Goal: Task Accomplishment & Management: Manage account settings

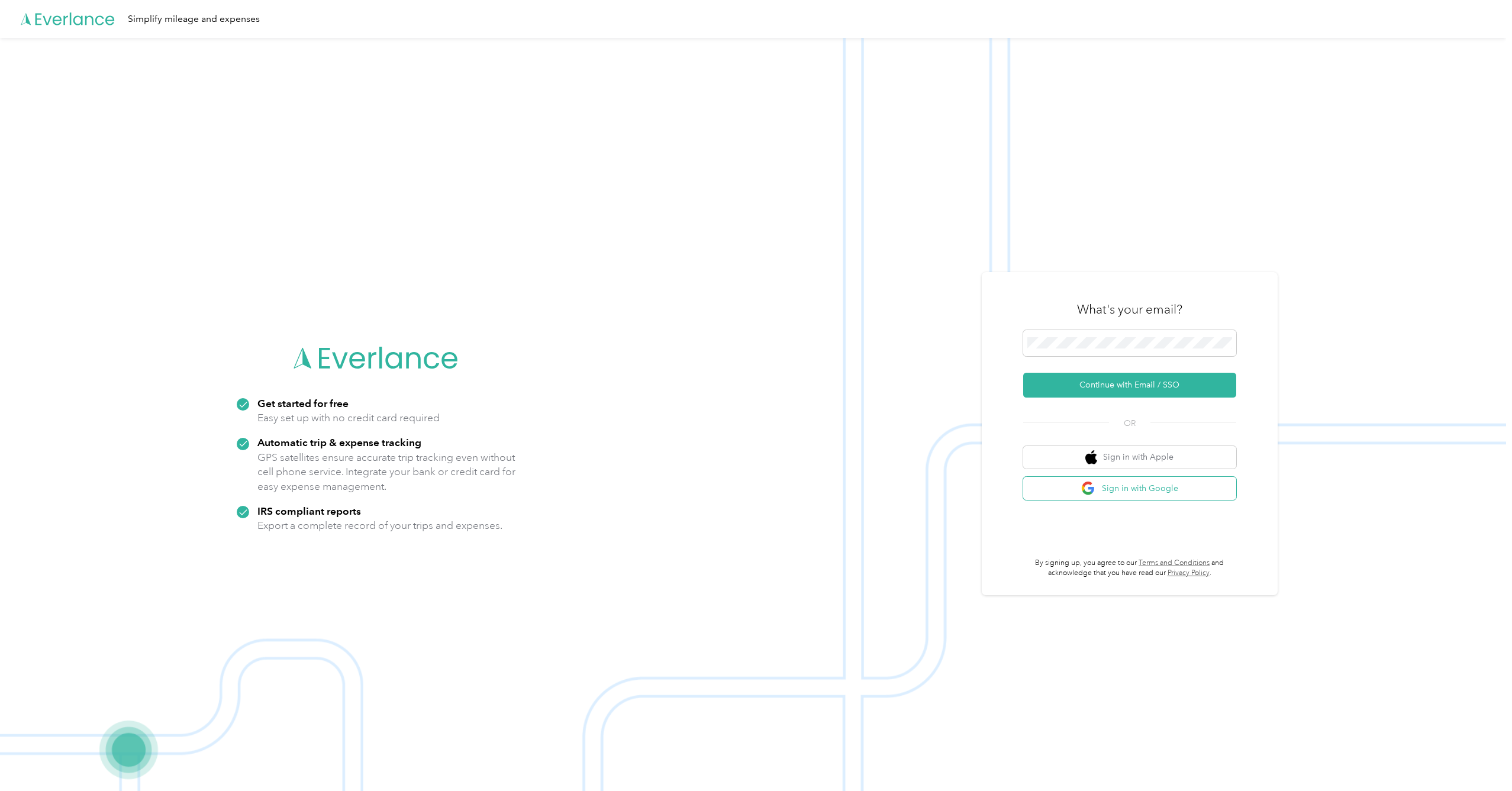
click at [1220, 489] on button "Sign in with Google" at bounding box center [1129, 488] width 213 height 23
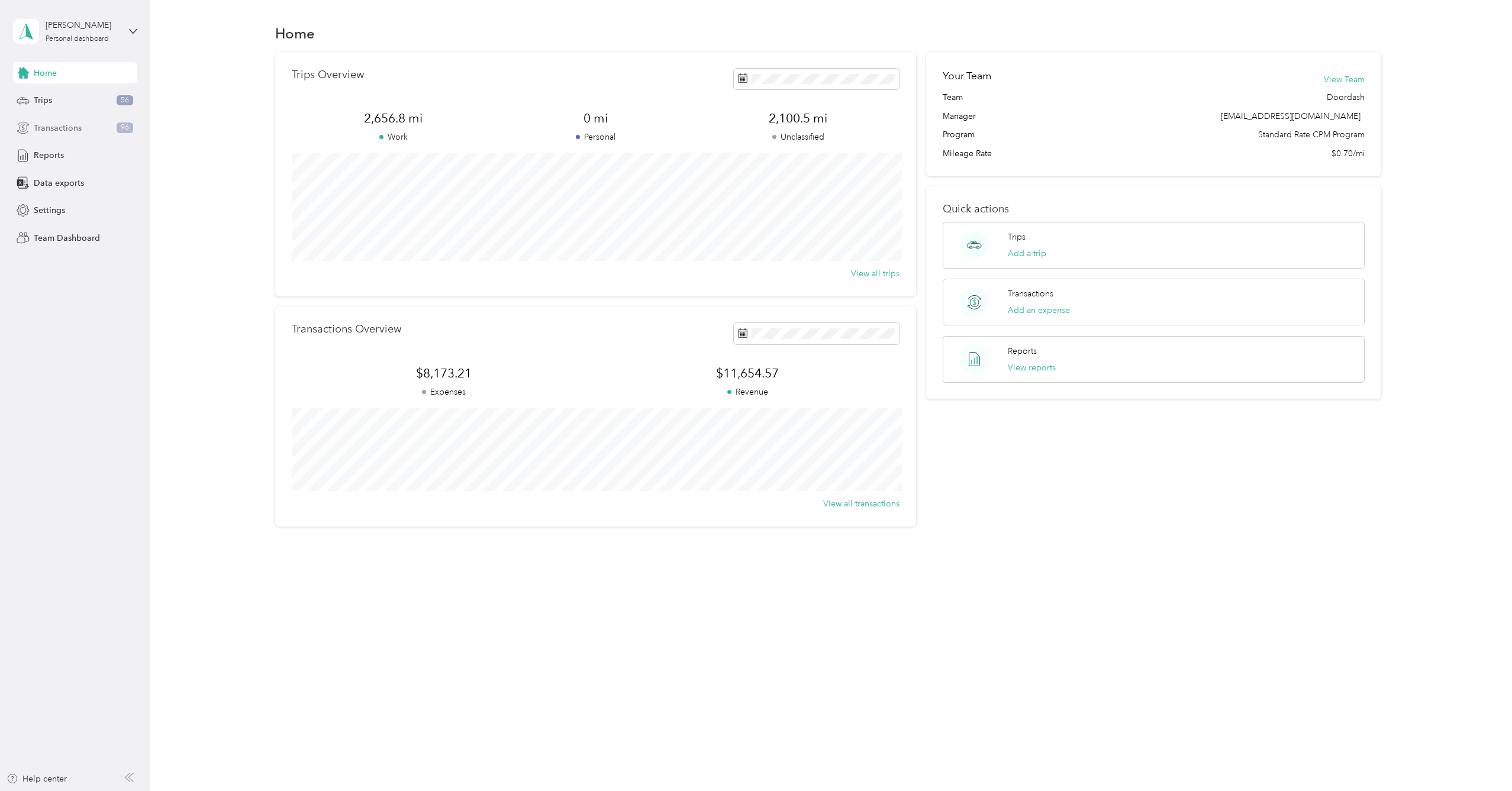
click at [107, 126] on div "Transactions 96" at bounding box center [75, 128] width 124 height 21
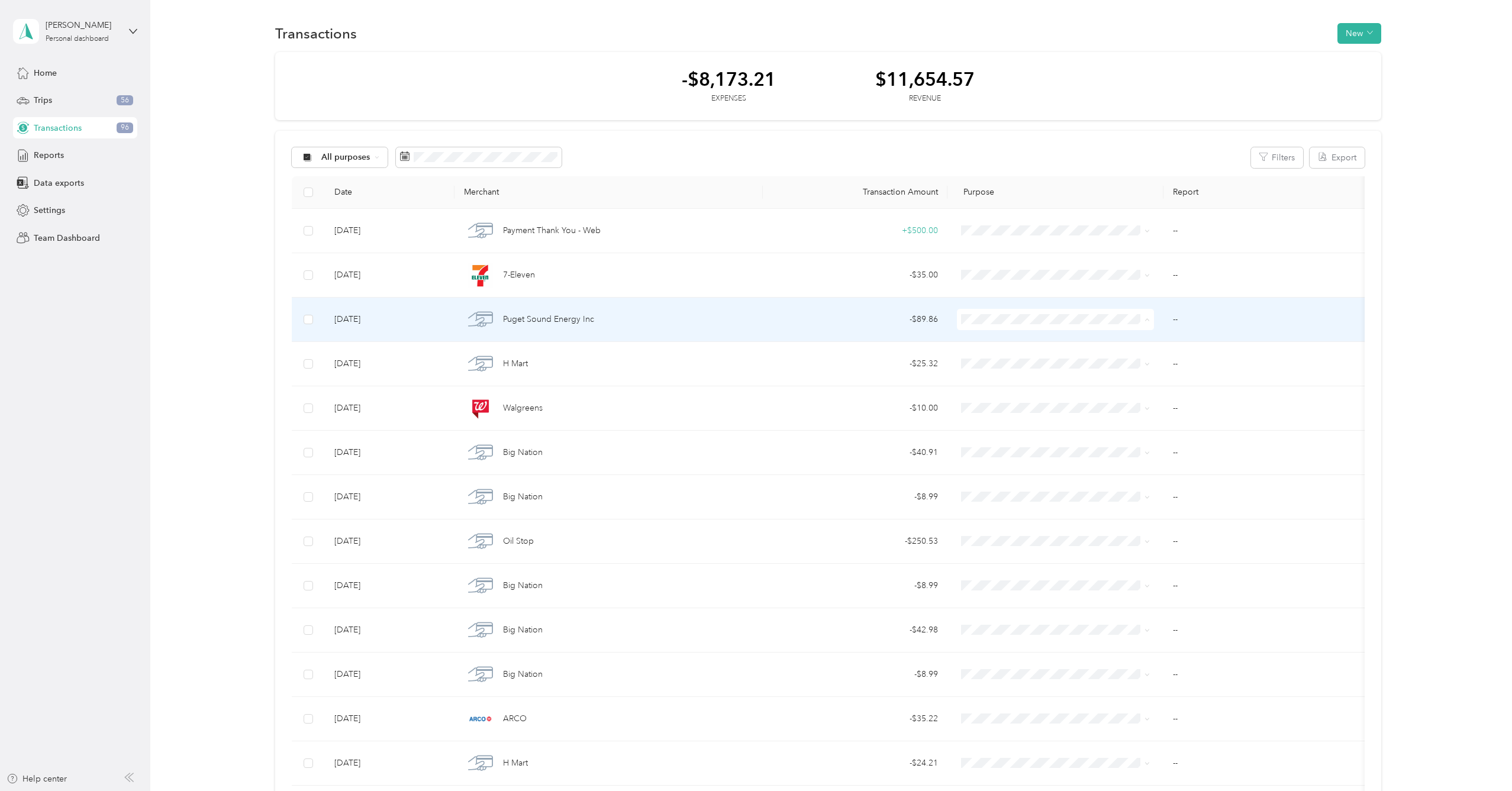
click at [1010, 362] on span "Personal" at bounding box center [1077, 362] width 181 height 13
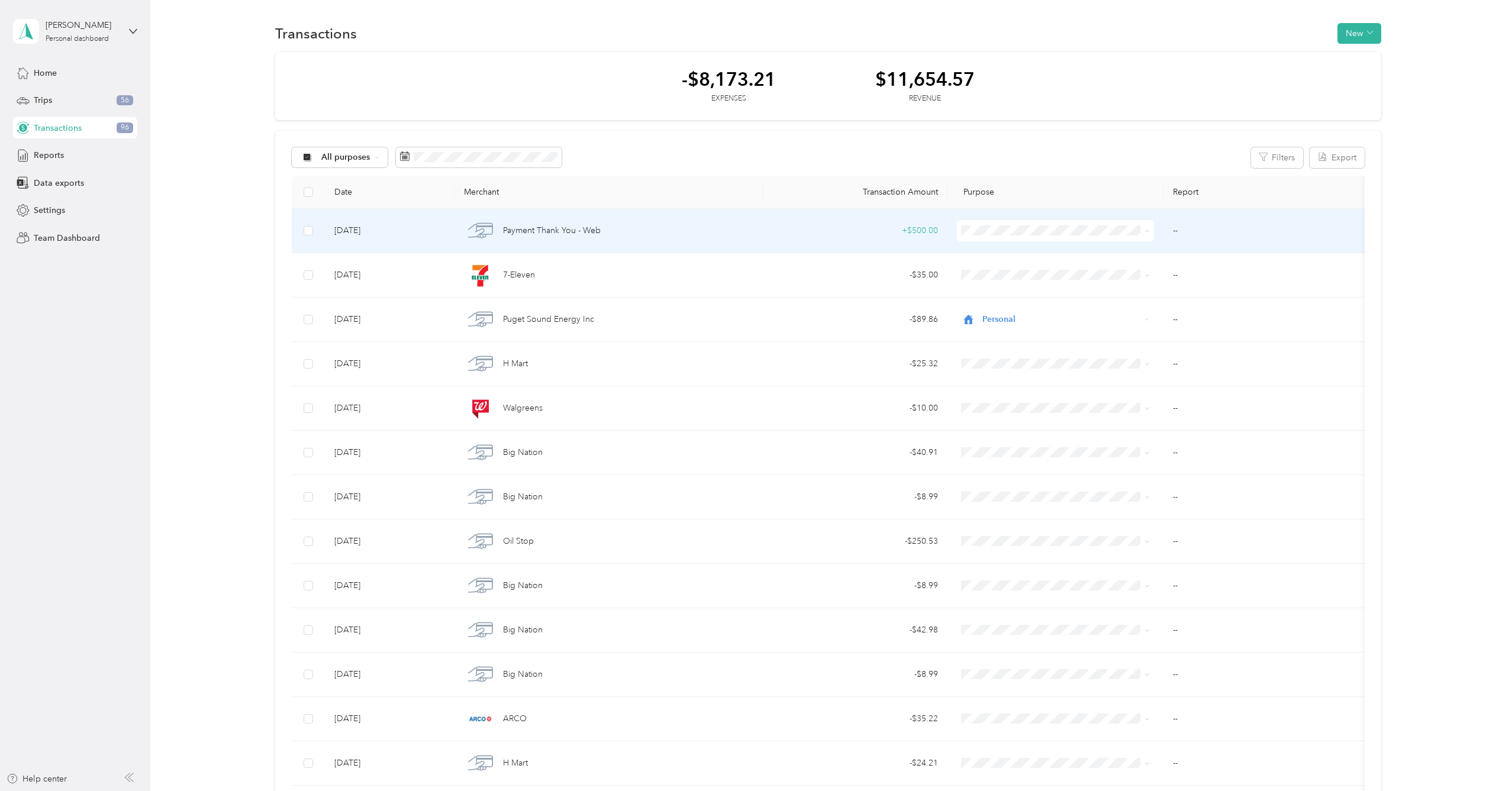
drag, startPoint x: 1006, startPoint y: 270, endPoint x: 1008, endPoint y: 281, distance: 11.2
click at [1006, 270] on span "Personal" at bounding box center [1077, 273] width 181 height 13
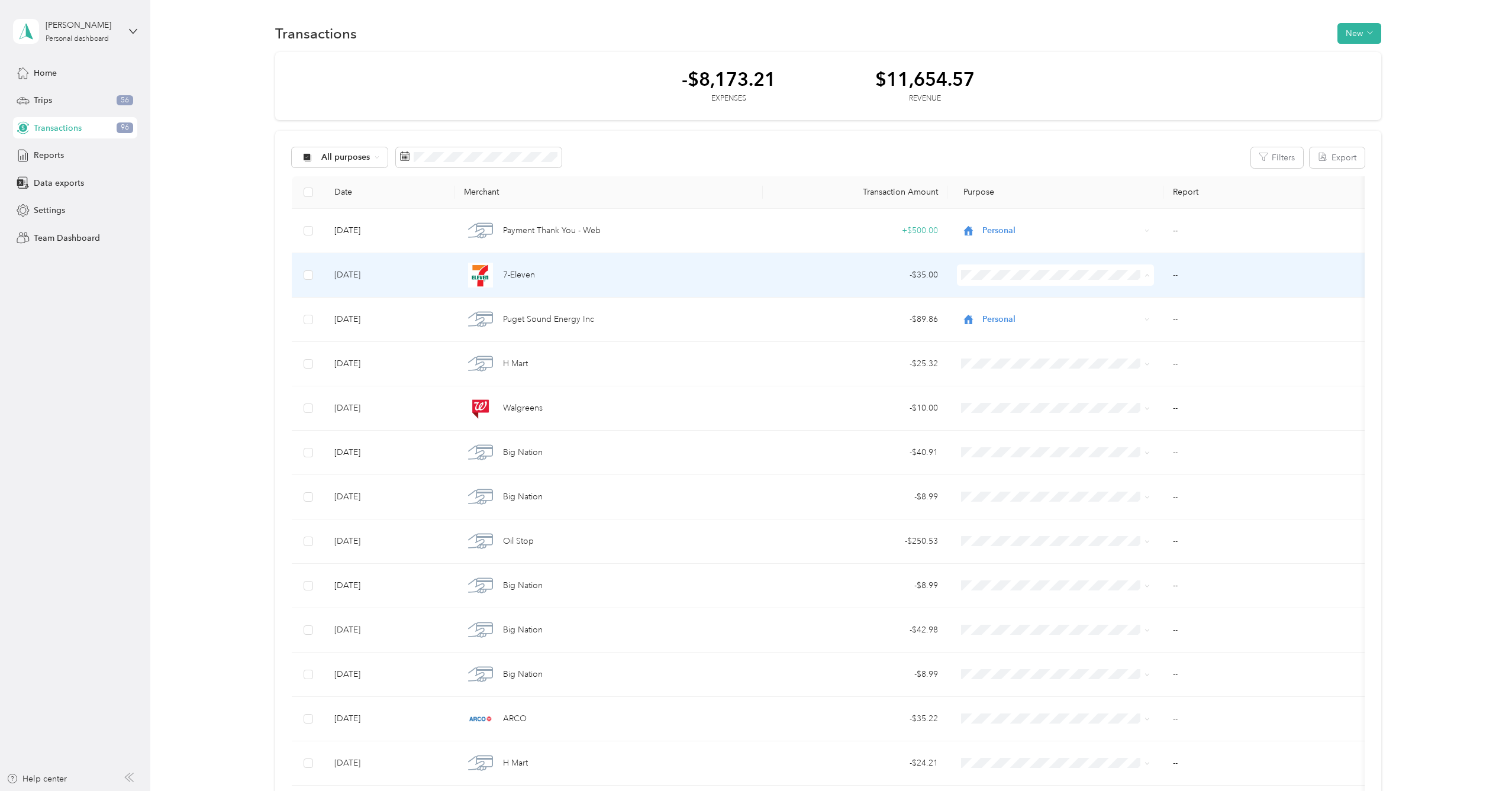
click at [1010, 298] on li "[GEOGRAPHIC_DATA], [GEOGRAPHIC_DATA]" at bounding box center [1067, 296] width 219 height 20
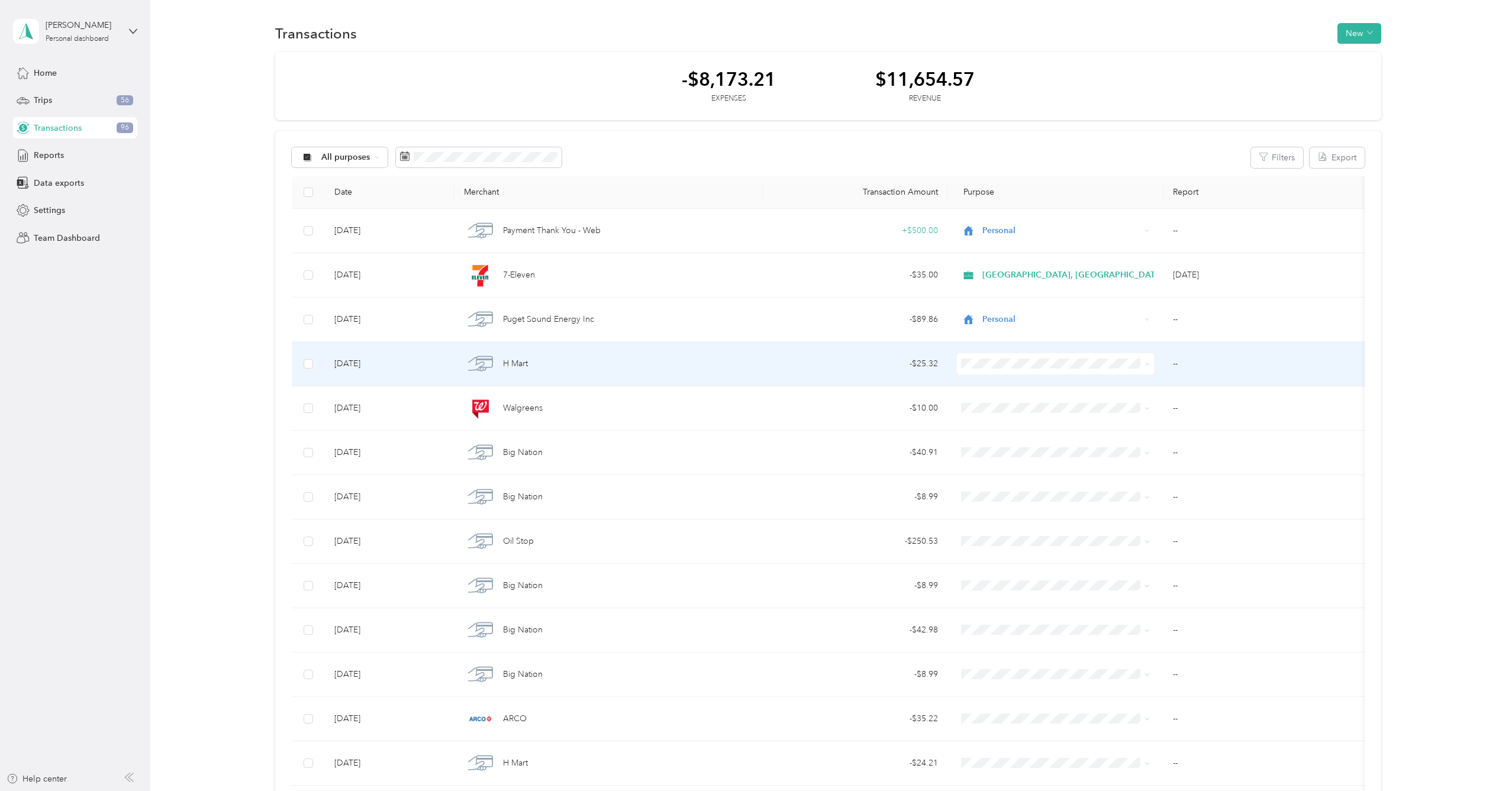
click at [1001, 403] on span "Personal" at bounding box center [1077, 406] width 181 height 13
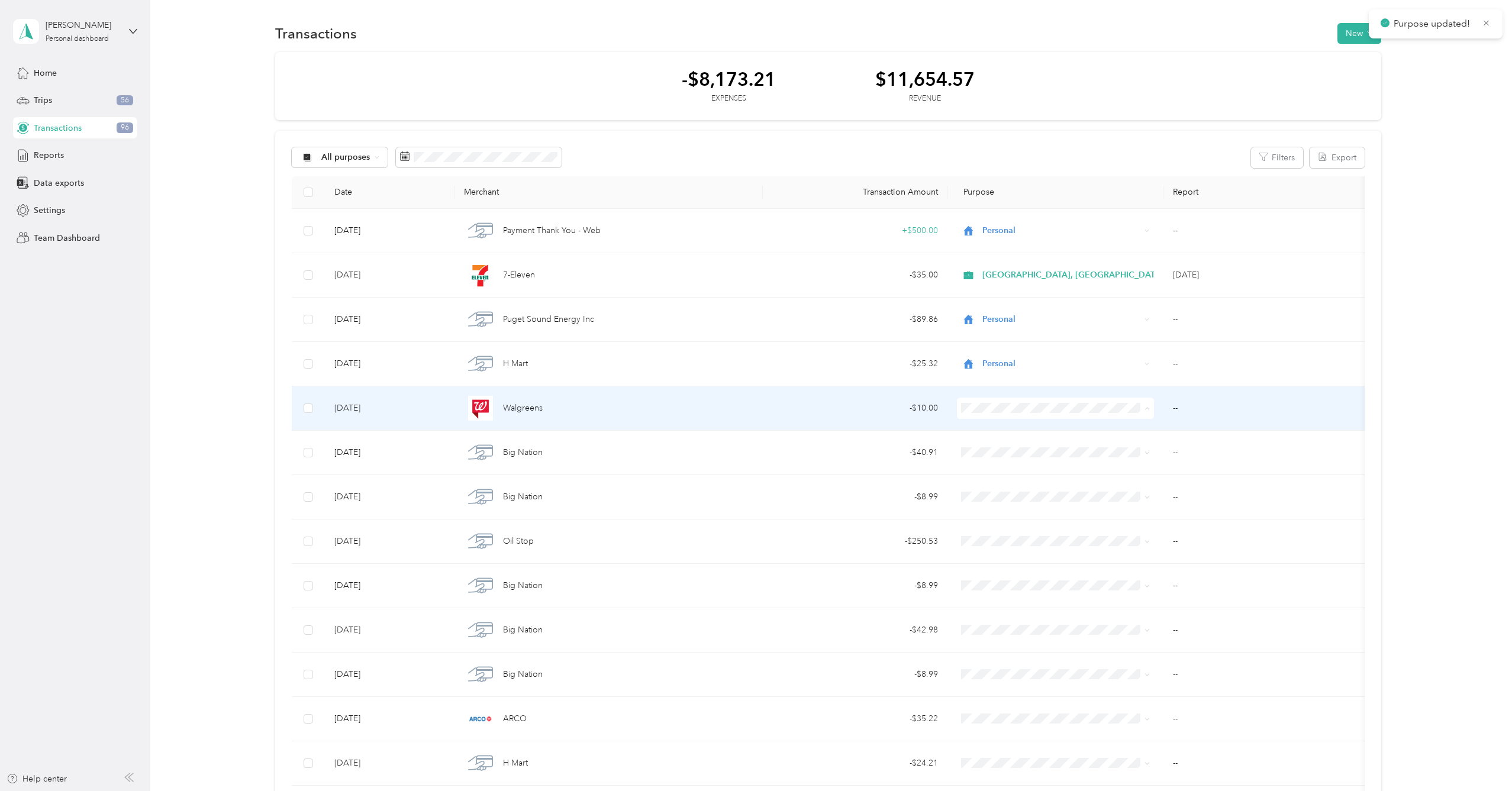
click at [1001, 448] on span "Personal" at bounding box center [1077, 450] width 181 height 13
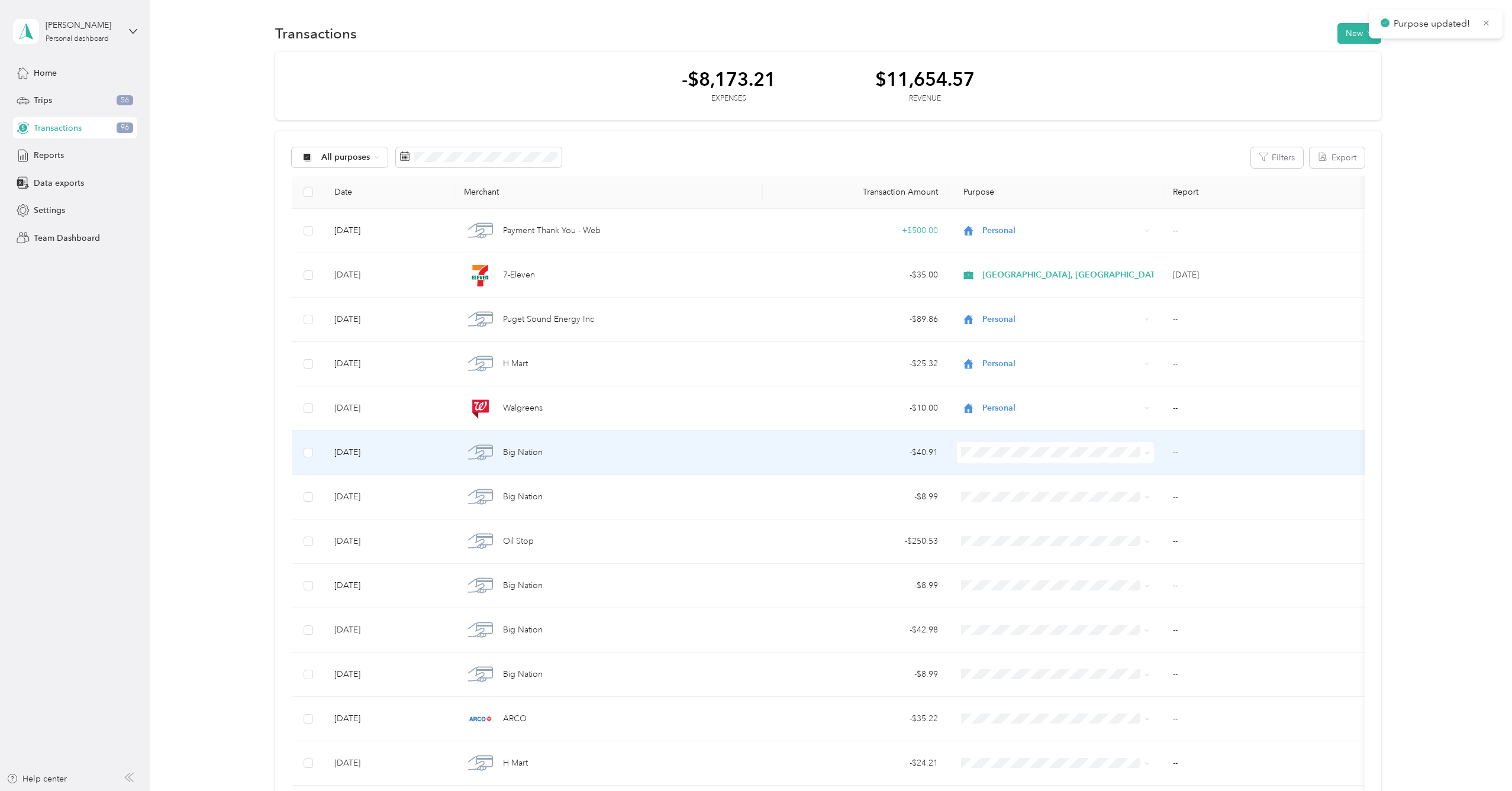
click at [1002, 466] on li "[GEOGRAPHIC_DATA], [GEOGRAPHIC_DATA]" at bounding box center [1067, 471] width 219 height 20
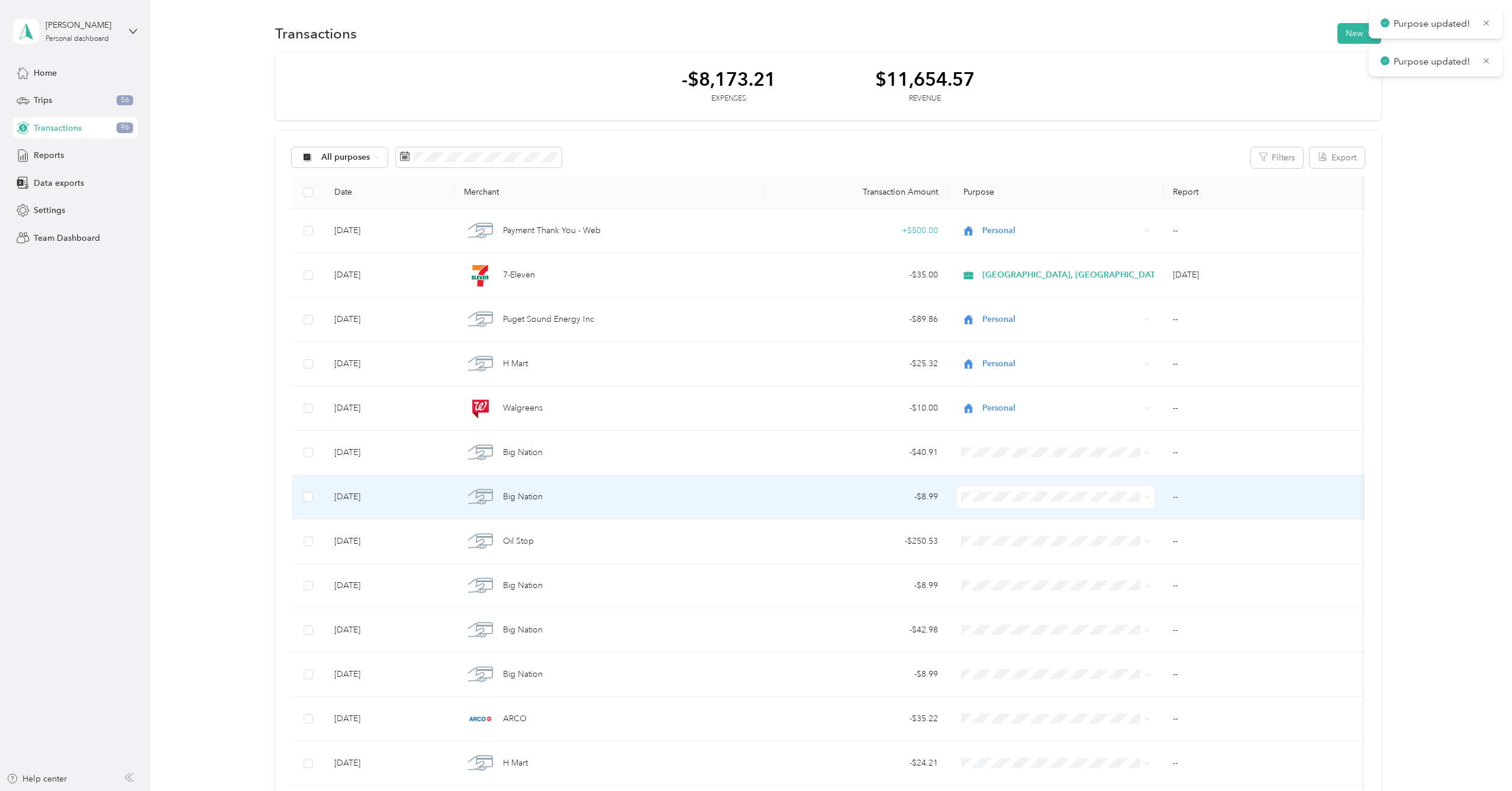
click at [1008, 502] on span at bounding box center [1055, 497] width 197 height 21
click at [1024, 542] on li "Personal" at bounding box center [1067, 539] width 219 height 20
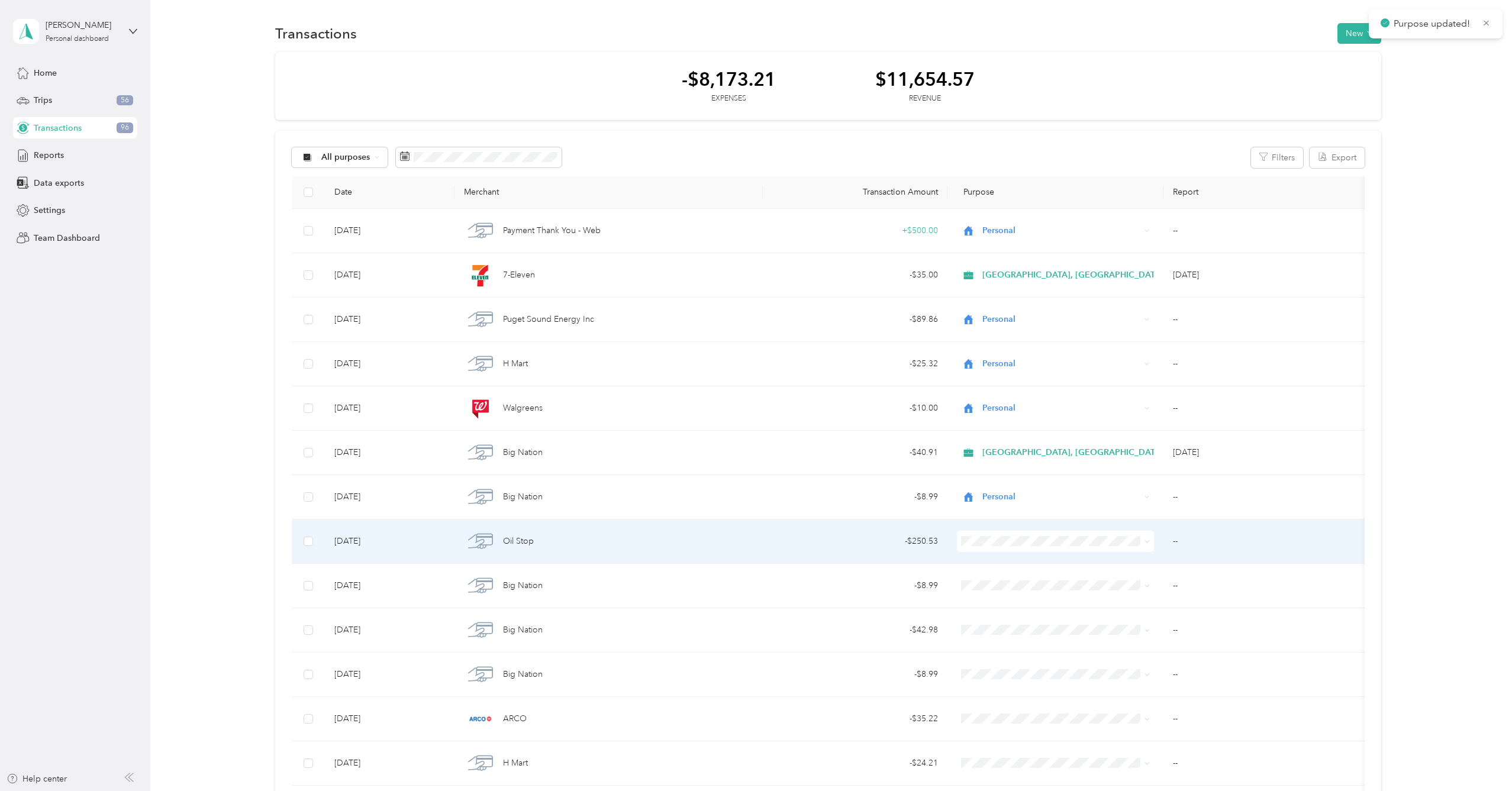
click at [1023, 563] on span "[GEOGRAPHIC_DATA], [GEOGRAPHIC_DATA]" at bounding box center [1077, 563] width 181 height 13
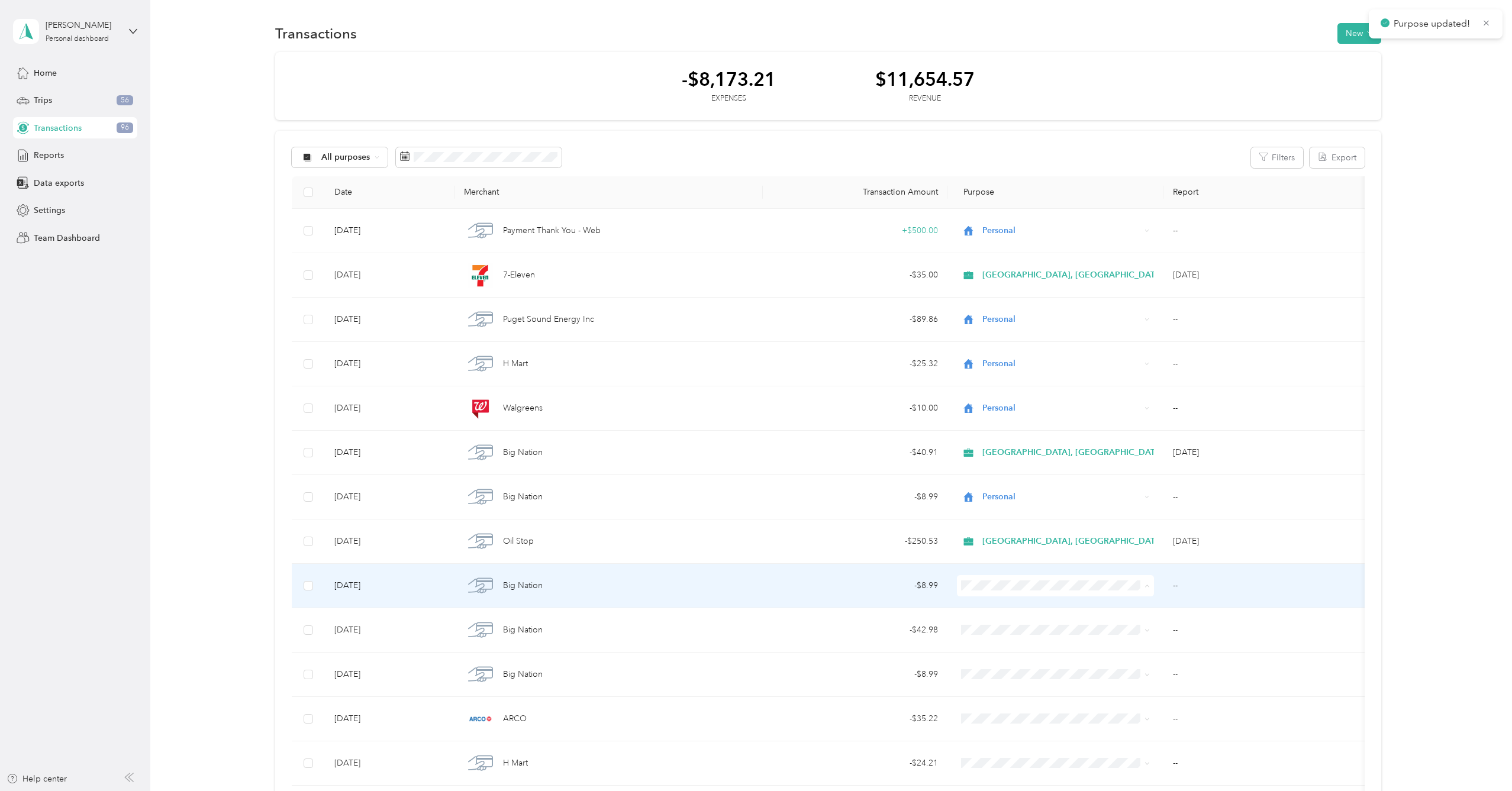
click at [1029, 626] on span "Personal" at bounding box center [1077, 628] width 181 height 13
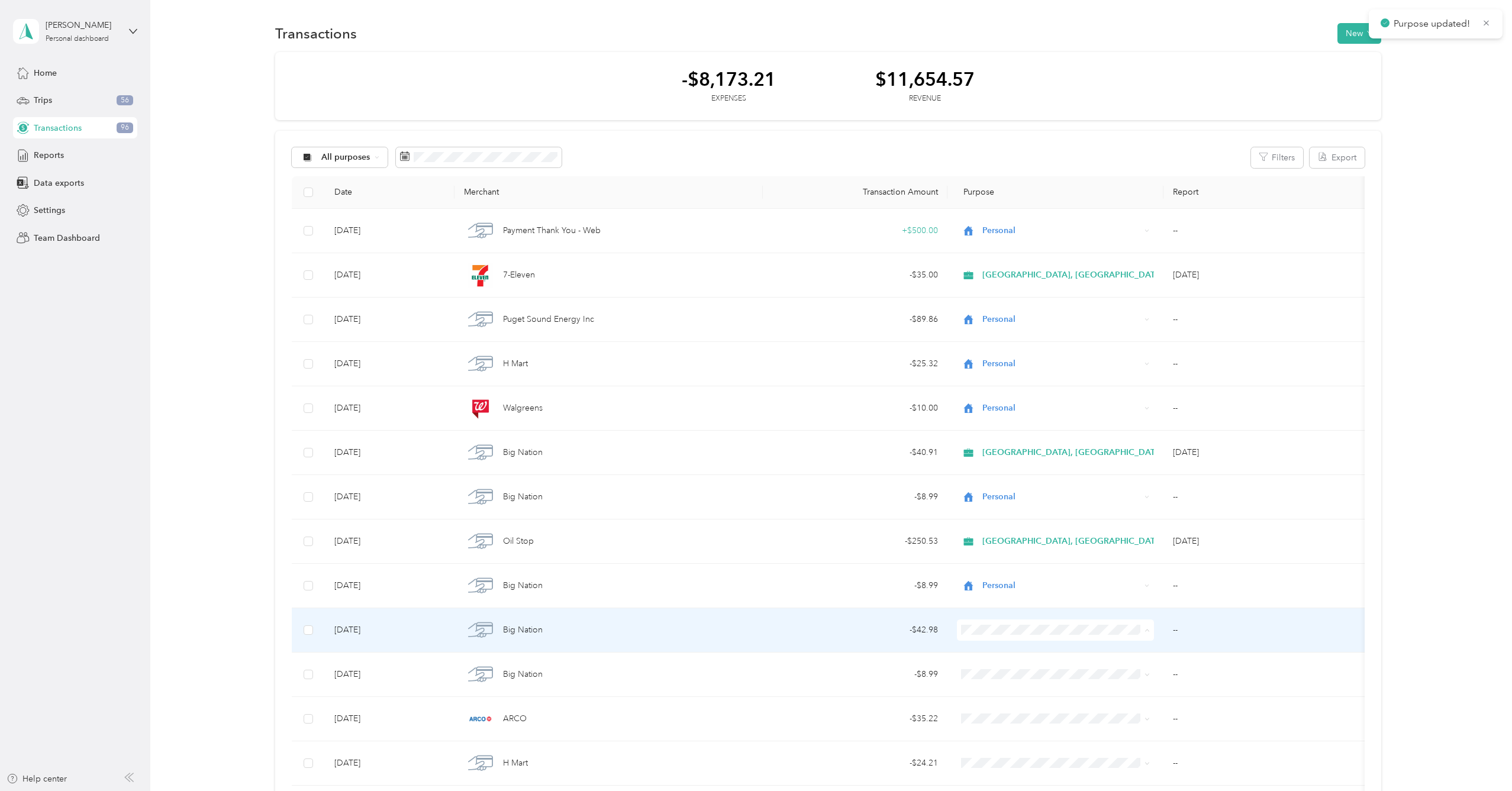
drag, startPoint x: 1034, startPoint y: 646, endPoint x: 1038, endPoint y: 654, distance: 8.9
click at [1034, 646] on span "[GEOGRAPHIC_DATA], [GEOGRAPHIC_DATA]" at bounding box center [1077, 652] width 181 height 13
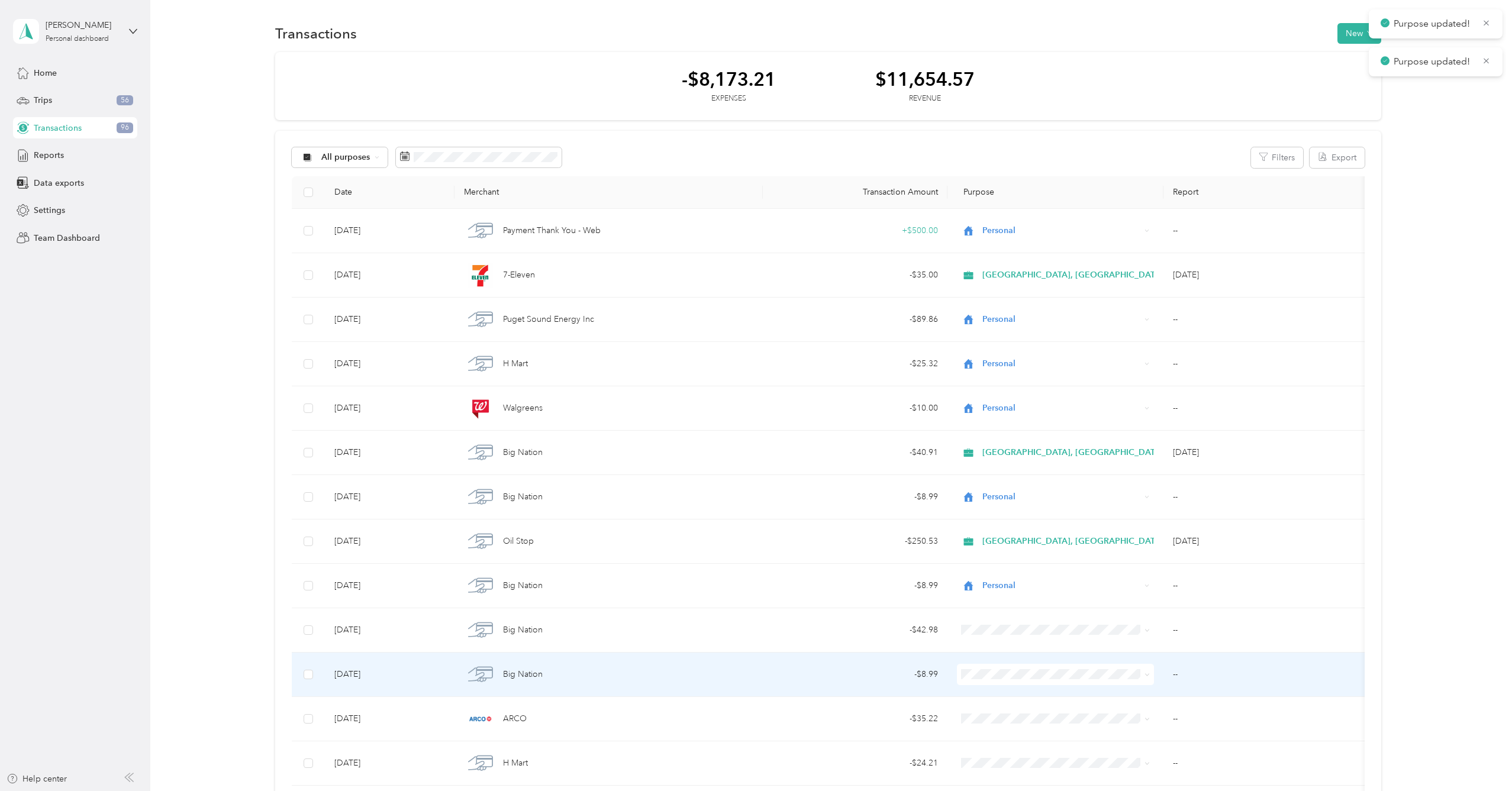
click at [1043, 679] on span at bounding box center [1055, 674] width 197 height 21
click at [1035, 716] on span "Personal" at bounding box center [1077, 717] width 181 height 13
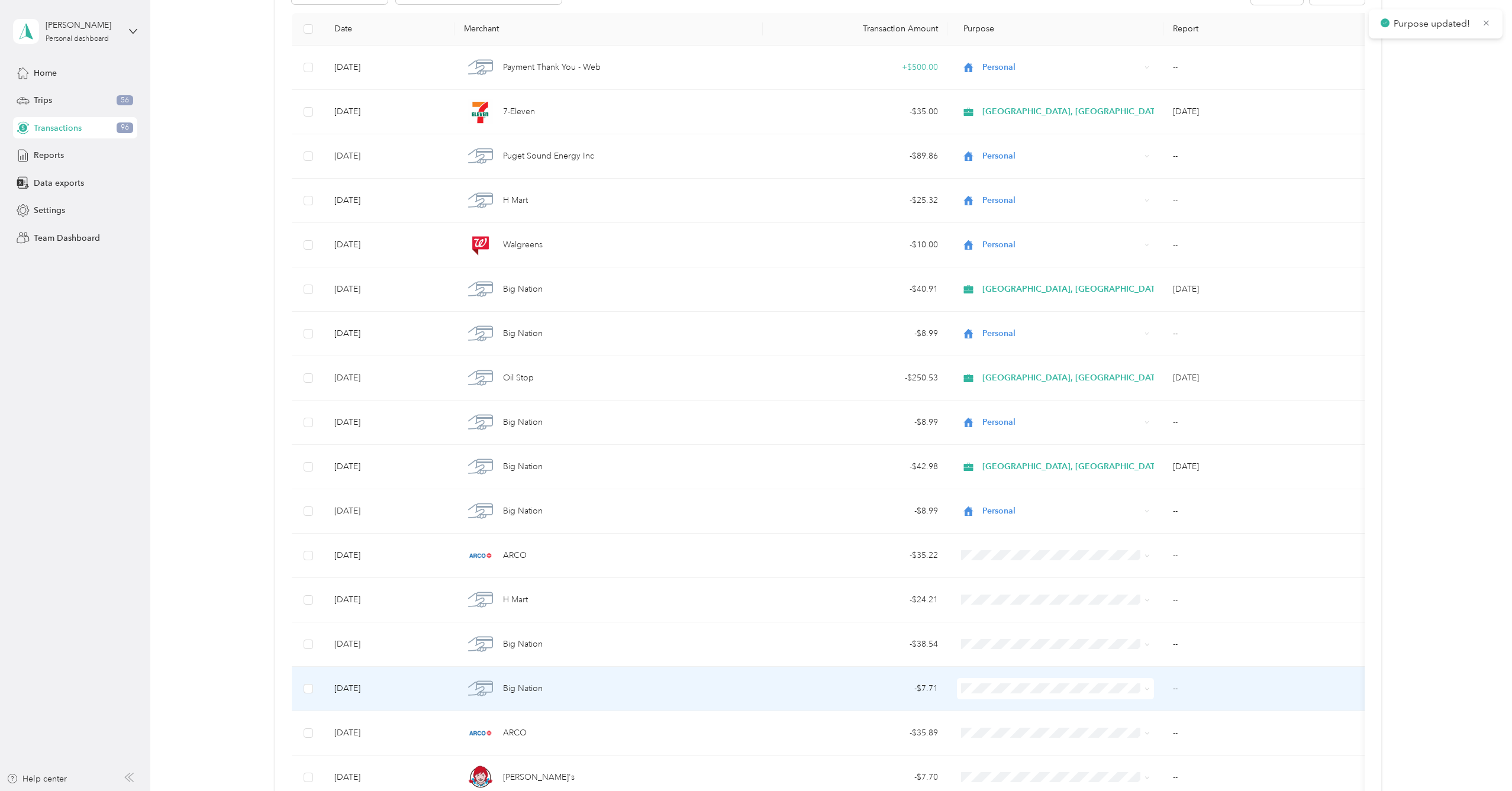
scroll to position [164, 0]
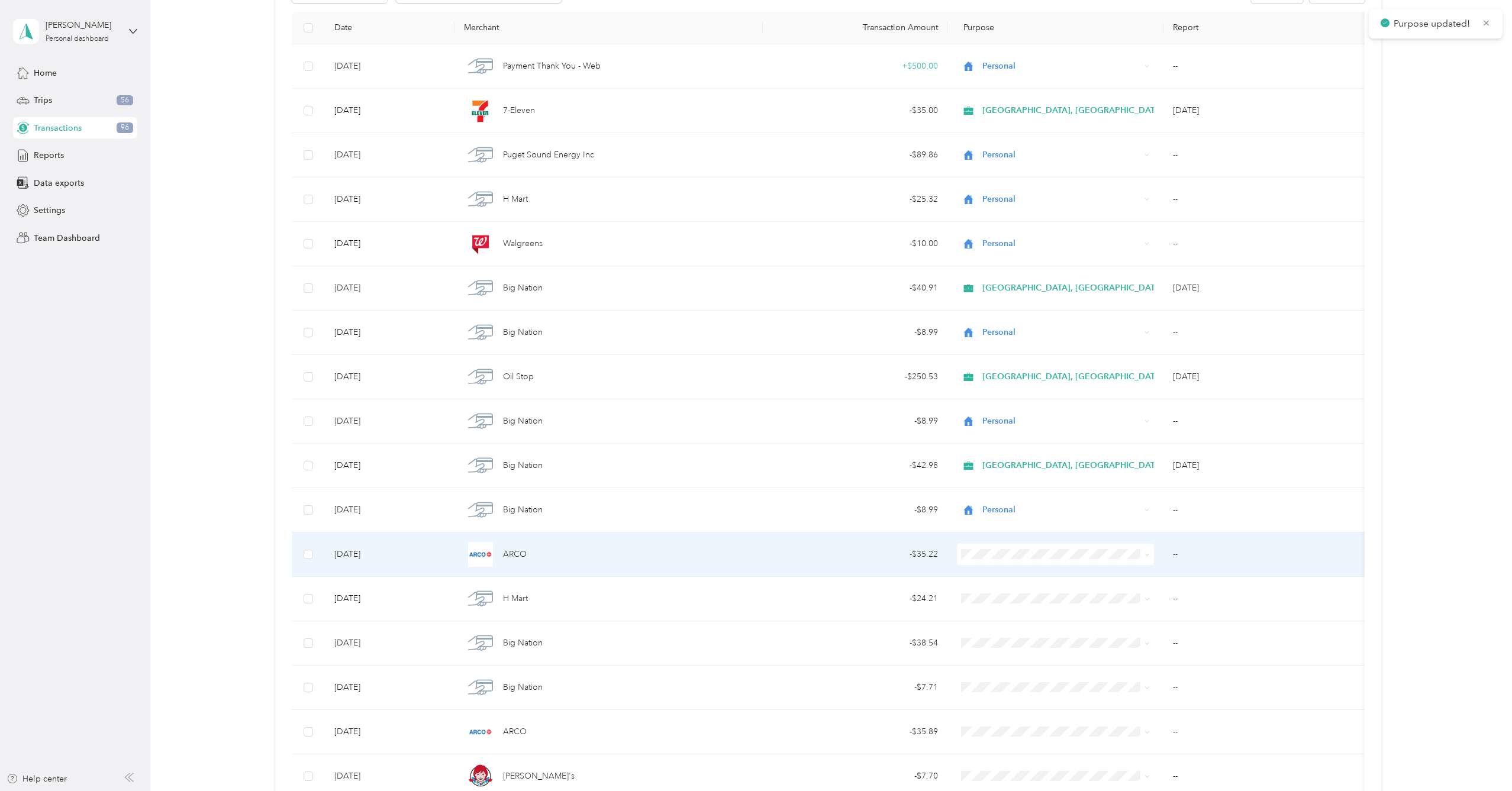
click at [1036, 561] on span at bounding box center [1055, 554] width 197 height 21
click at [1040, 577] on span "[GEOGRAPHIC_DATA], [GEOGRAPHIC_DATA]" at bounding box center [1077, 572] width 181 height 13
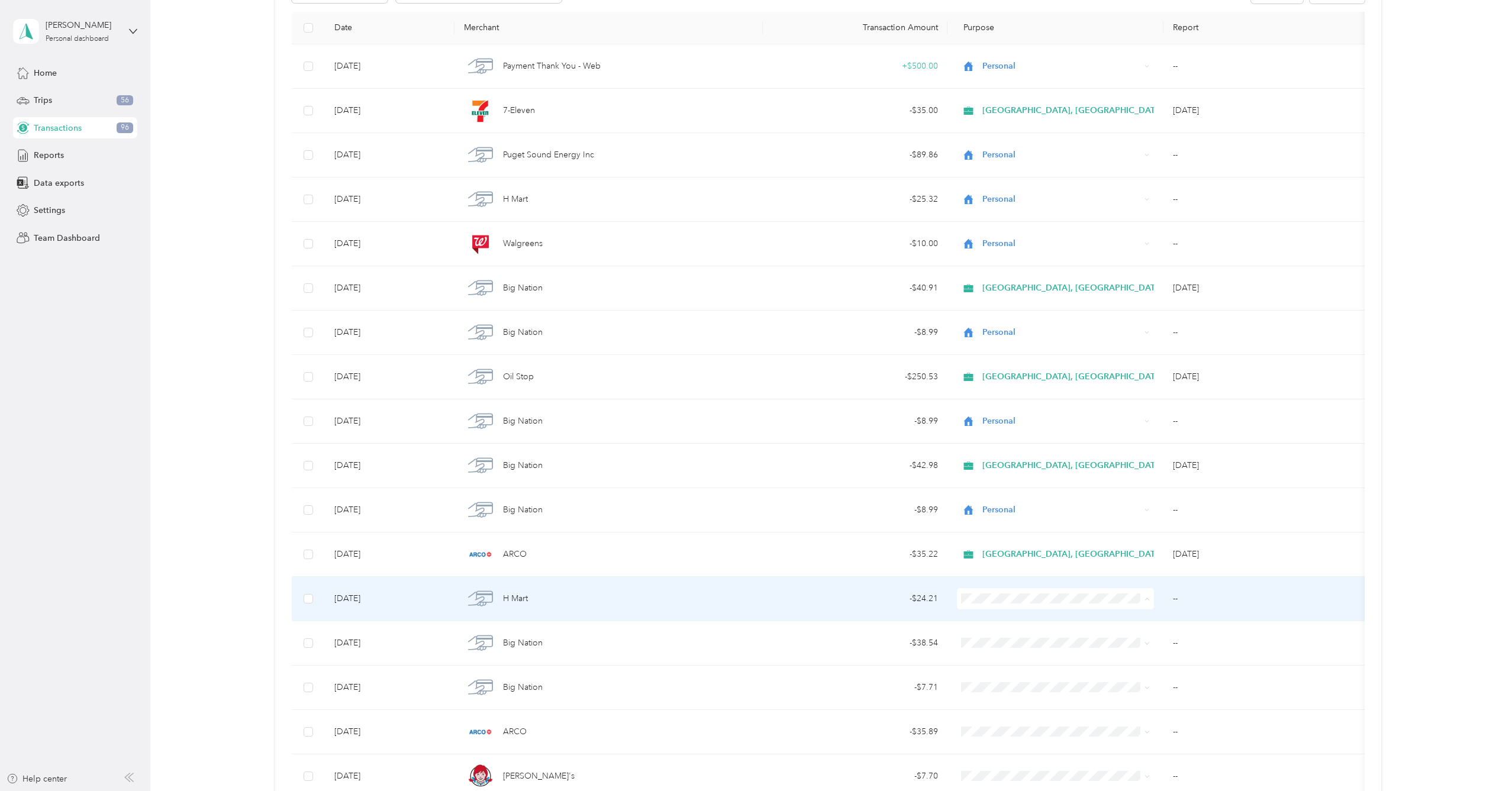
click at [1054, 638] on span "Personal" at bounding box center [1077, 641] width 181 height 13
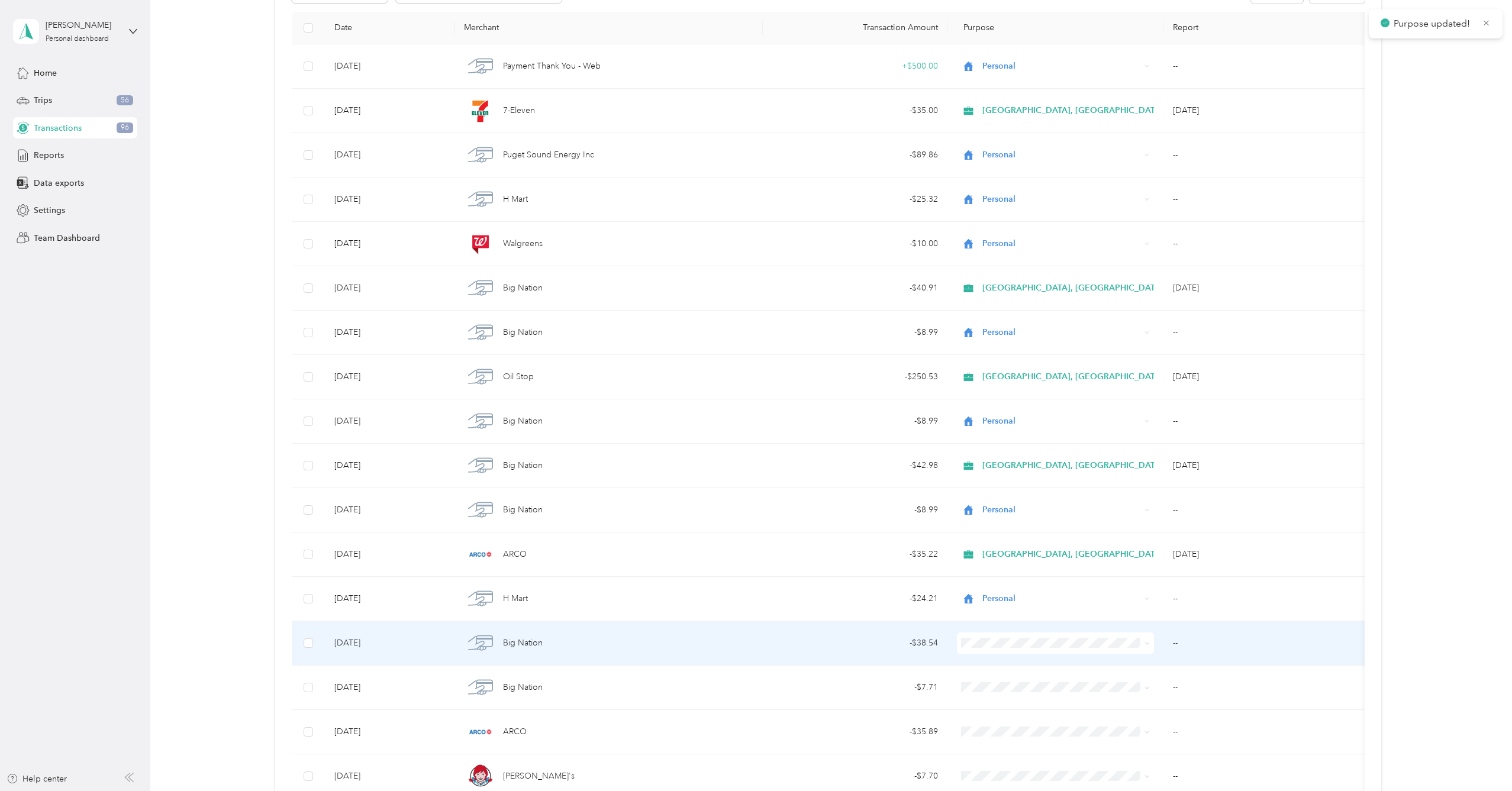
click at [1057, 665] on span "[GEOGRAPHIC_DATA], [GEOGRAPHIC_DATA]" at bounding box center [1077, 665] width 181 height 13
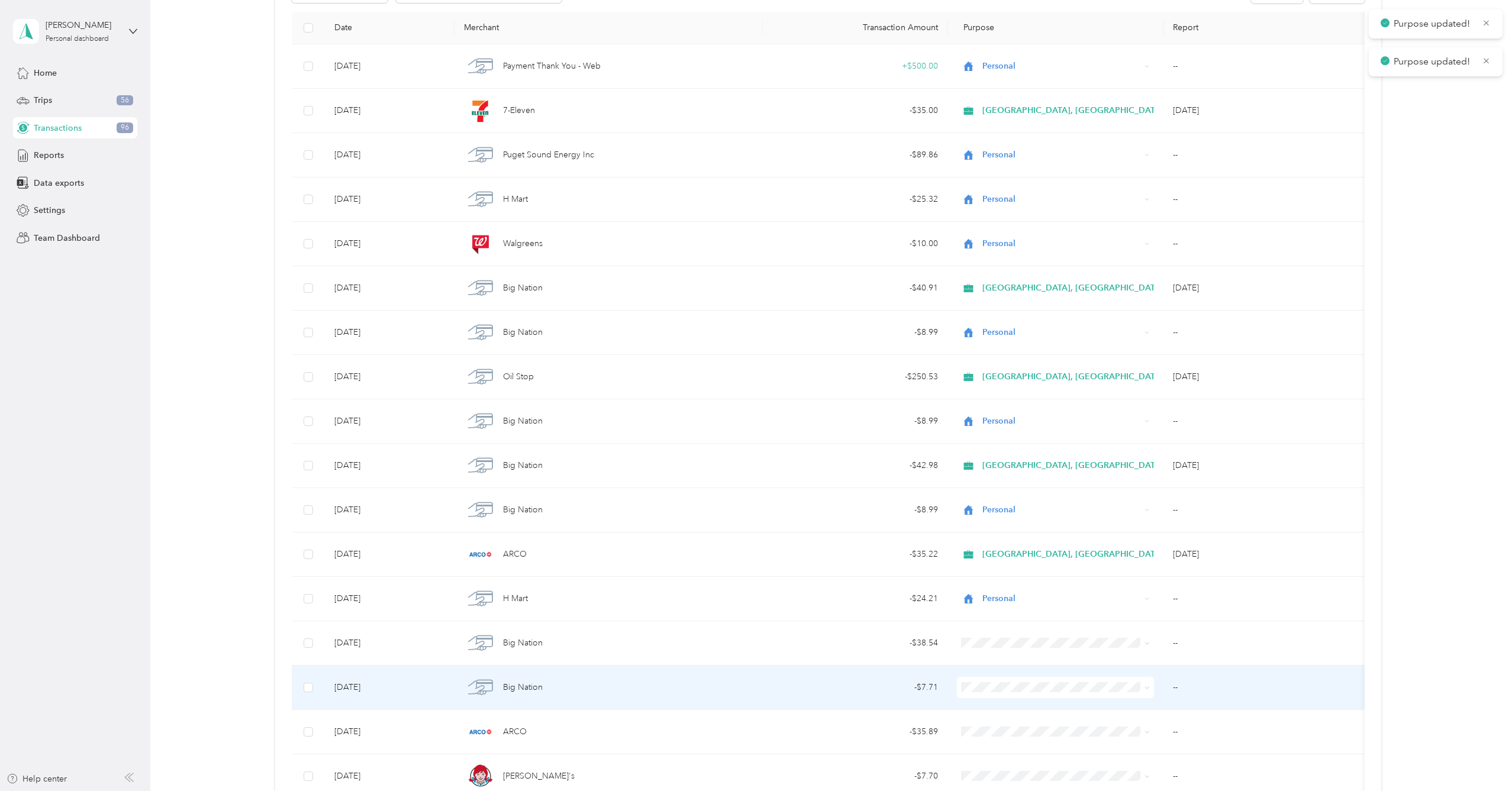
click at [1076, 700] on td at bounding box center [1055, 687] width 216 height 44
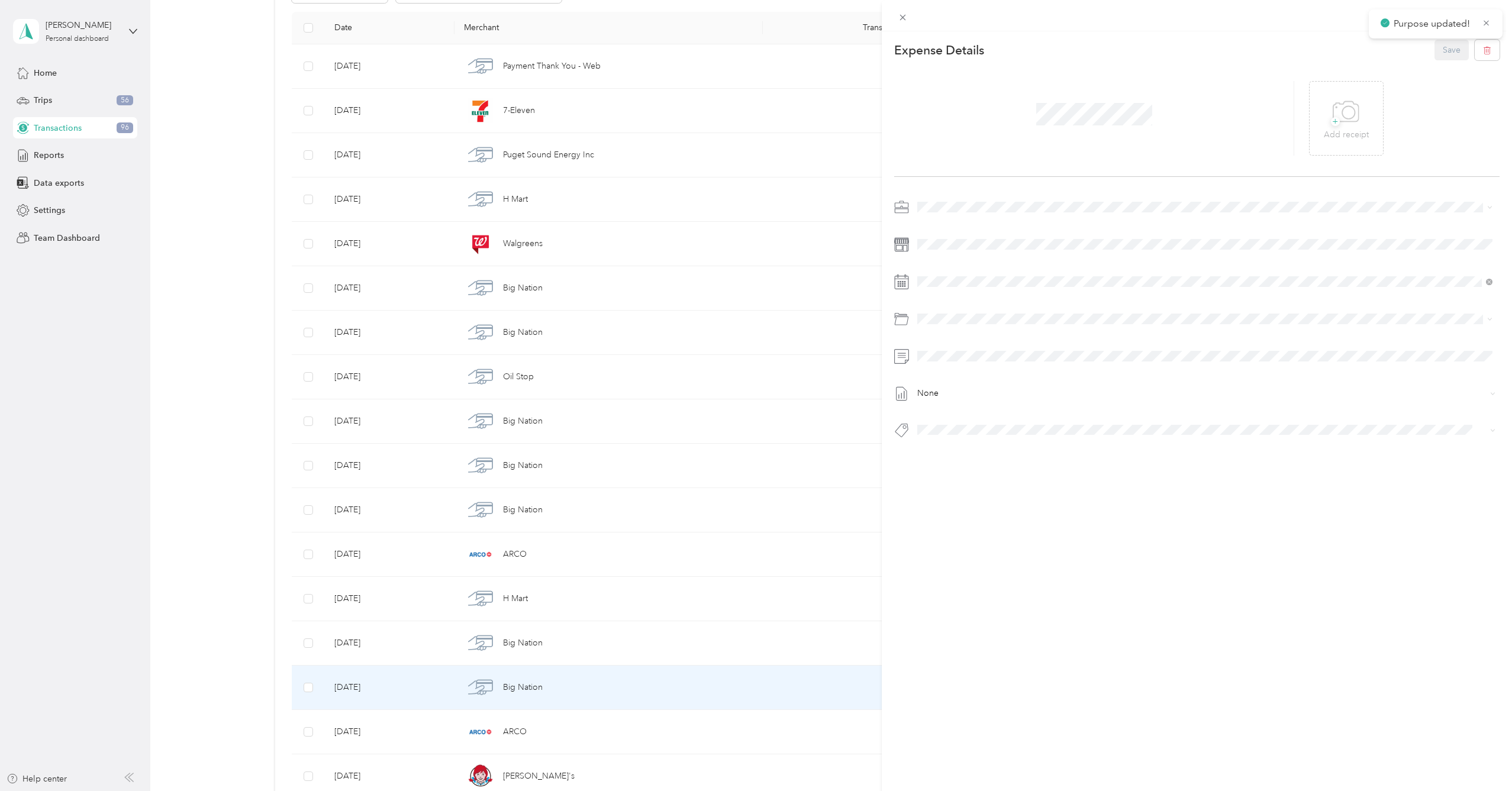
click at [797, 640] on div "This expense cannot be edited because it is either under review, approved, or p…" at bounding box center [756, 396] width 1512 height 791
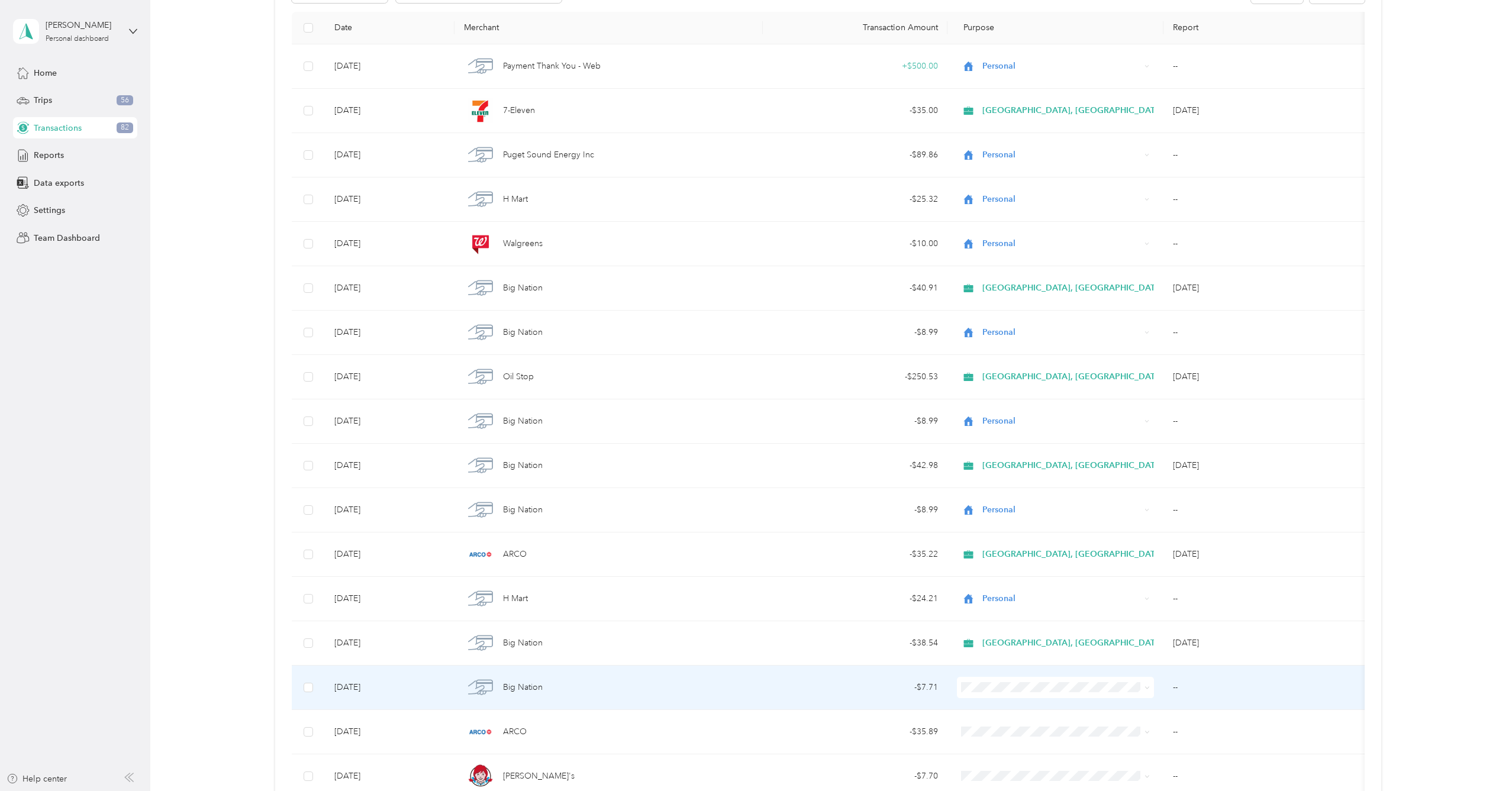
click at [1045, 680] on span at bounding box center [1055, 687] width 197 height 21
click at [1053, 722] on li "Personal" at bounding box center [1067, 729] width 219 height 20
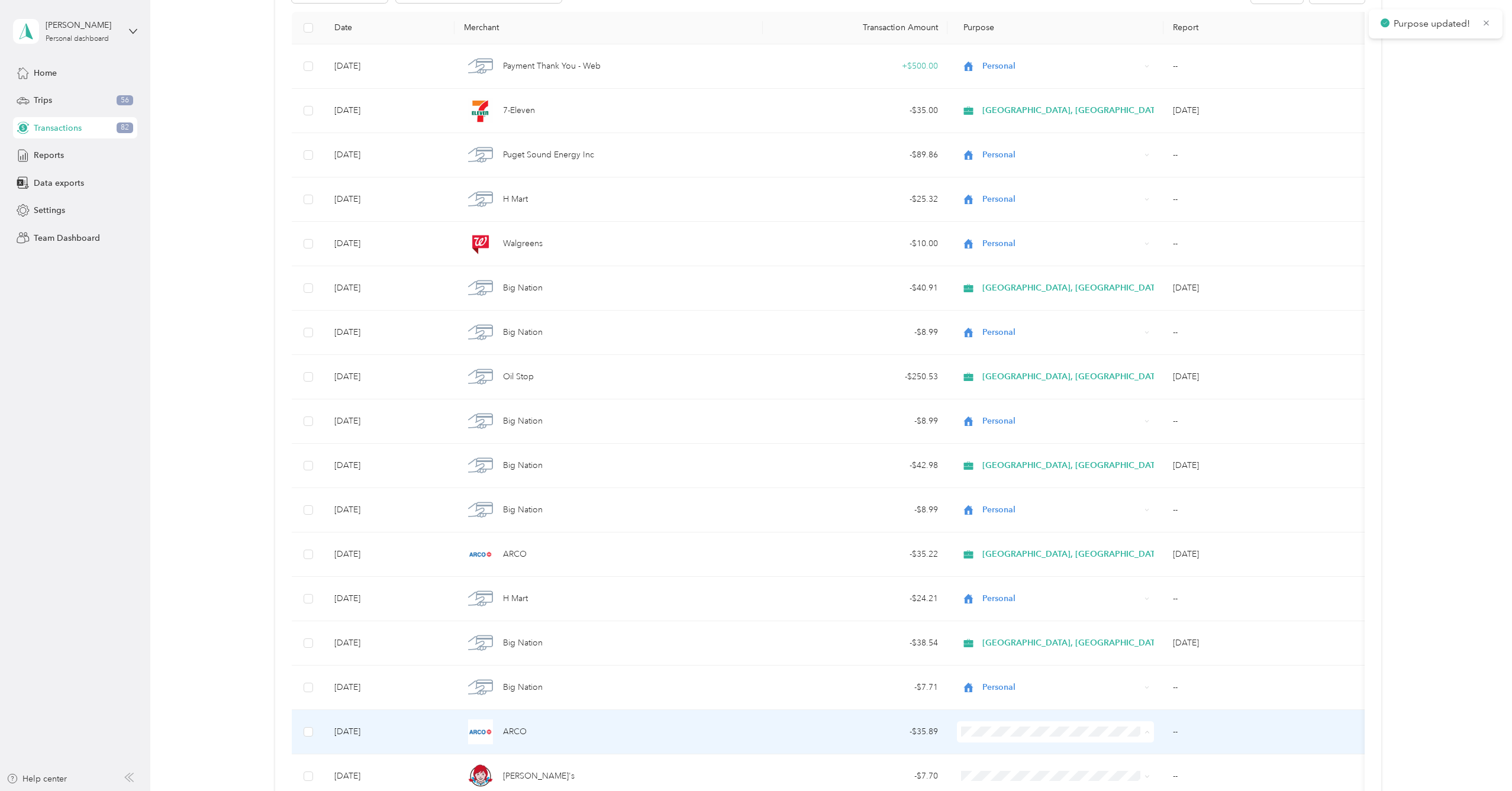
click at [1064, 744] on li "[GEOGRAPHIC_DATA], [GEOGRAPHIC_DATA]" at bounding box center [1067, 753] width 219 height 20
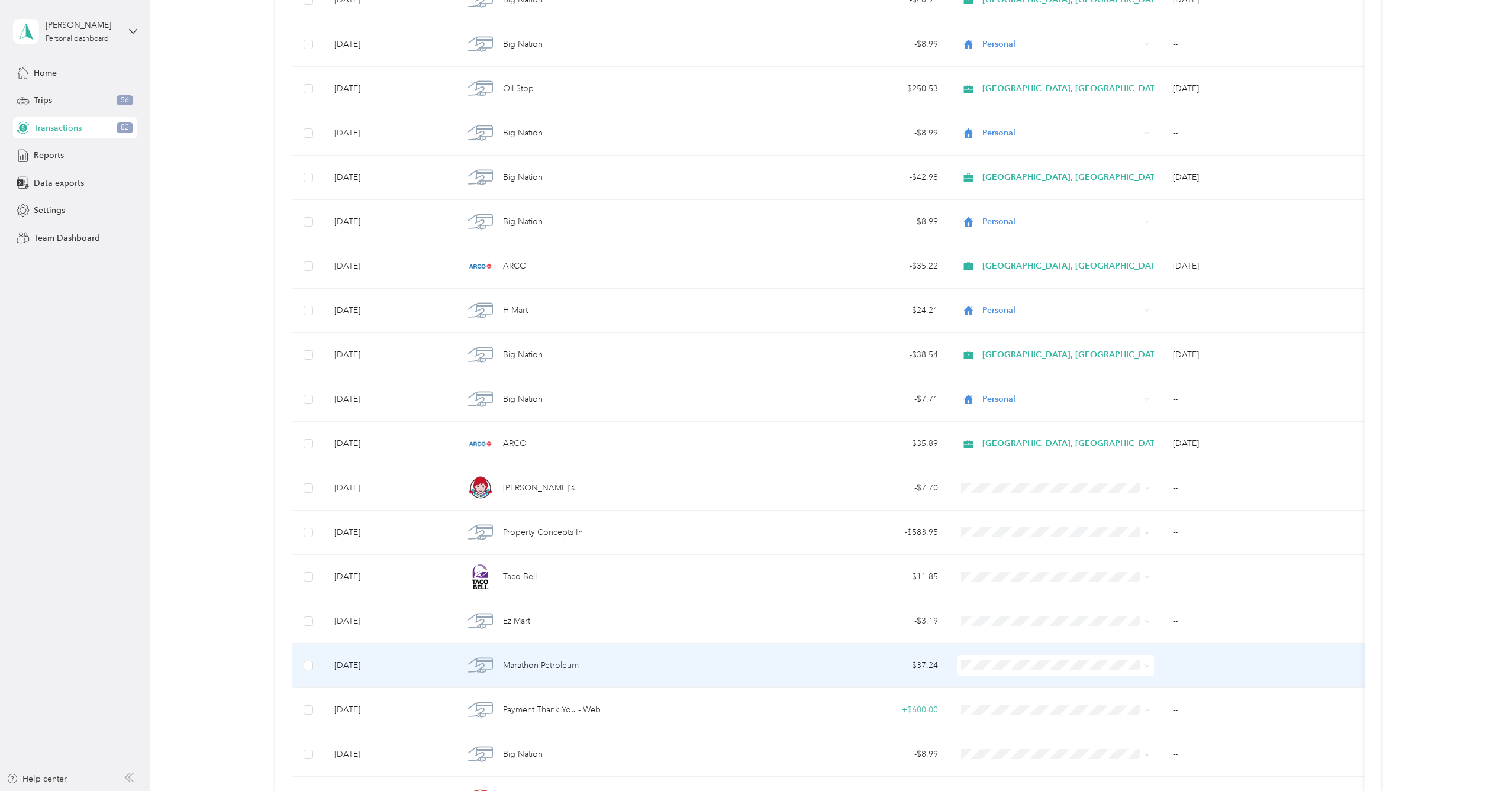
scroll to position [453, 0]
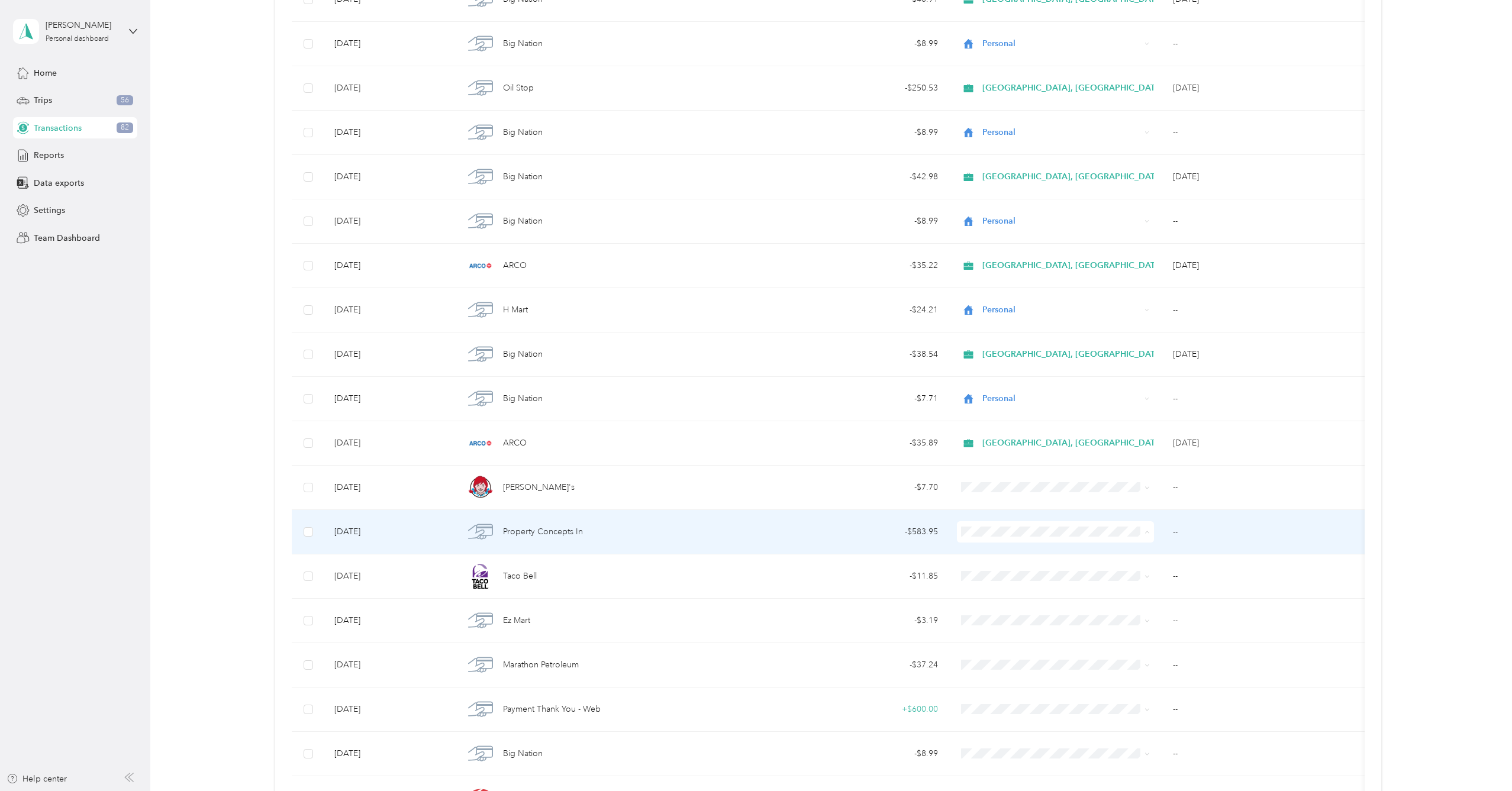
click at [1125, 572] on span "Personal" at bounding box center [1077, 574] width 181 height 13
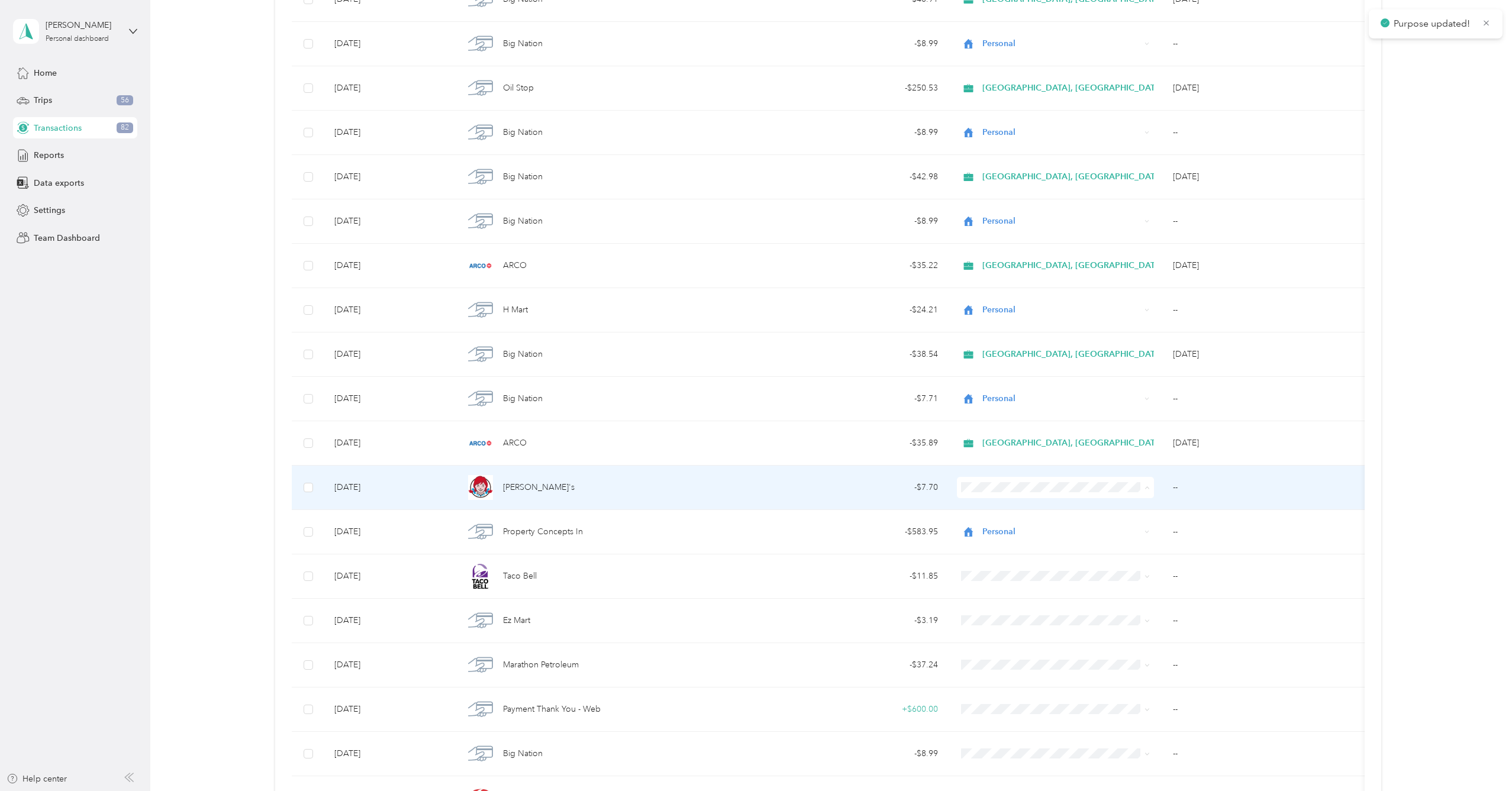
click at [1116, 530] on span "Personal" at bounding box center [1077, 530] width 181 height 13
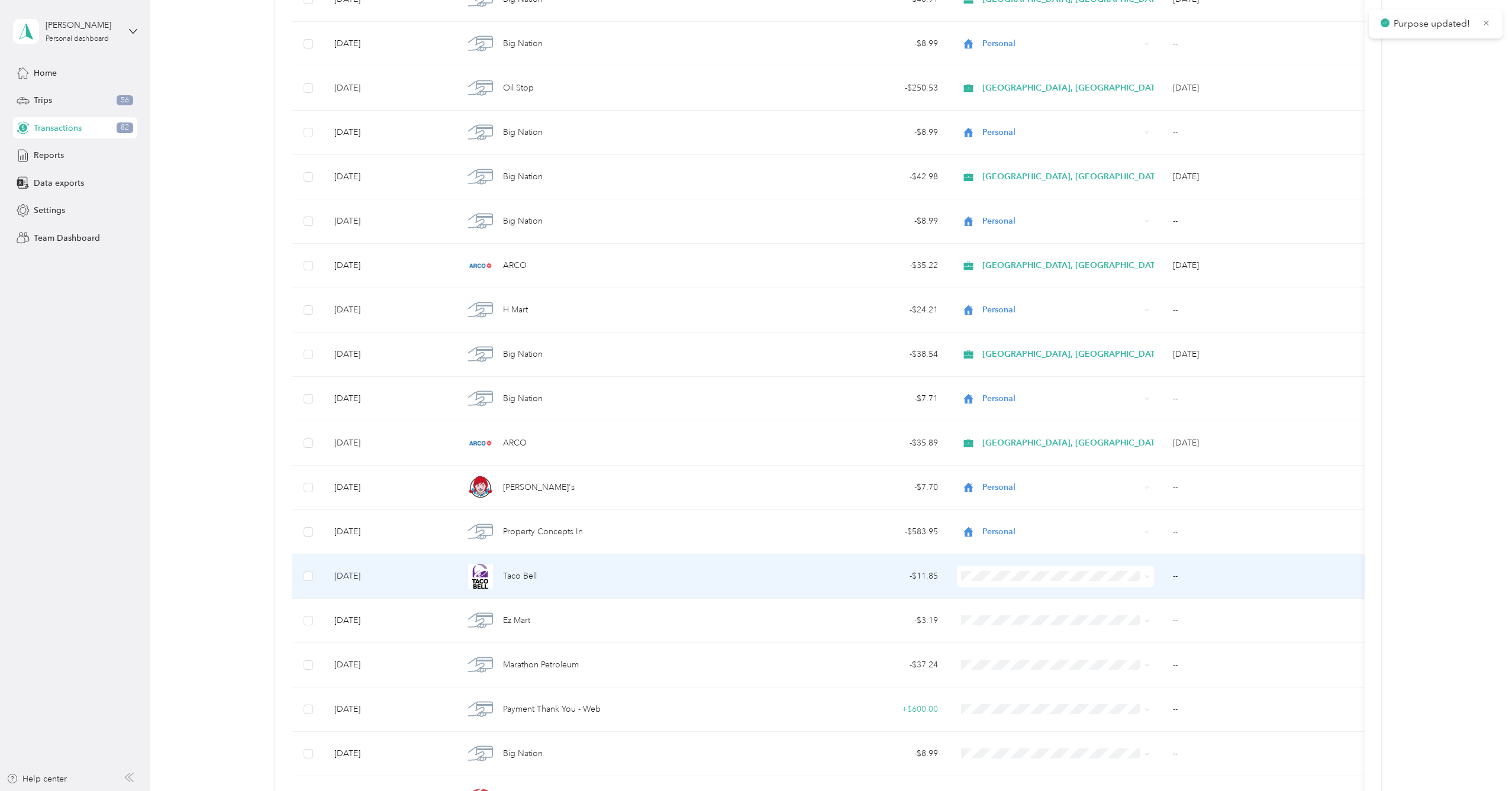
click at [1085, 620] on span "Personal" at bounding box center [1077, 616] width 181 height 13
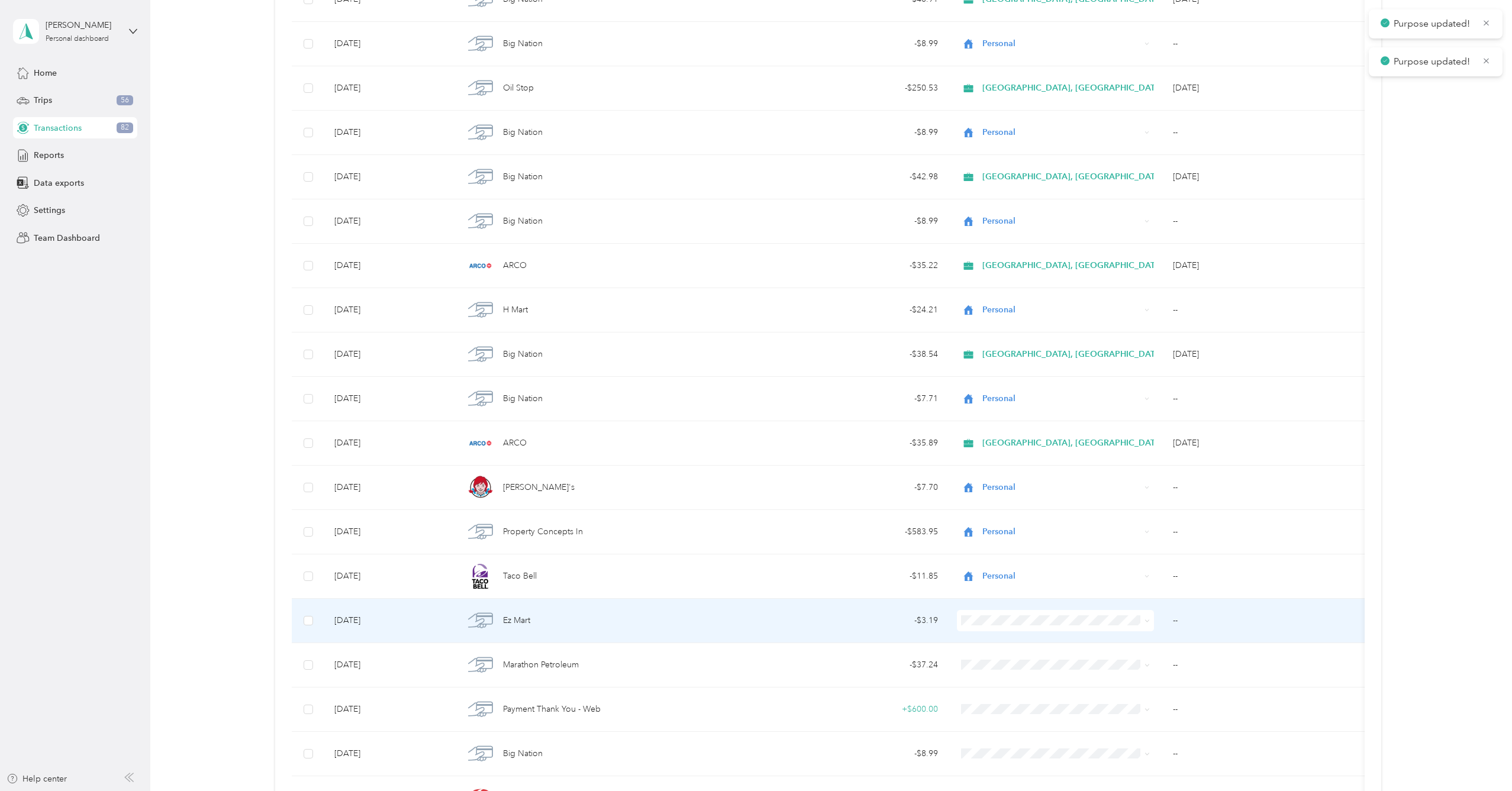
click at [1083, 627] on span at bounding box center [1055, 620] width 197 height 21
click at [1063, 662] on span "Personal" at bounding box center [1077, 663] width 181 height 13
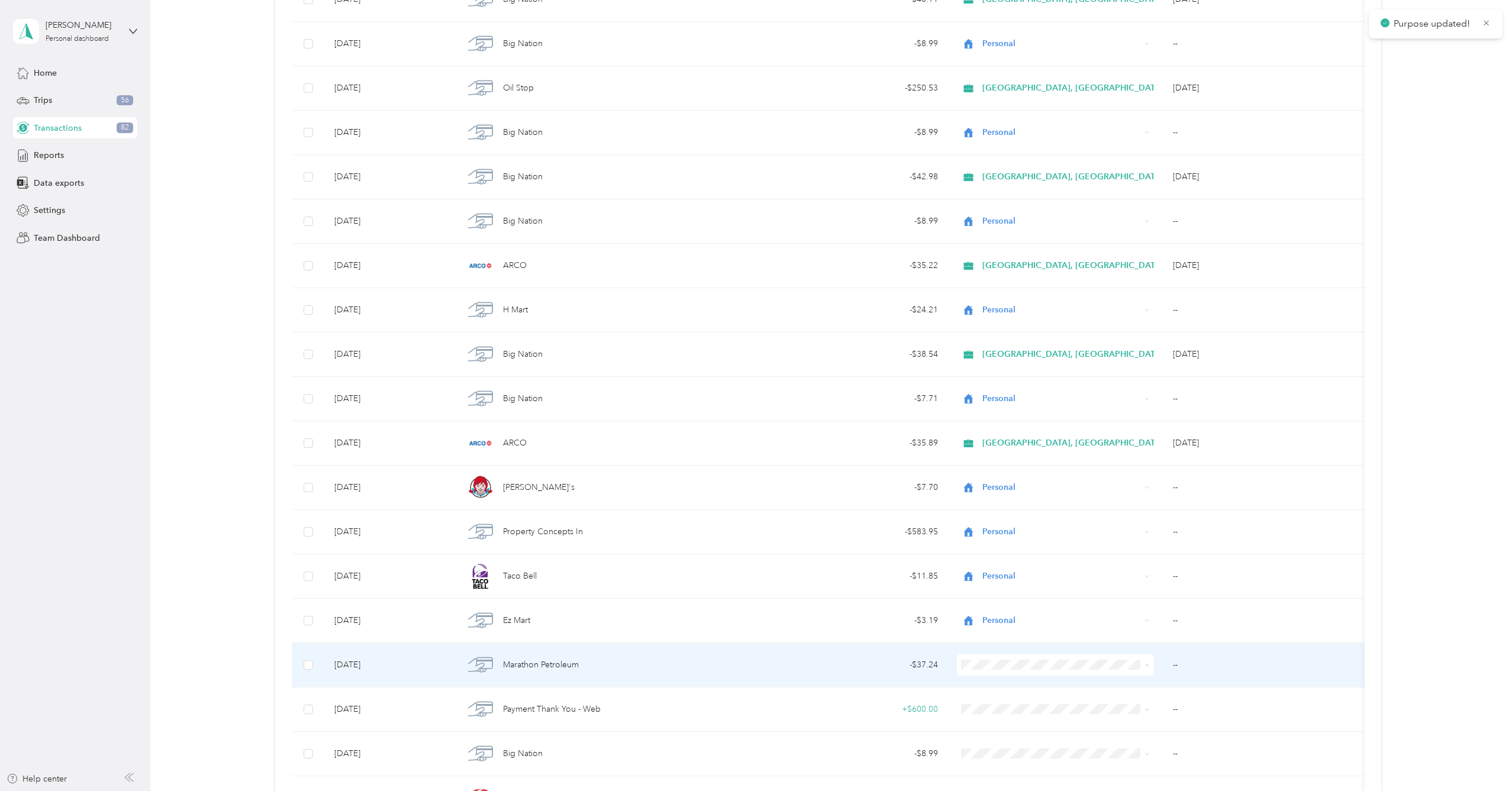
click at [1062, 684] on span "[GEOGRAPHIC_DATA], [GEOGRAPHIC_DATA]" at bounding box center [1077, 686] width 181 height 13
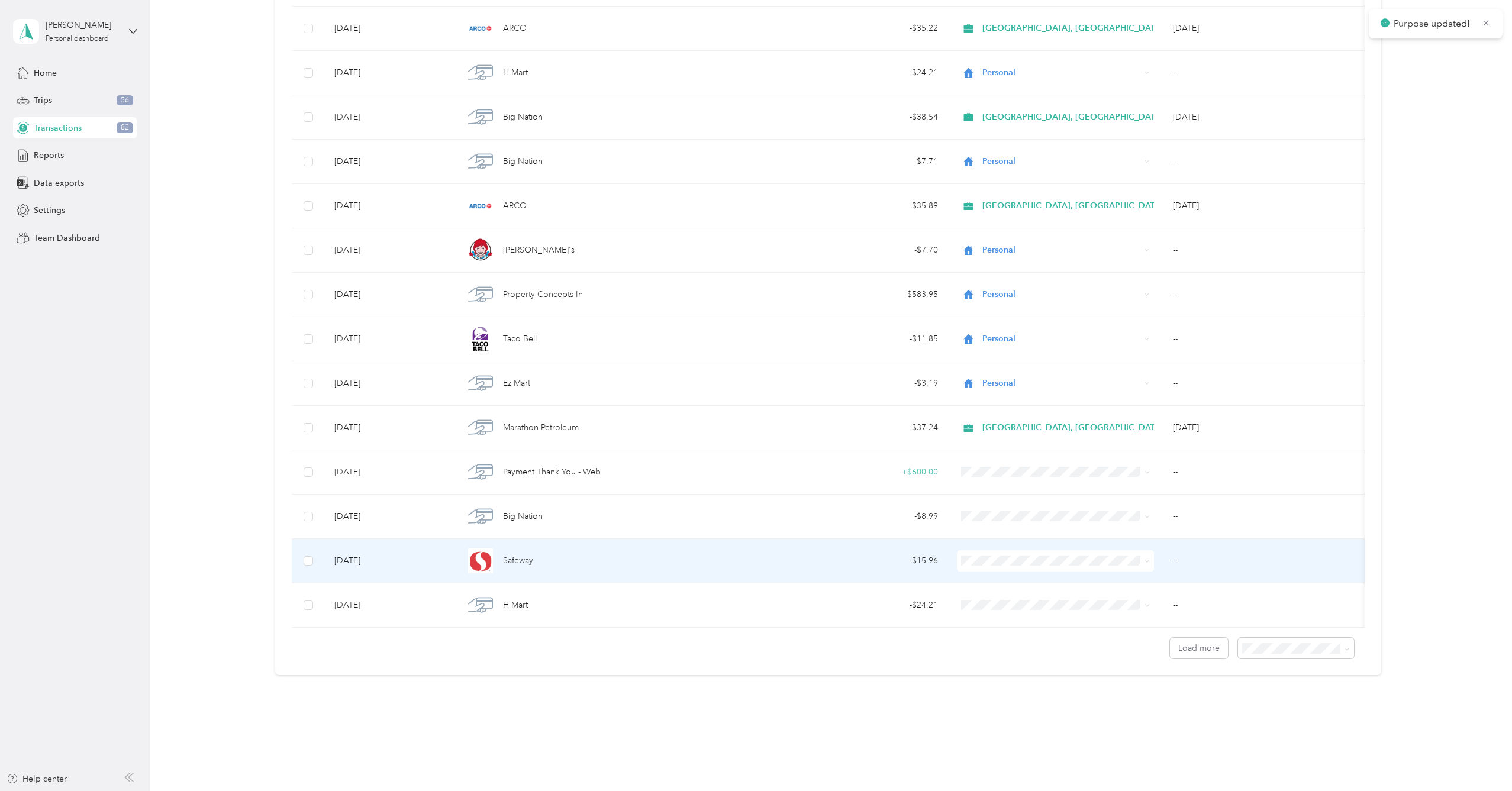
scroll to position [693, 0]
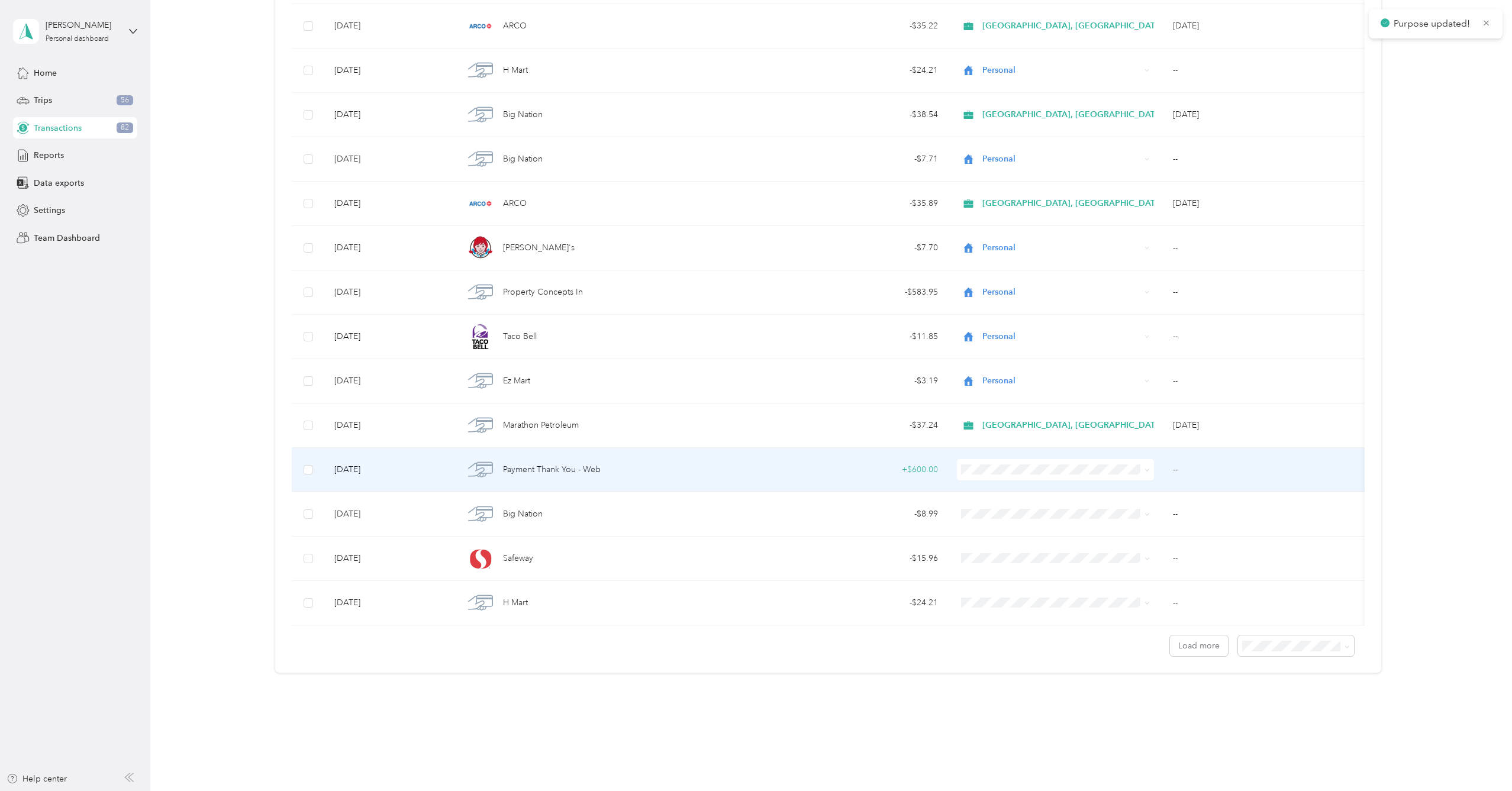
click at [1035, 478] on span at bounding box center [1055, 470] width 197 height 21
drag, startPoint x: 1038, startPoint y: 504, endPoint x: 1041, endPoint y: 514, distance: 10.4
click at [1038, 504] on li "Personal" at bounding box center [1067, 510] width 219 height 20
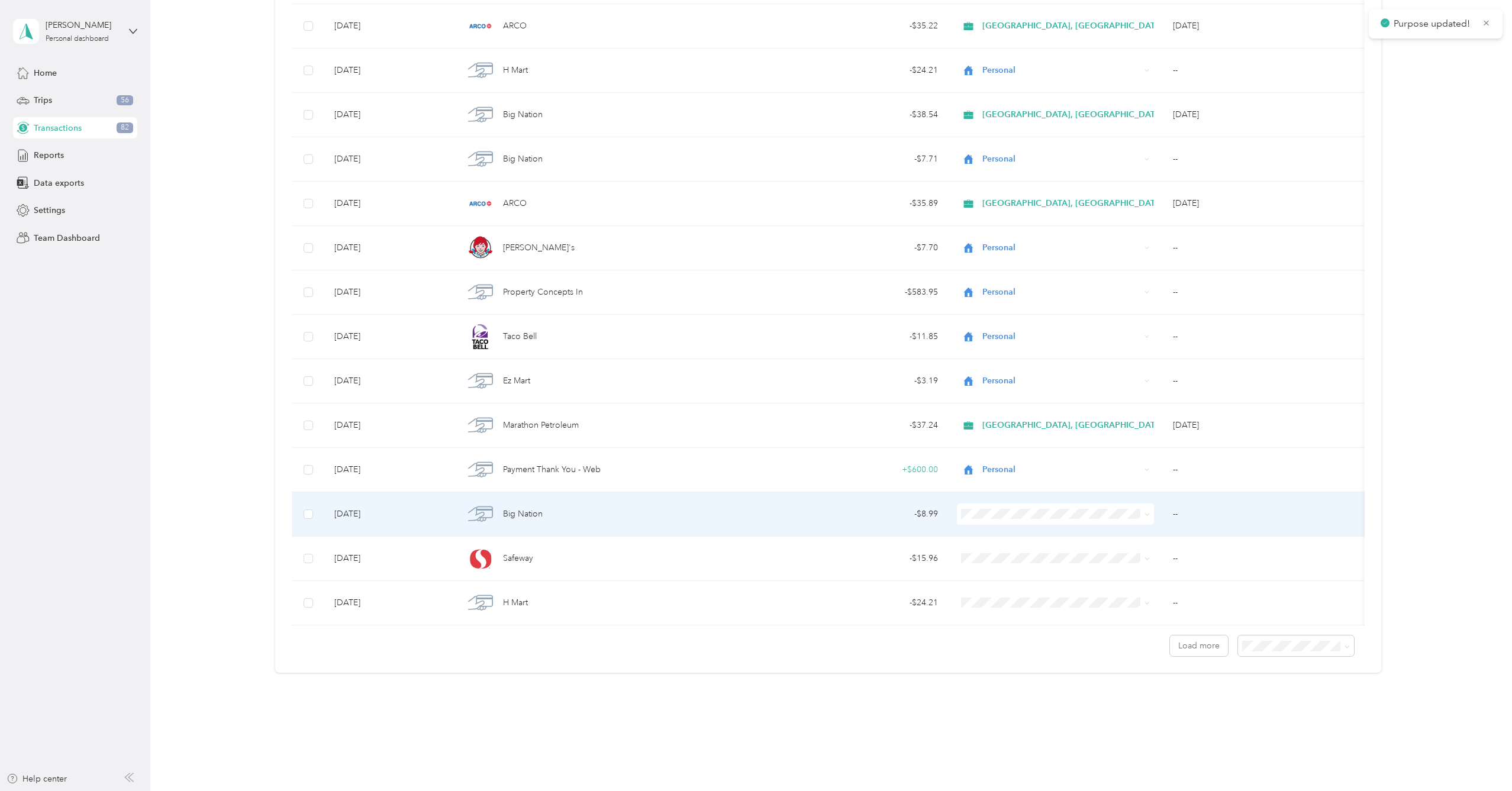
click at [1047, 522] on span at bounding box center [1055, 514] width 197 height 21
click at [1048, 552] on span "Personal" at bounding box center [1077, 556] width 181 height 13
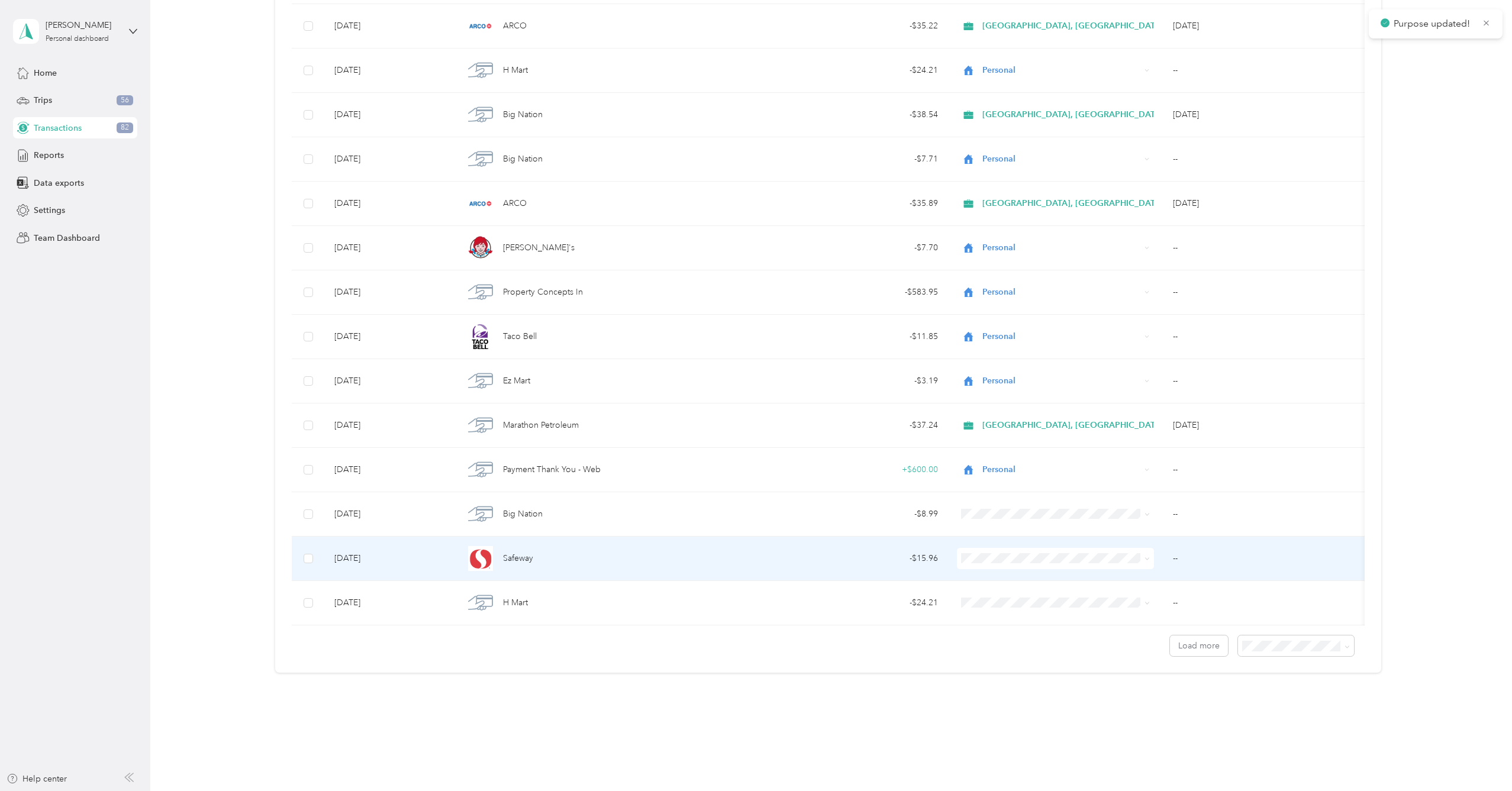
click at [1048, 565] on span at bounding box center [1055, 558] width 197 height 21
click at [1059, 602] on span "Personal" at bounding box center [1077, 601] width 181 height 13
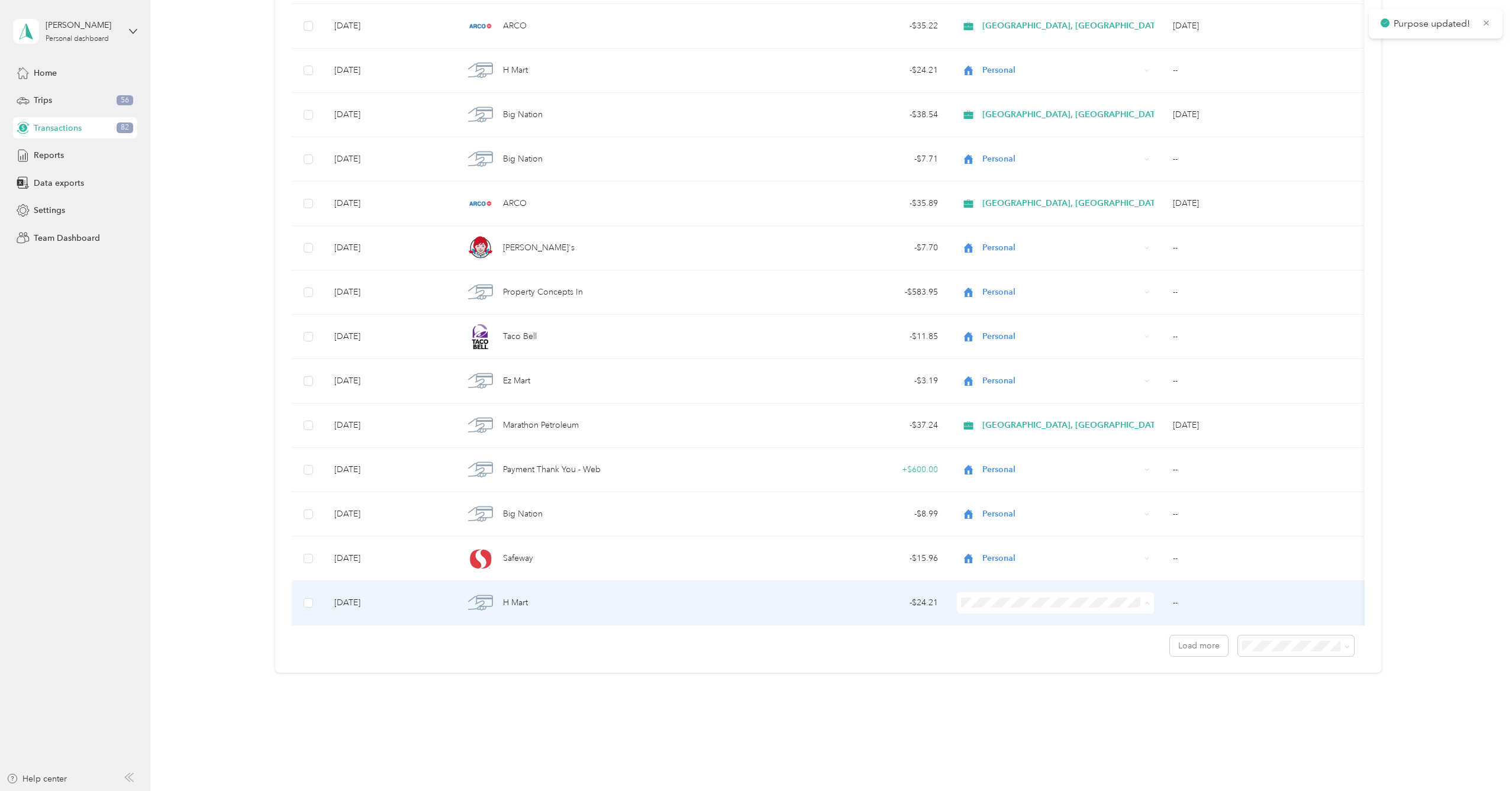
click at [1057, 646] on span "Personal" at bounding box center [1077, 646] width 181 height 13
click at [1343, 652] on span at bounding box center [1344, 646] width 9 height 13
click at [1303, 655] on span at bounding box center [1296, 645] width 116 height 20
click at [1280, 688] on span "50 per load" at bounding box center [1271, 691] width 44 height 10
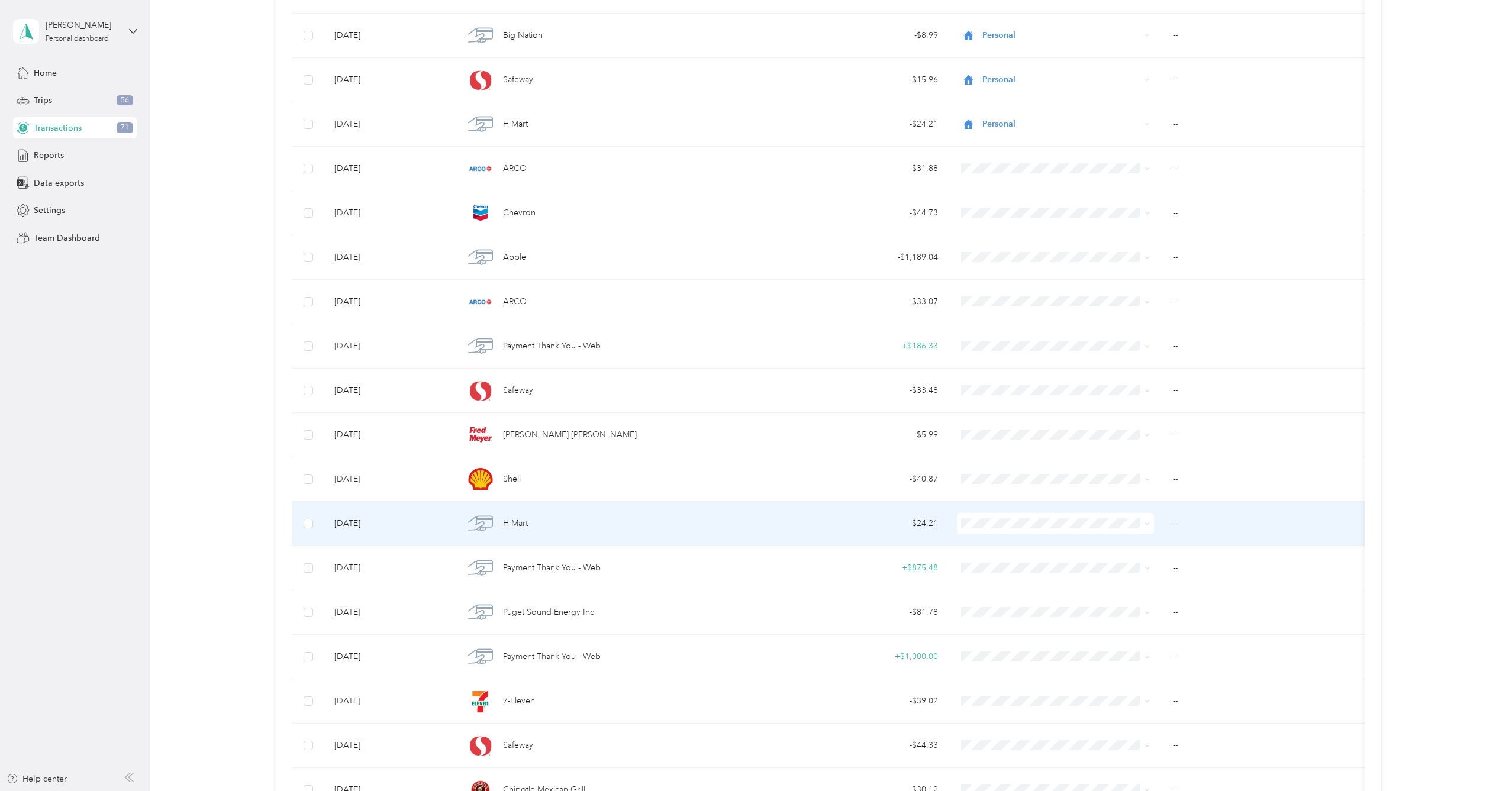
scroll to position [1155, 0]
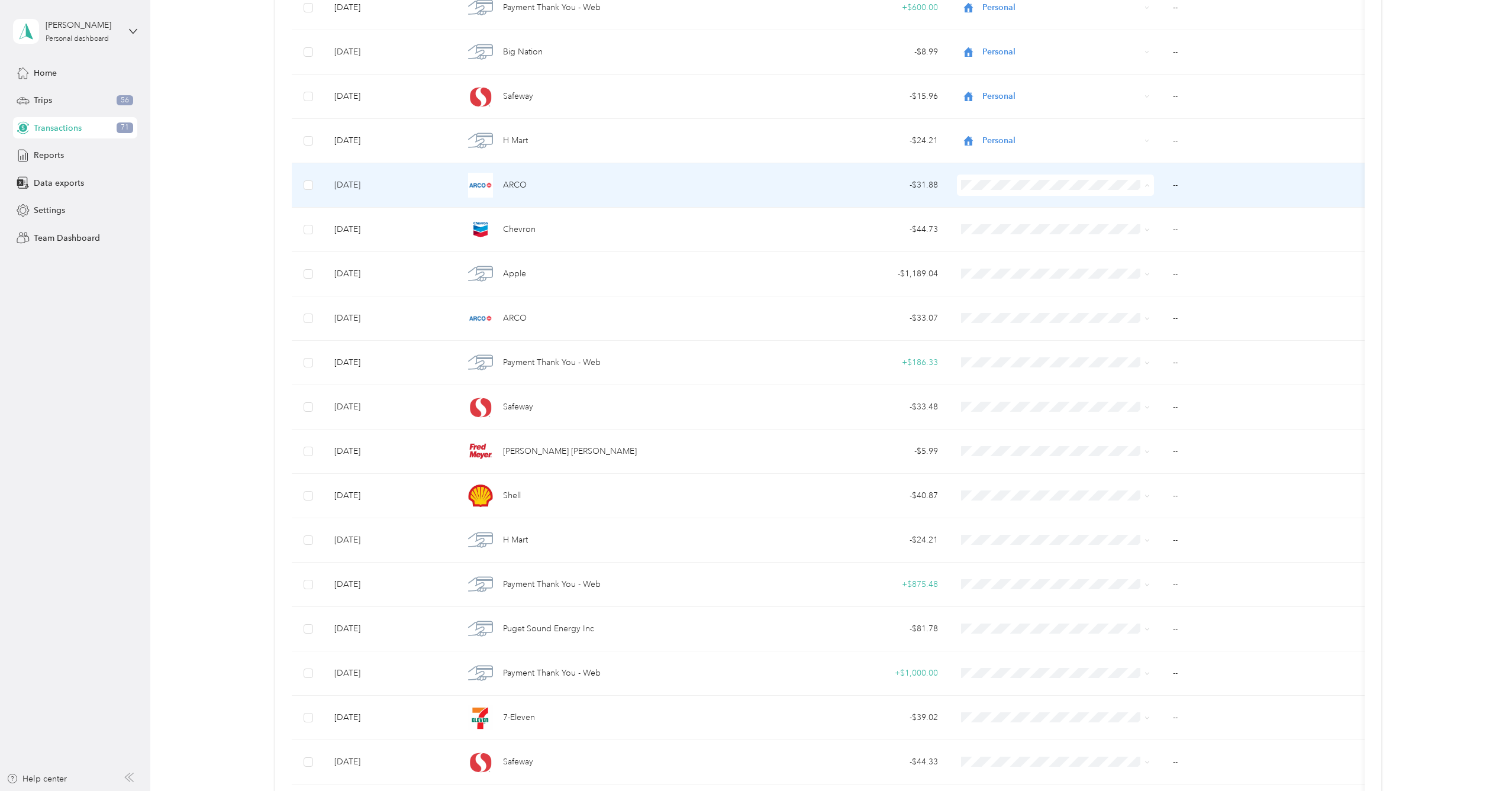
click at [1102, 209] on li "[GEOGRAPHIC_DATA], [GEOGRAPHIC_DATA]" at bounding box center [1067, 207] width 219 height 20
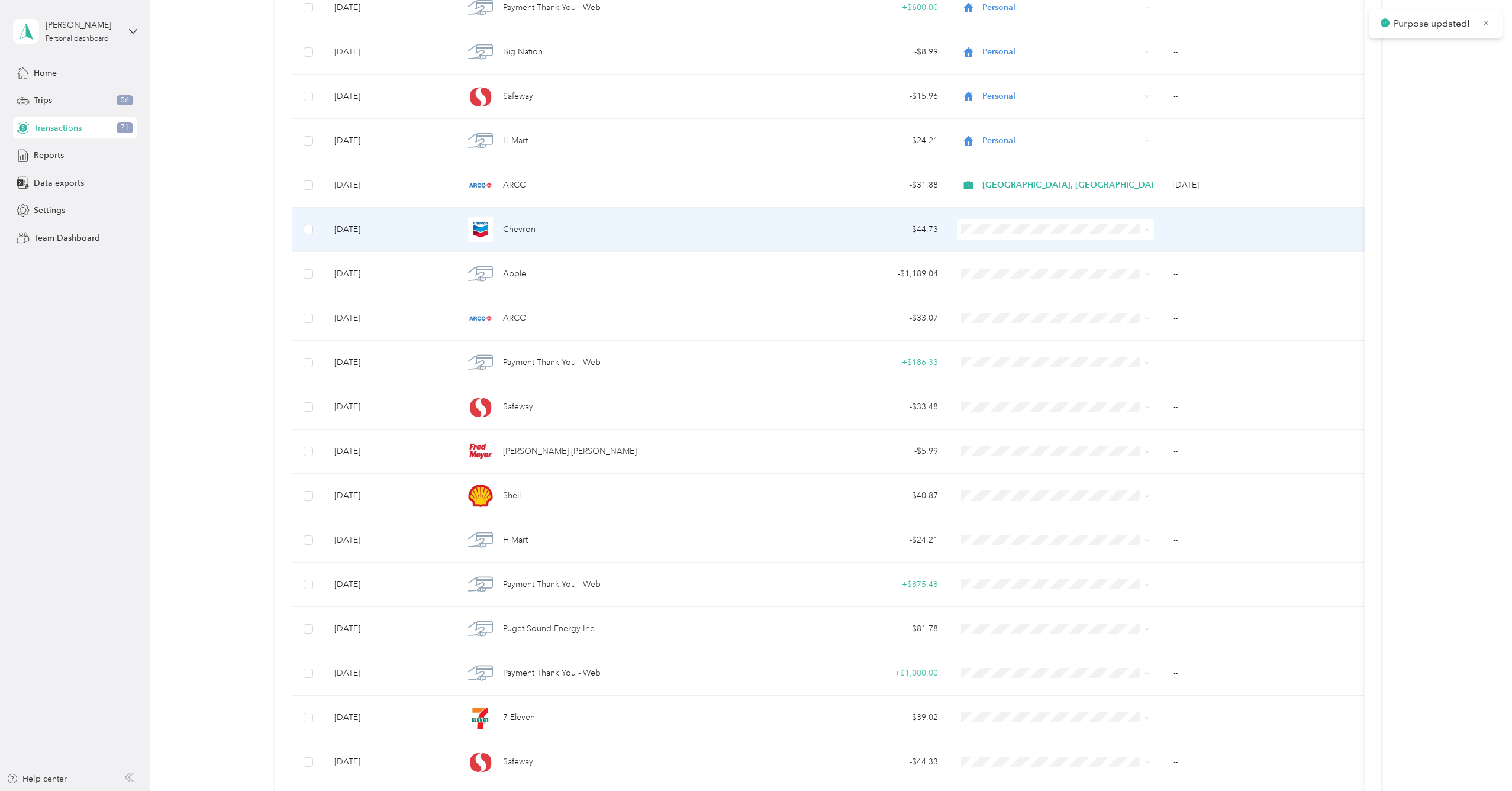
click at [1102, 253] on span "[GEOGRAPHIC_DATA], [GEOGRAPHIC_DATA]" at bounding box center [1077, 251] width 181 height 13
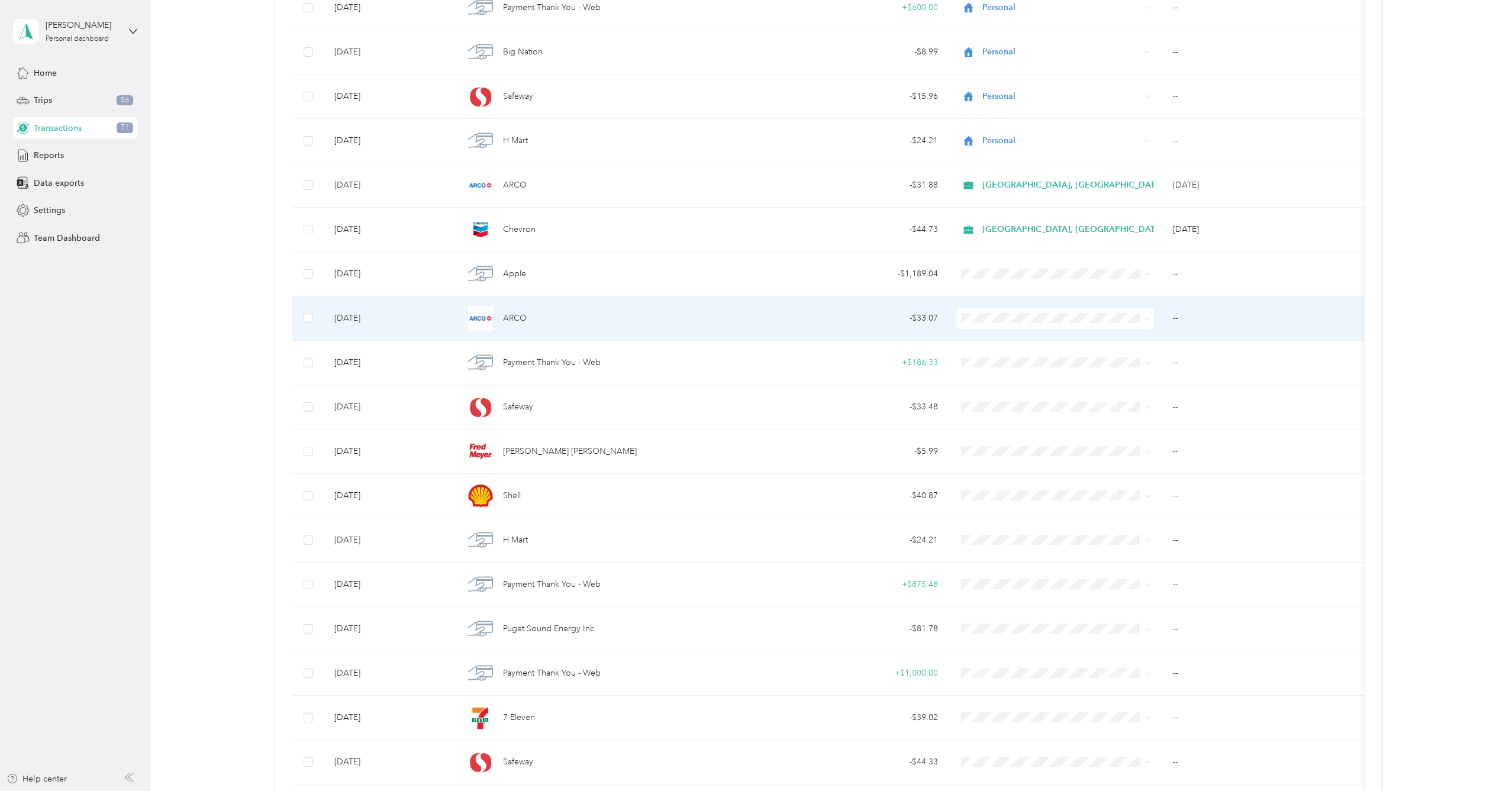
click at [1102, 339] on span "[GEOGRAPHIC_DATA], [GEOGRAPHIC_DATA]" at bounding box center [1077, 340] width 181 height 13
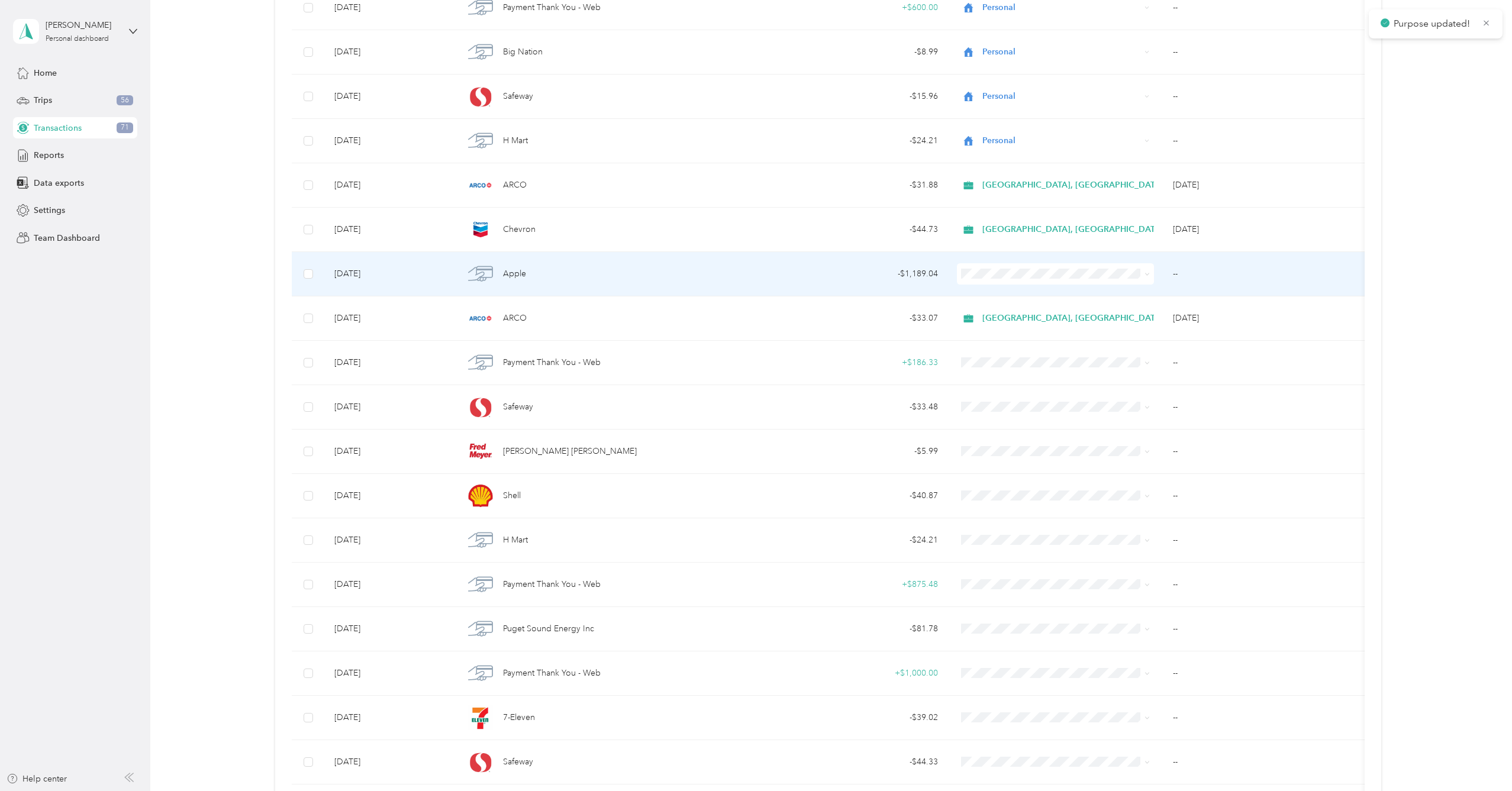
click at [1025, 280] on span at bounding box center [1055, 274] width 197 height 21
drag, startPoint x: 1055, startPoint y: 294, endPoint x: 1066, endPoint y: 307, distance: 17.0
click at [1055, 294] on span "[GEOGRAPHIC_DATA], [GEOGRAPHIC_DATA]" at bounding box center [1077, 296] width 181 height 13
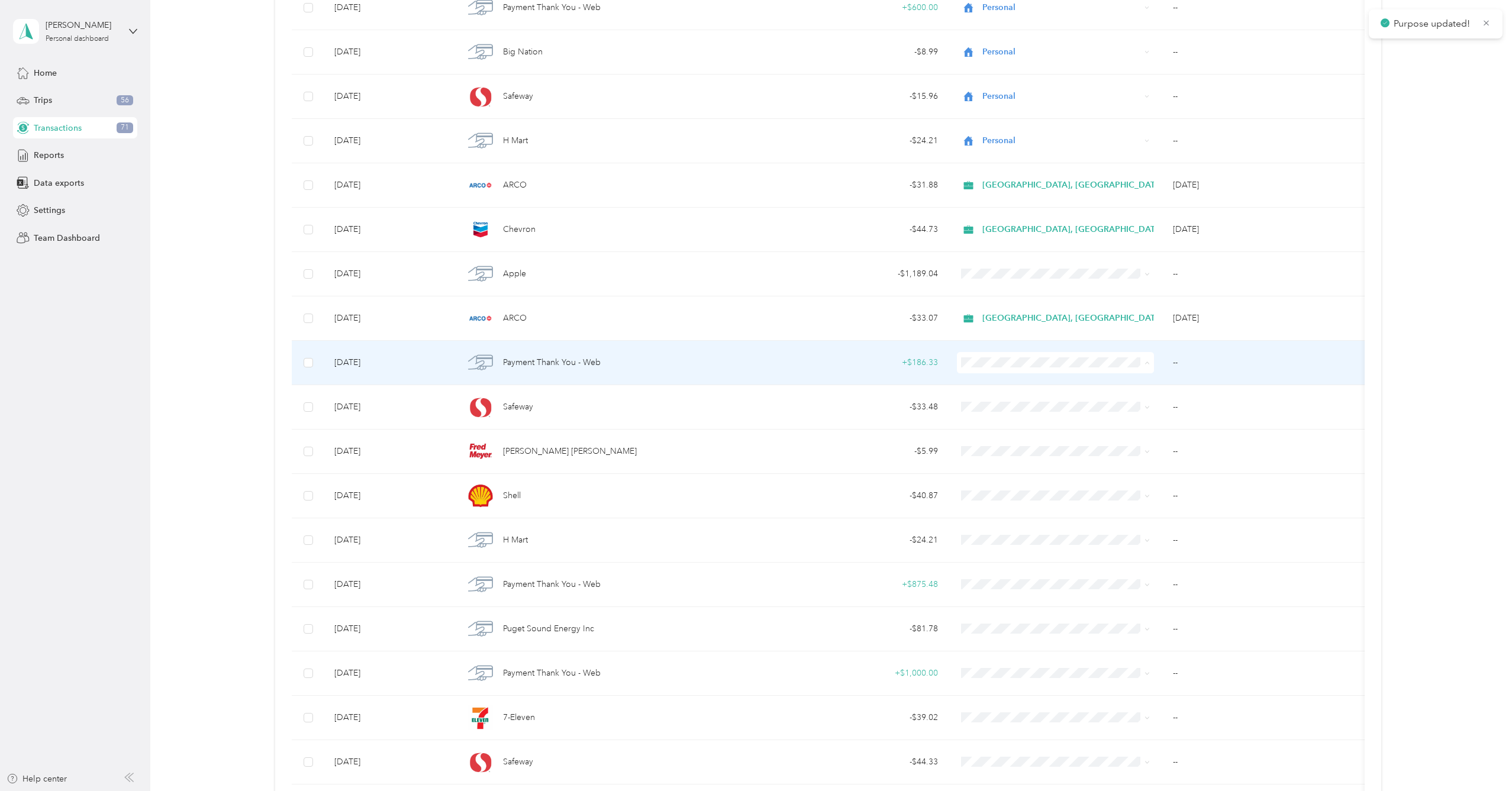
click at [1097, 399] on span "Personal" at bounding box center [1077, 405] width 181 height 13
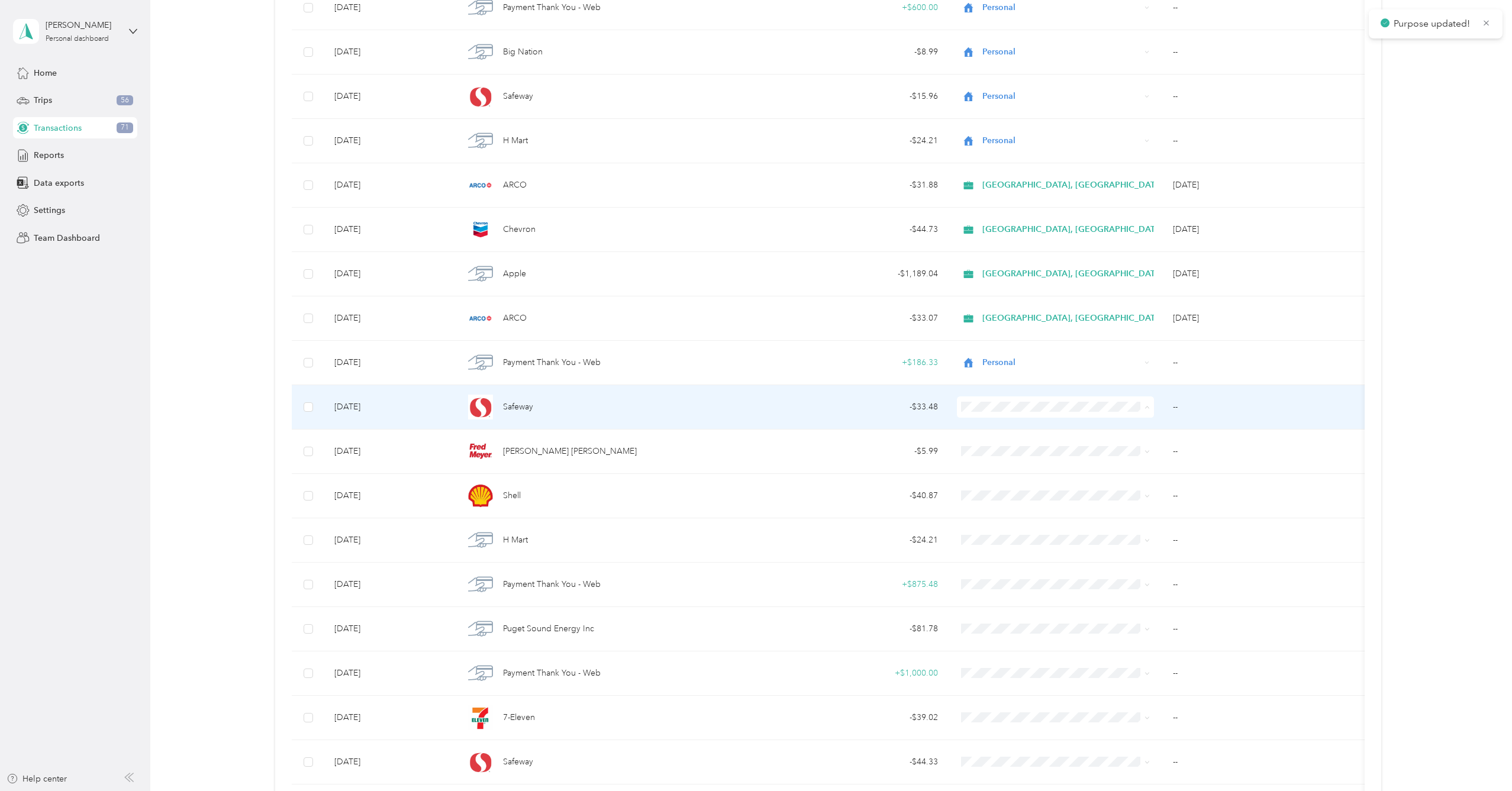
click at [1113, 429] on span "[GEOGRAPHIC_DATA], [GEOGRAPHIC_DATA]" at bounding box center [1077, 429] width 181 height 13
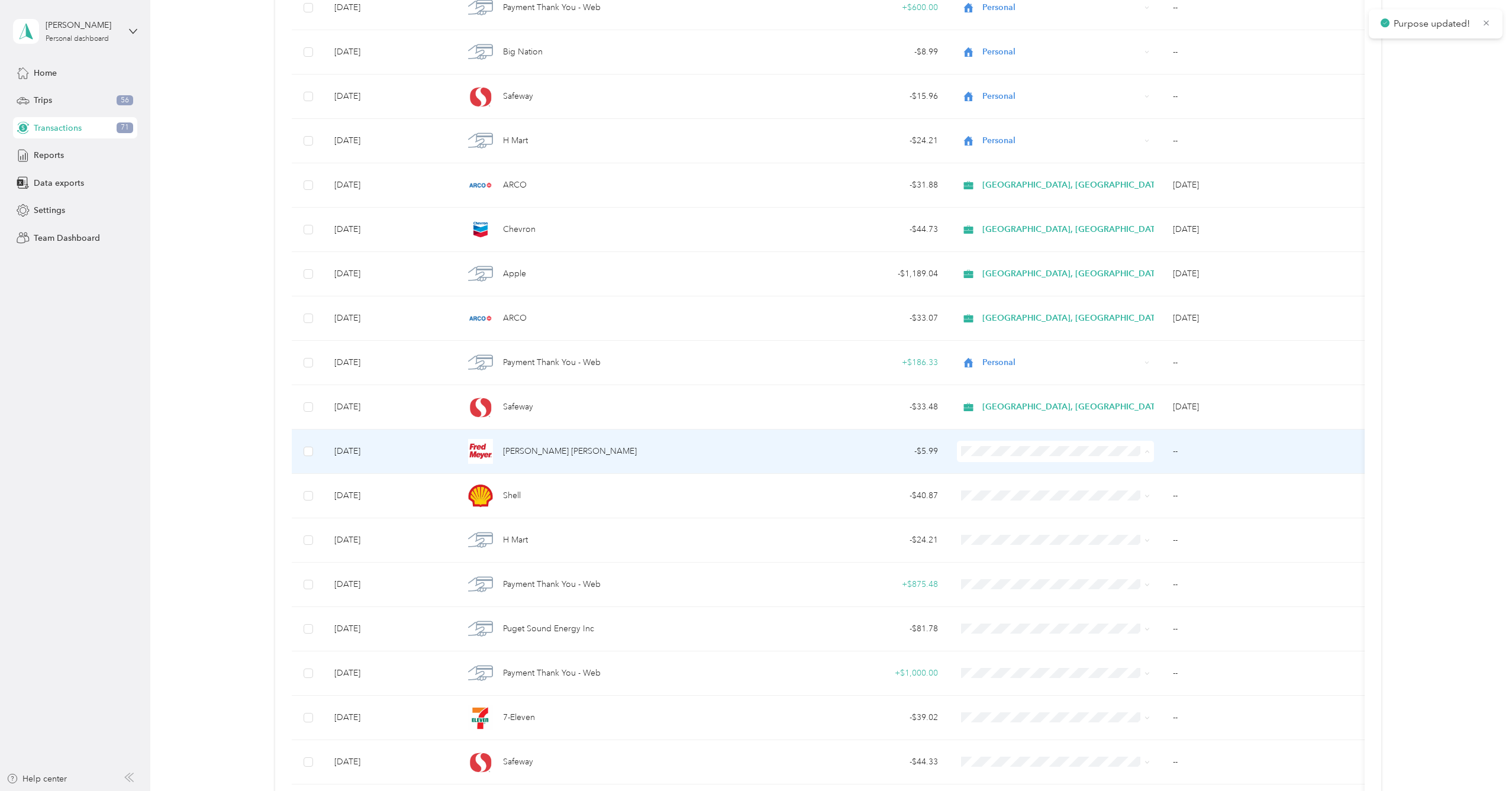
click at [1101, 489] on span "Personal" at bounding box center [1077, 494] width 181 height 13
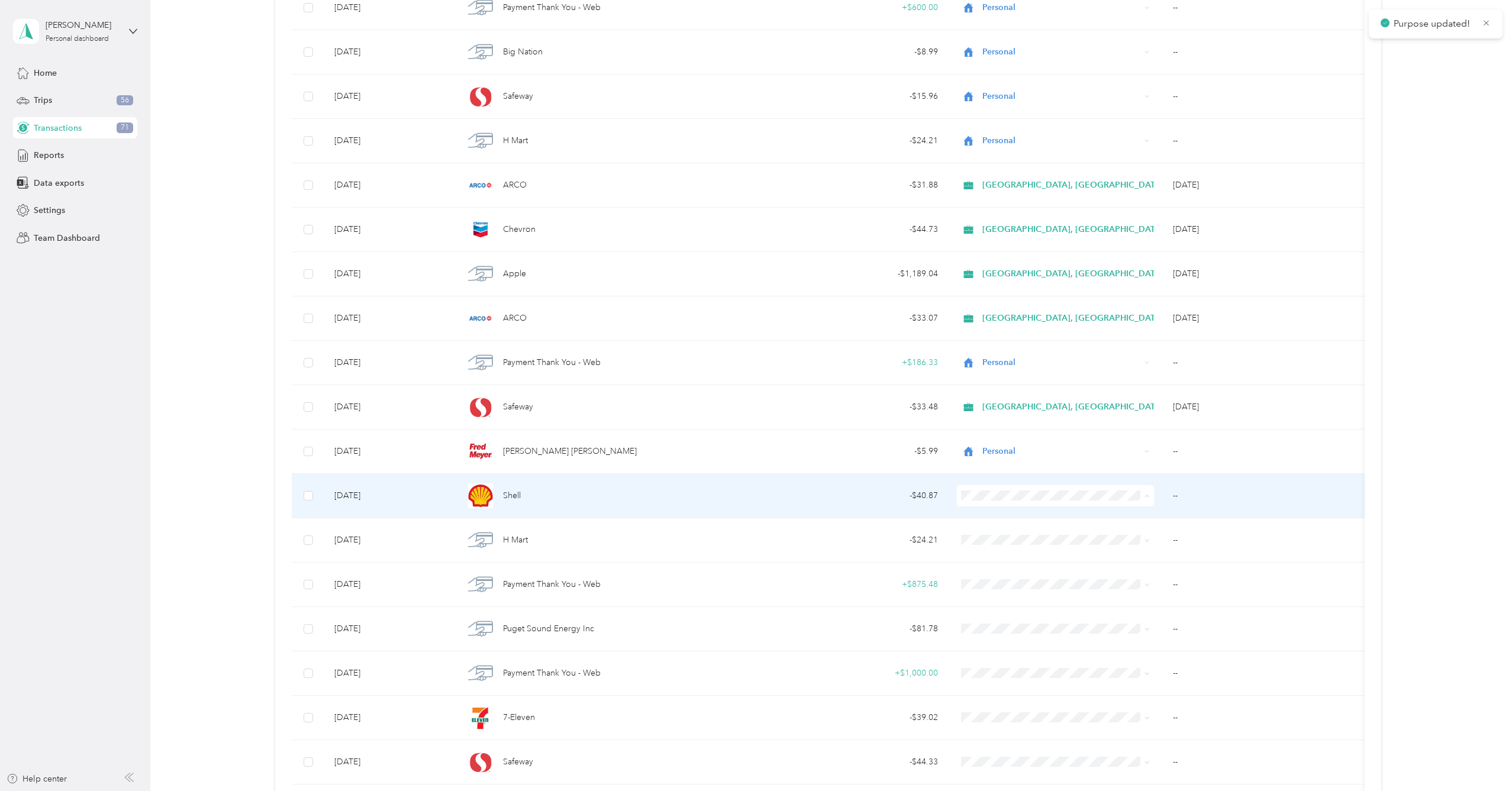
click at [1103, 523] on li "[GEOGRAPHIC_DATA], [GEOGRAPHIC_DATA]" at bounding box center [1067, 517] width 219 height 20
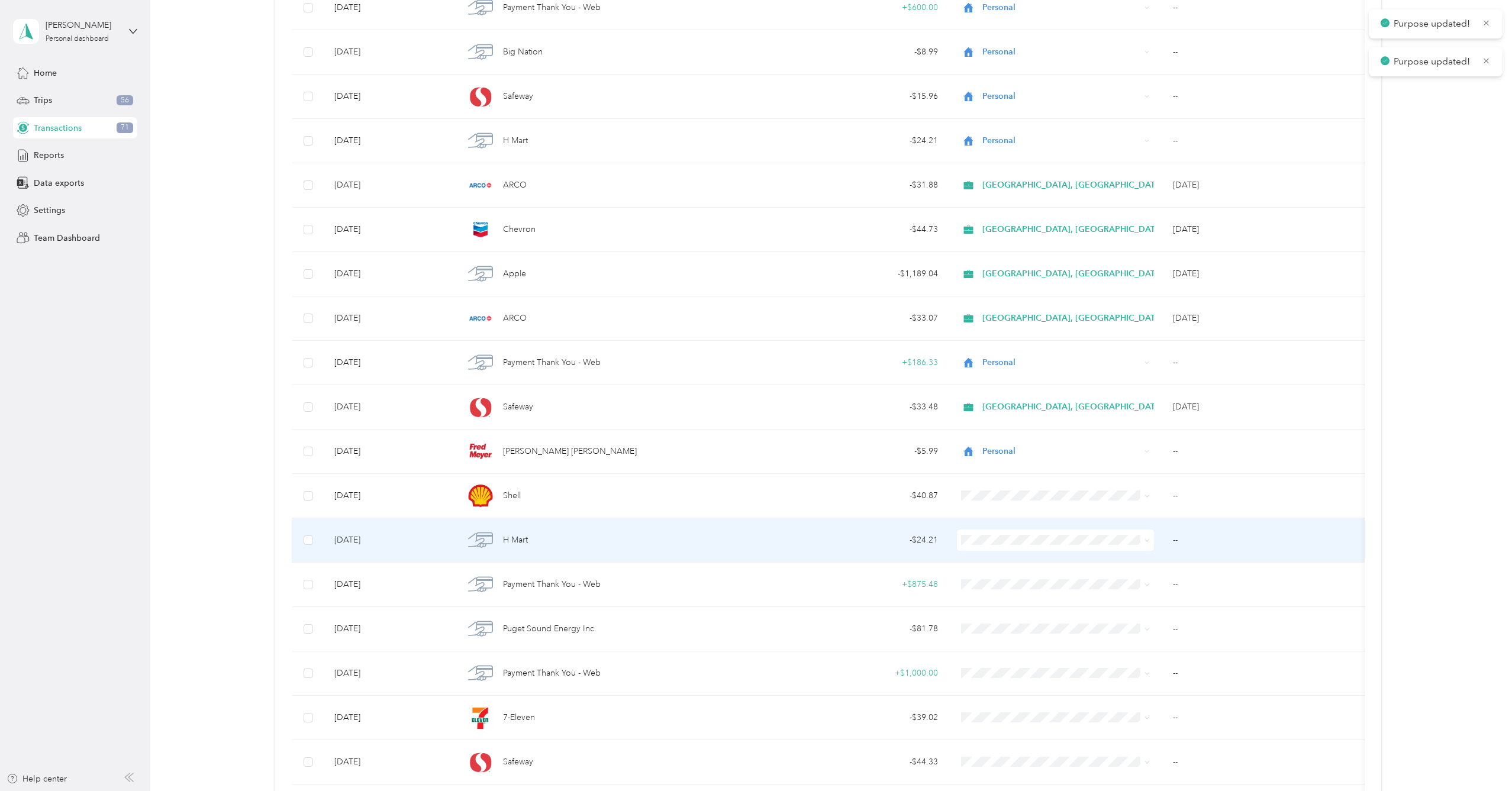
click at [1102, 531] on span at bounding box center [1055, 540] width 197 height 21
click at [1064, 526] on td at bounding box center [1055, 540] width 216 height 44
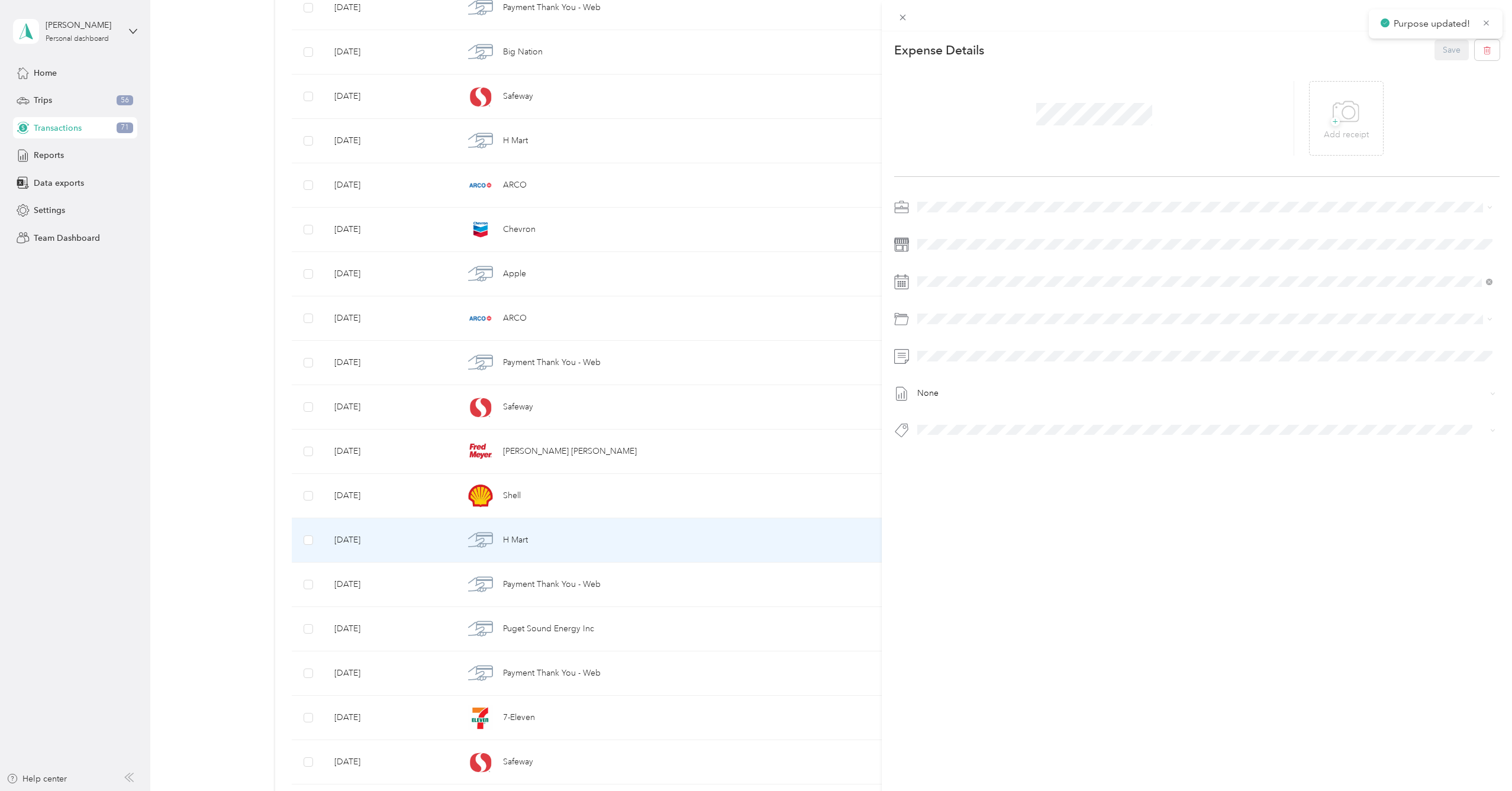
click at [759, 542] on div "This expense cannot be edited because it is either under review, approved, or p…" at bounding box center [756, 396] width 1512 height 791
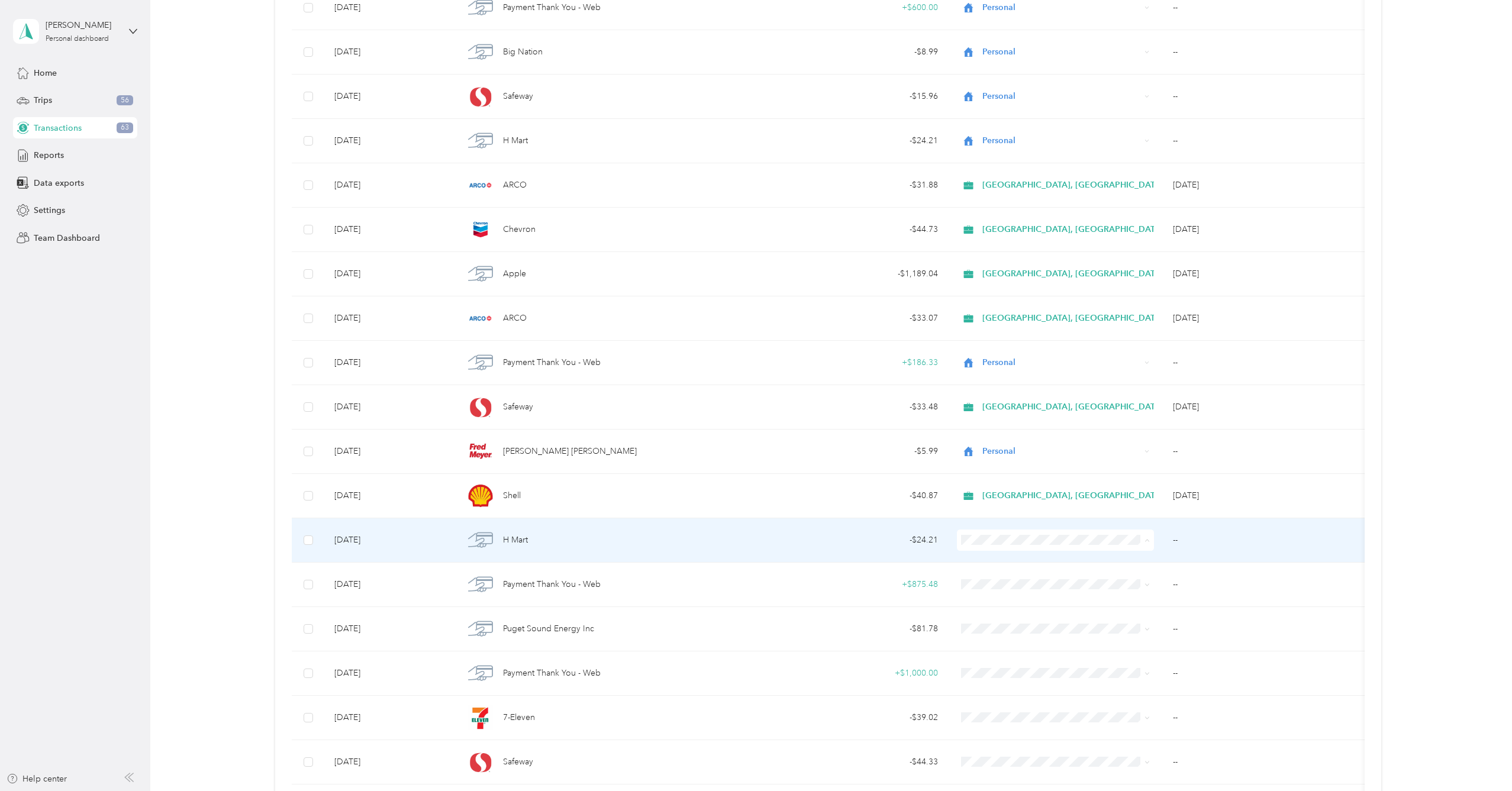
click at [996, 575] on li "Personal" at bounding box center [1067, 582] width 219 height 20
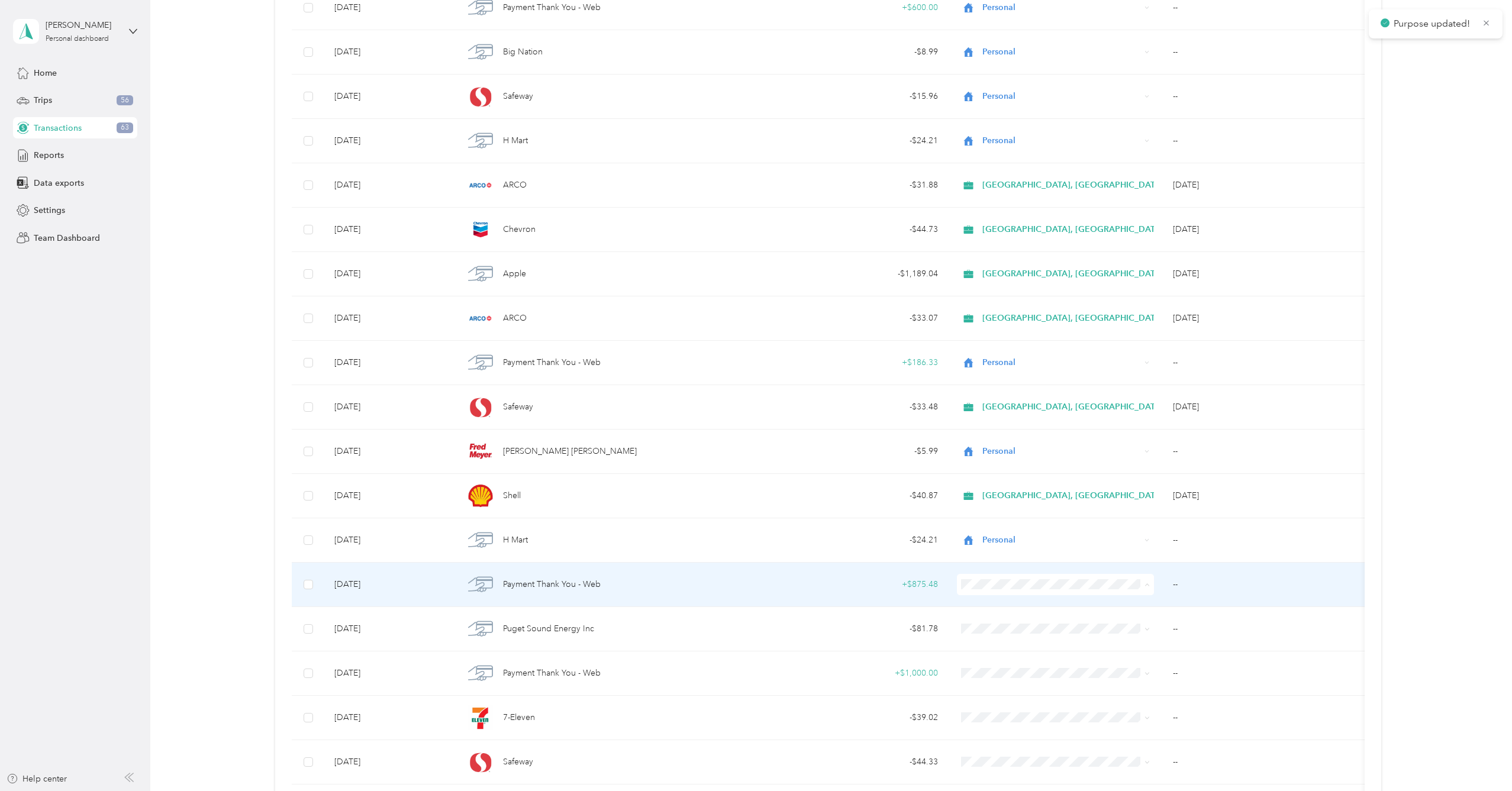
drag, startPoint x: 1029, startPoint y: 617, endPoint x: 1037, endPoint y: 620, distance: 8.5
click at [1030, 617] on li "Personal" at bounding box center [1067, 627] width 219 height 20
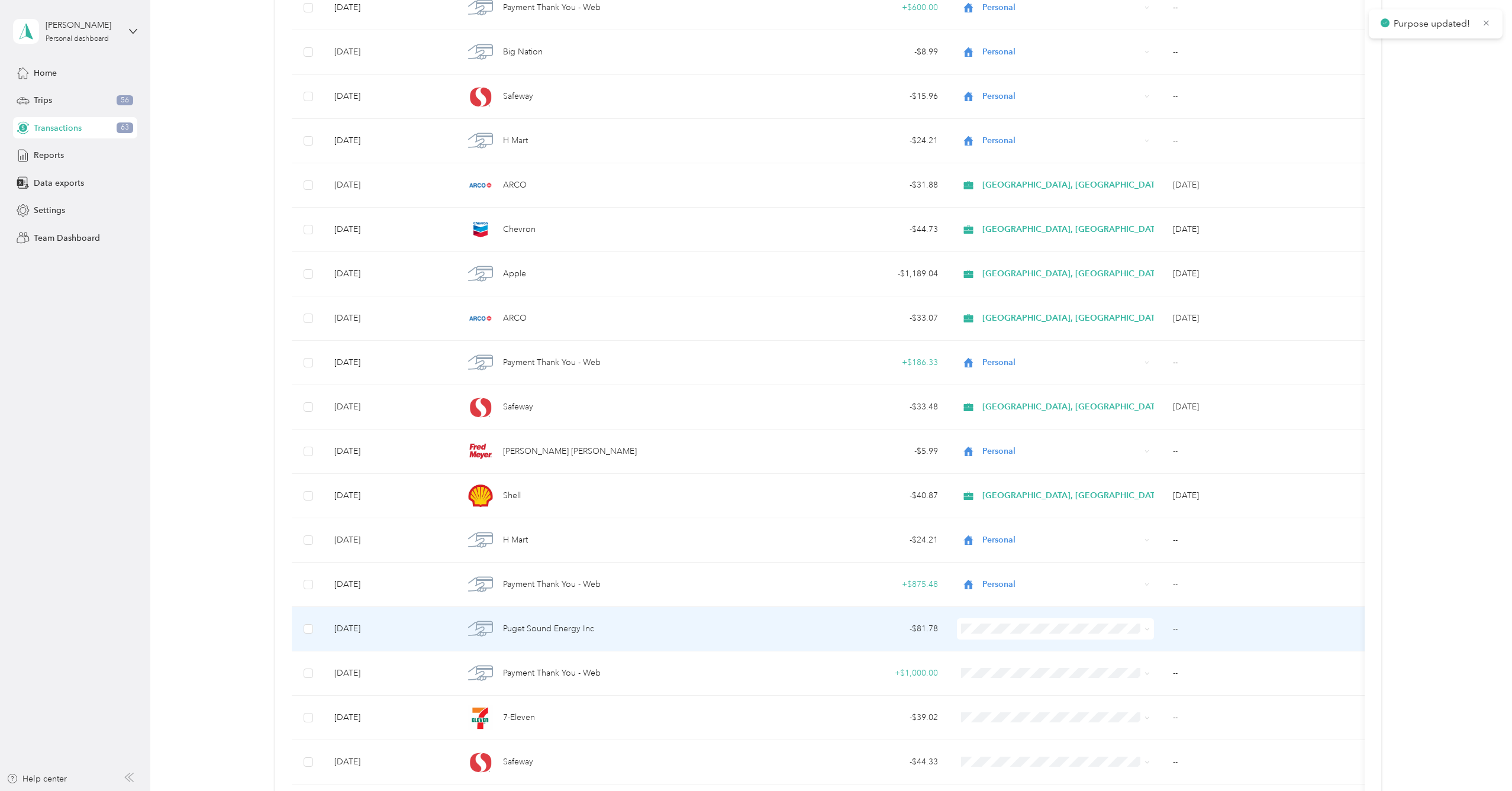
click at [1050, 670] on span "Personal" at bounding box center [1077, 672] width 181 height 13
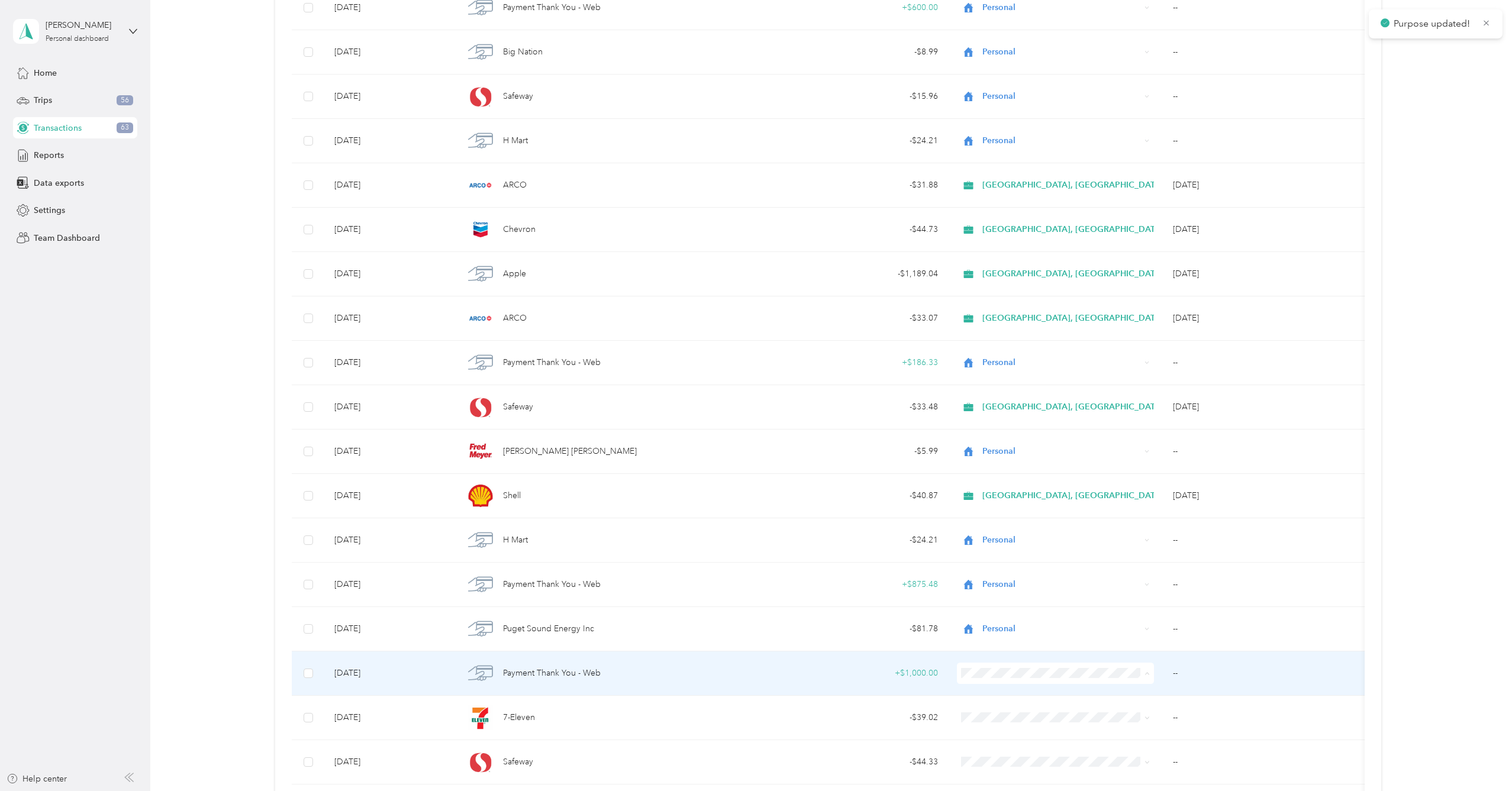
click at [1064, 716] on span "Personal" at bounding box center [1077, 716] width 181 height 13
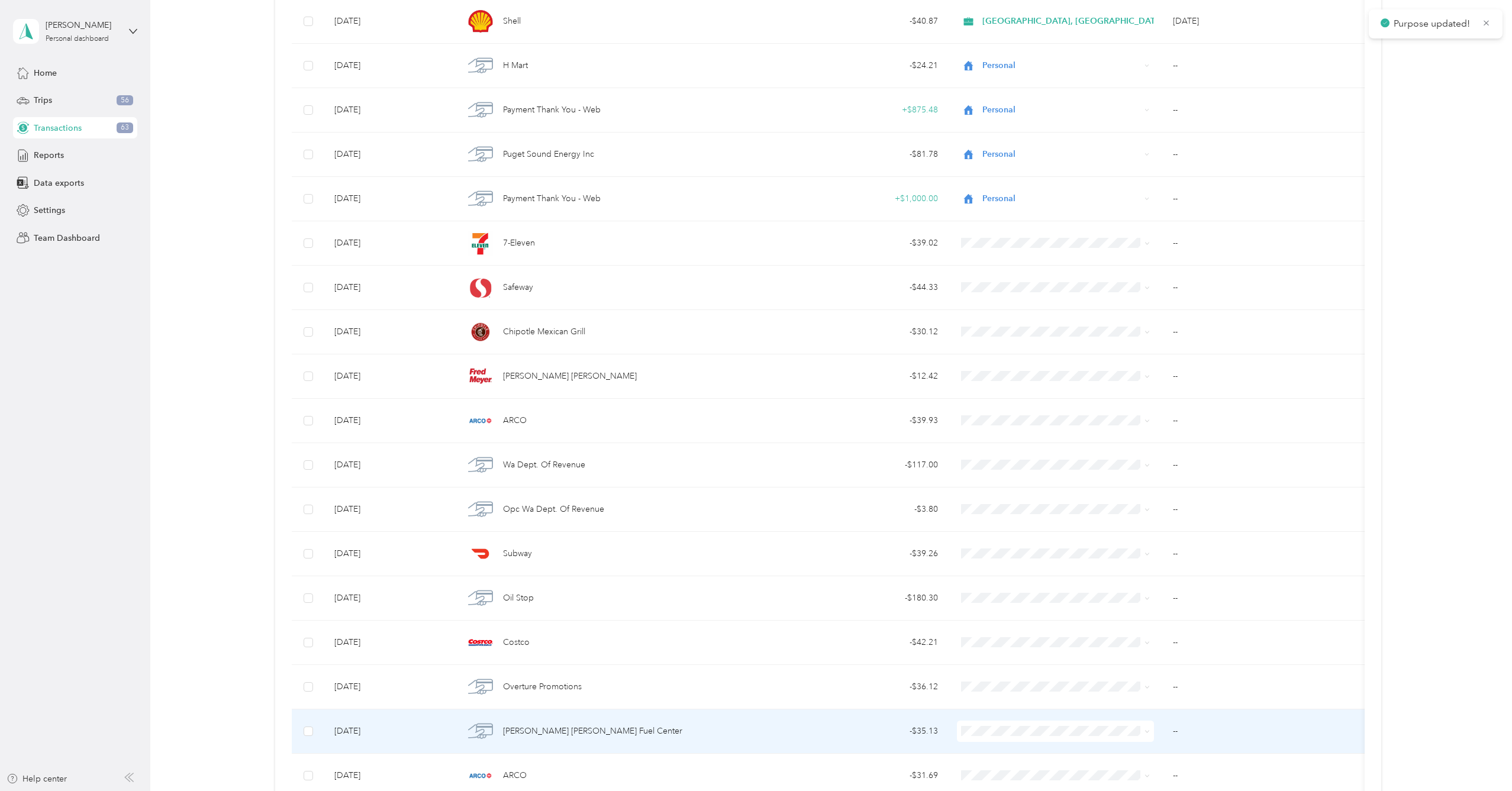
scroll to position [1630, 0]
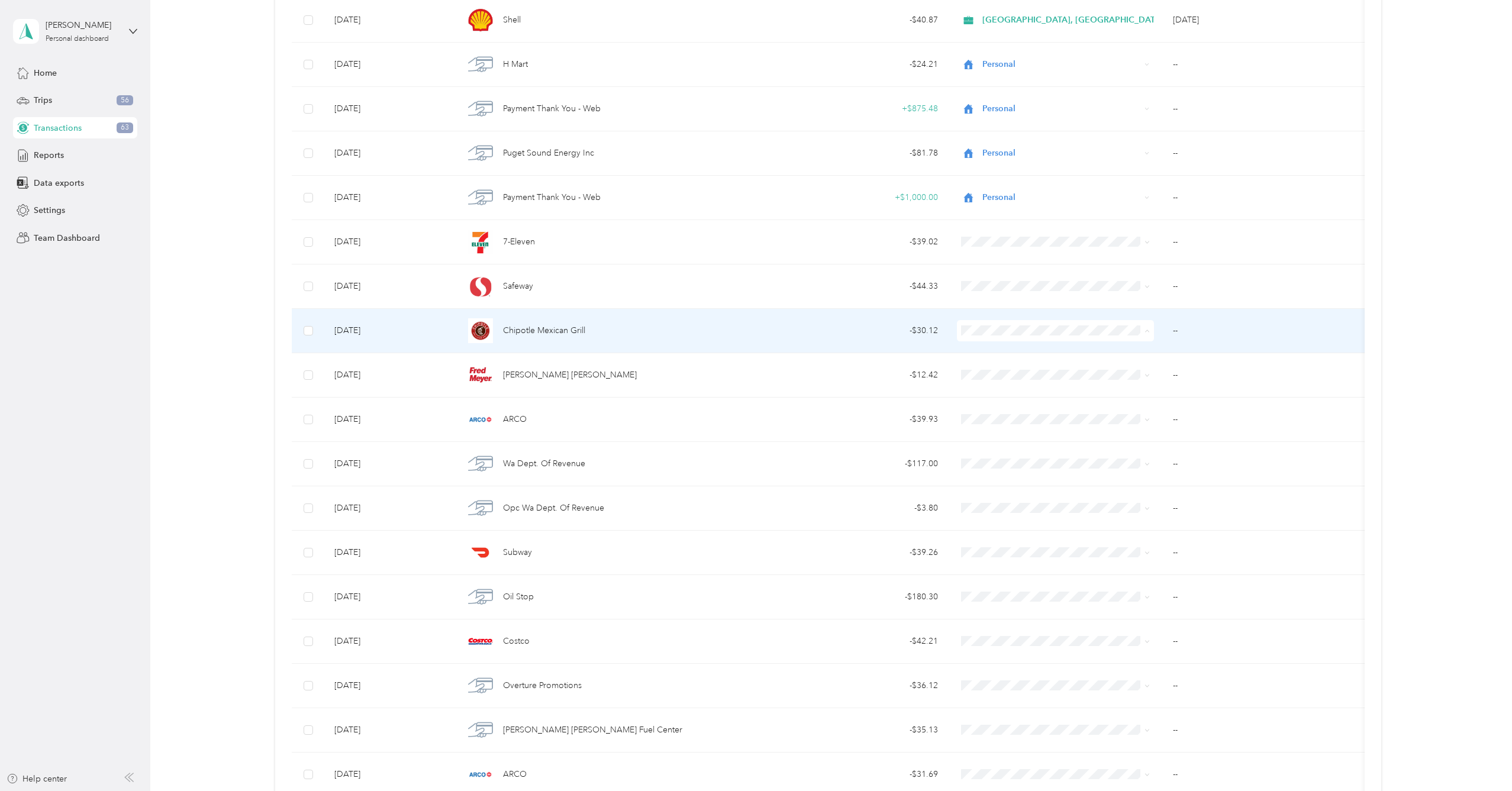
click at [1102, 363] on li "Personal" at bounding box center [1067, 372] width 219 height 20
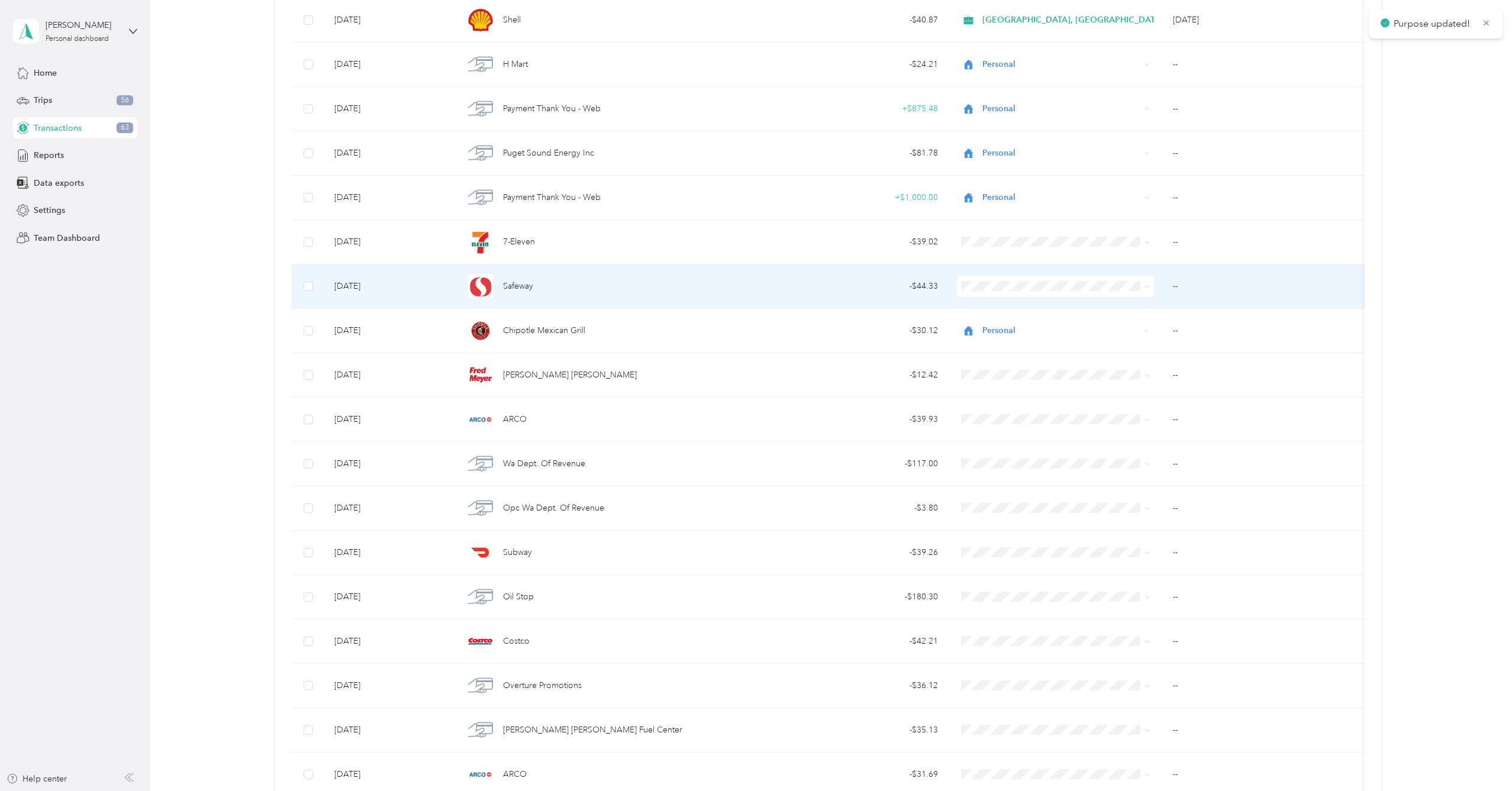
click at [1033, 298] on li "[GEOGRAPHIC_DATA], [GEOGRAPHIC_DATA]" at bounding box center [1067, 308] width 219 height 20
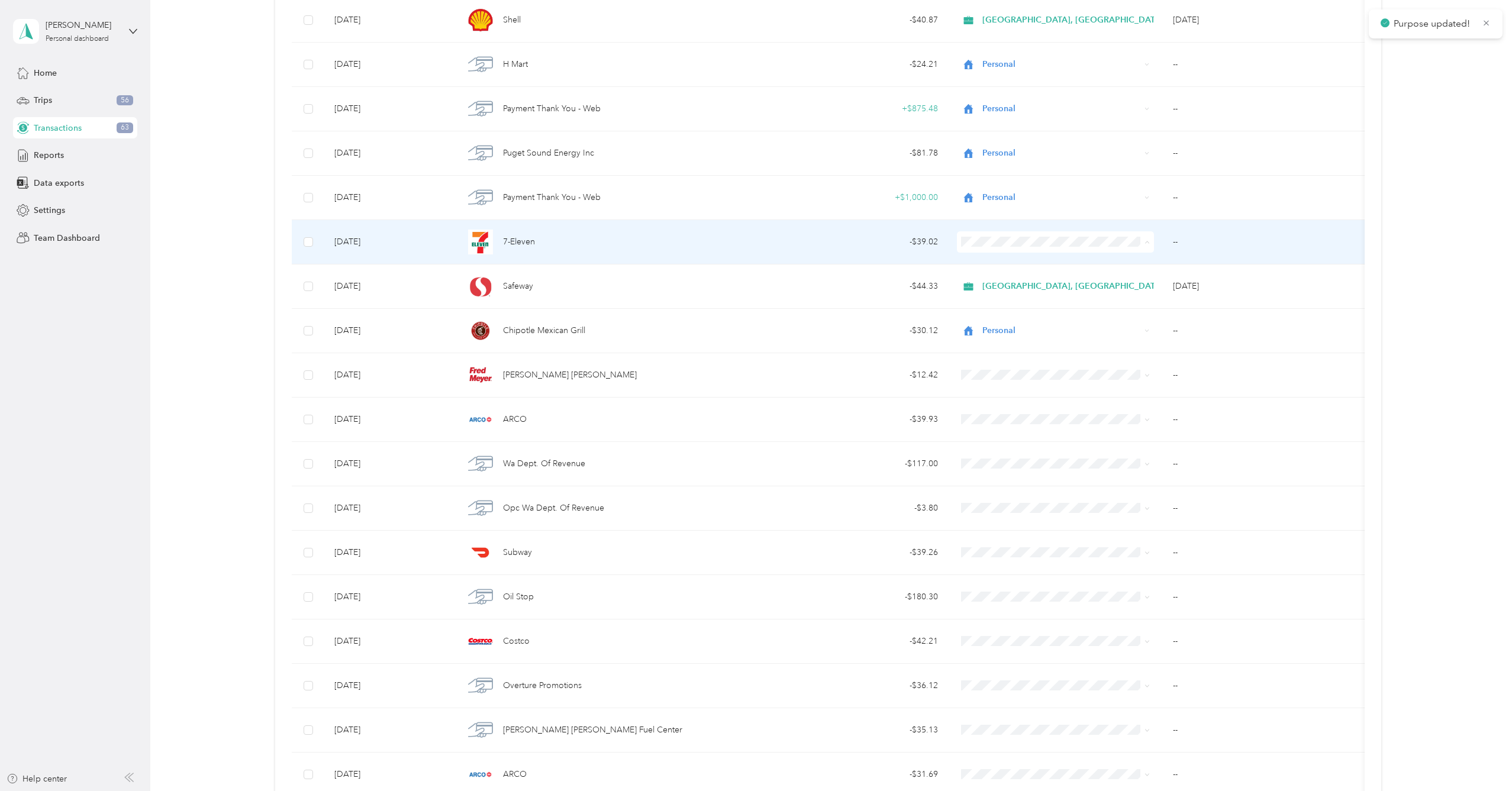
click at [1056, 259] on span "[GEOGRAPHIC_DATA], [GEOGRAPHIC_DATA]" at bounding box center [1077, 263] width 181 height 13
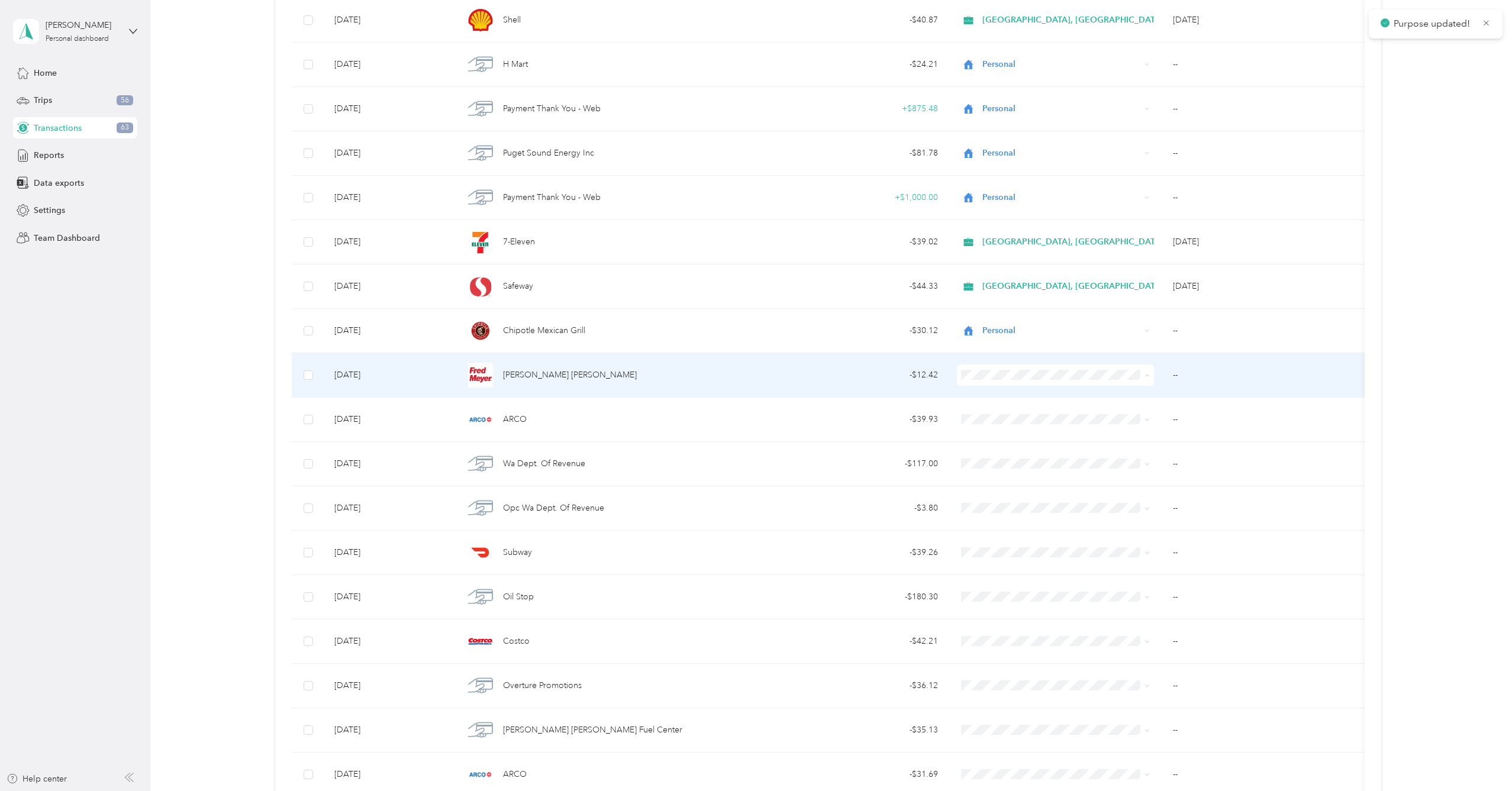
click at [1093, 421] on li "Personal" at bounding box center [1067, 417] width 219 height 20
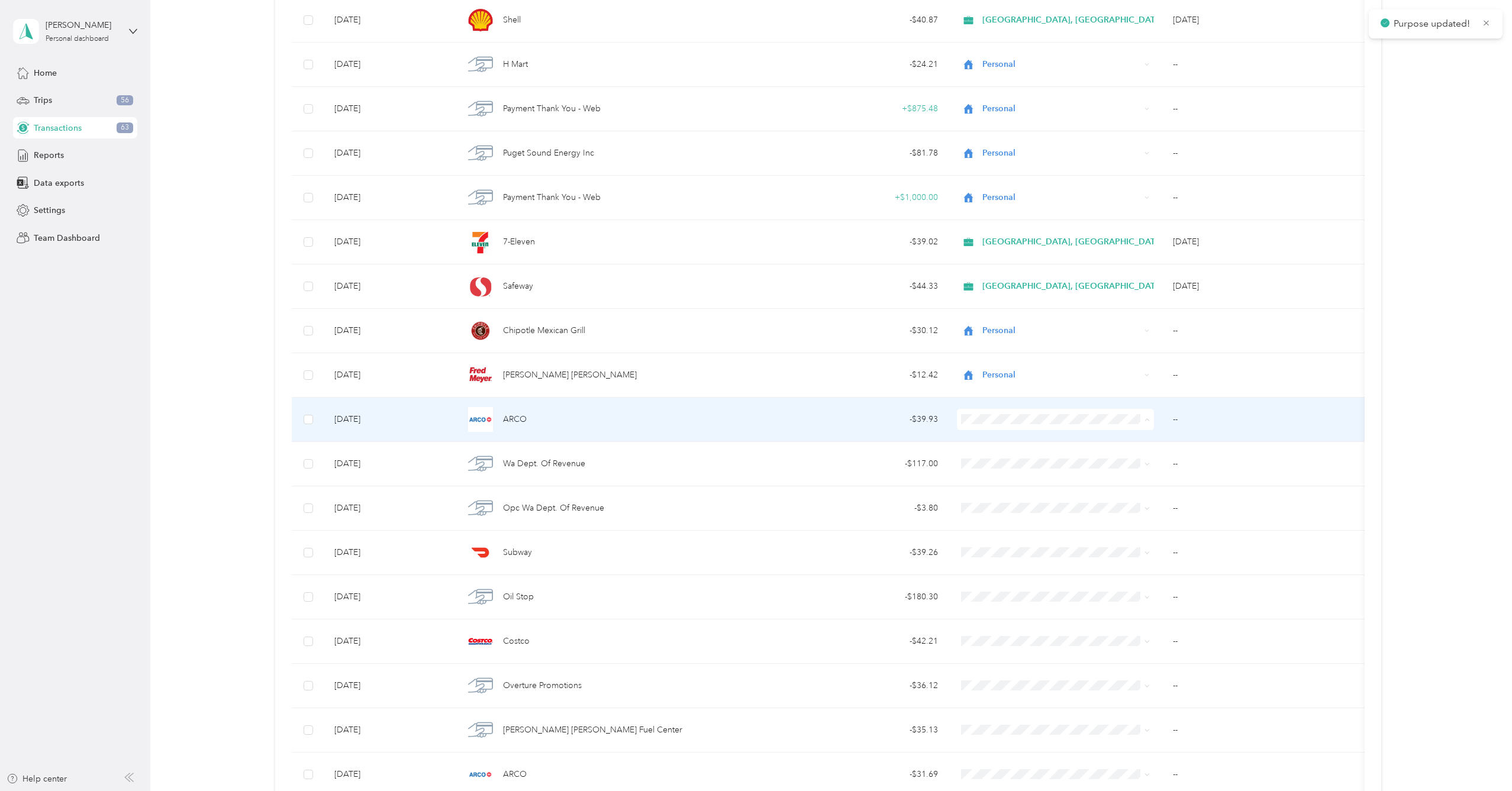
click at [1094, 440] on span "[GEOGRAPHIC_DATA], [GEOGRAPHIC_DATA]" at bounding box center [1077, 441] width 181 height 13
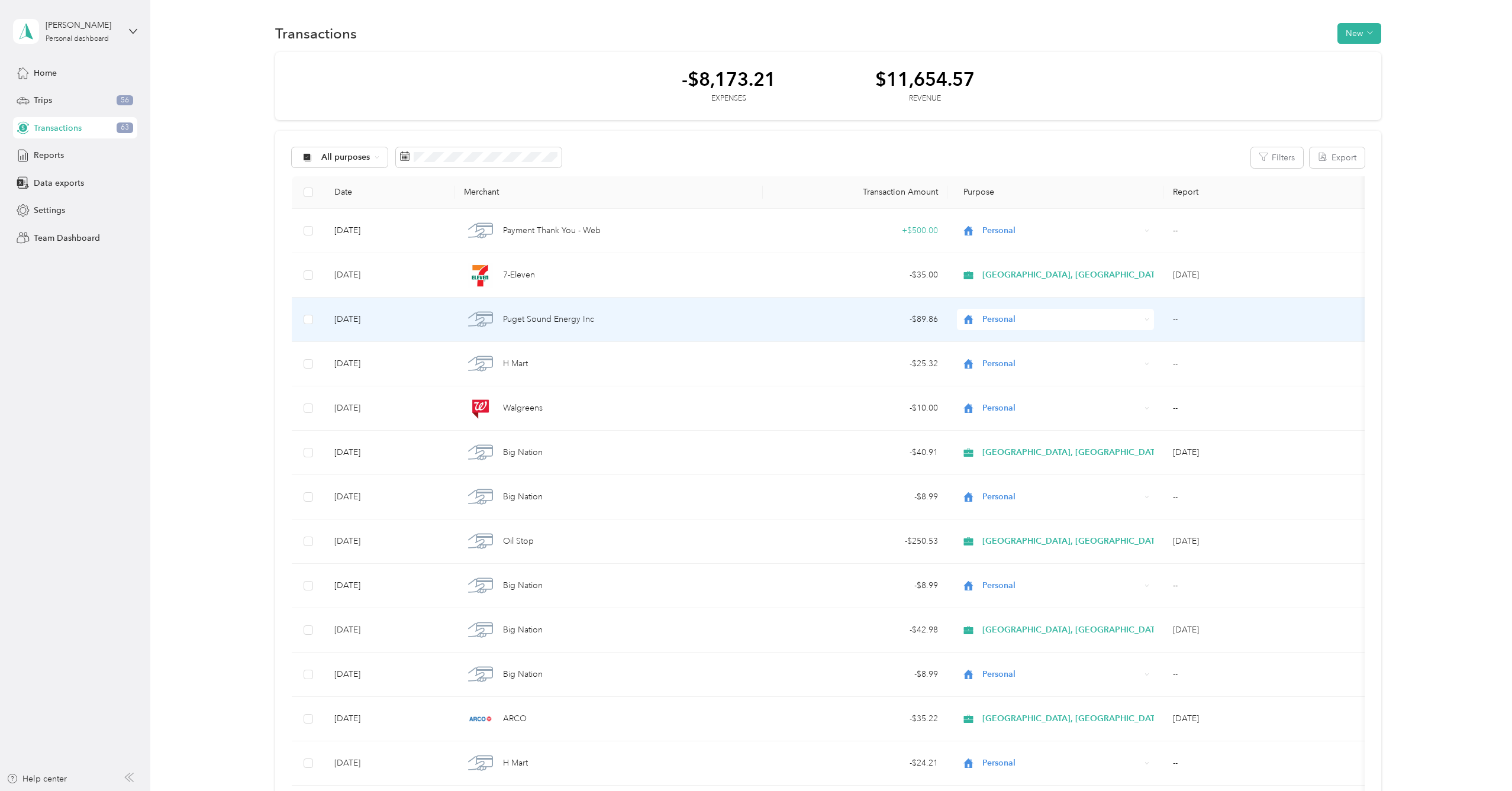
scroll to position [0, 0]
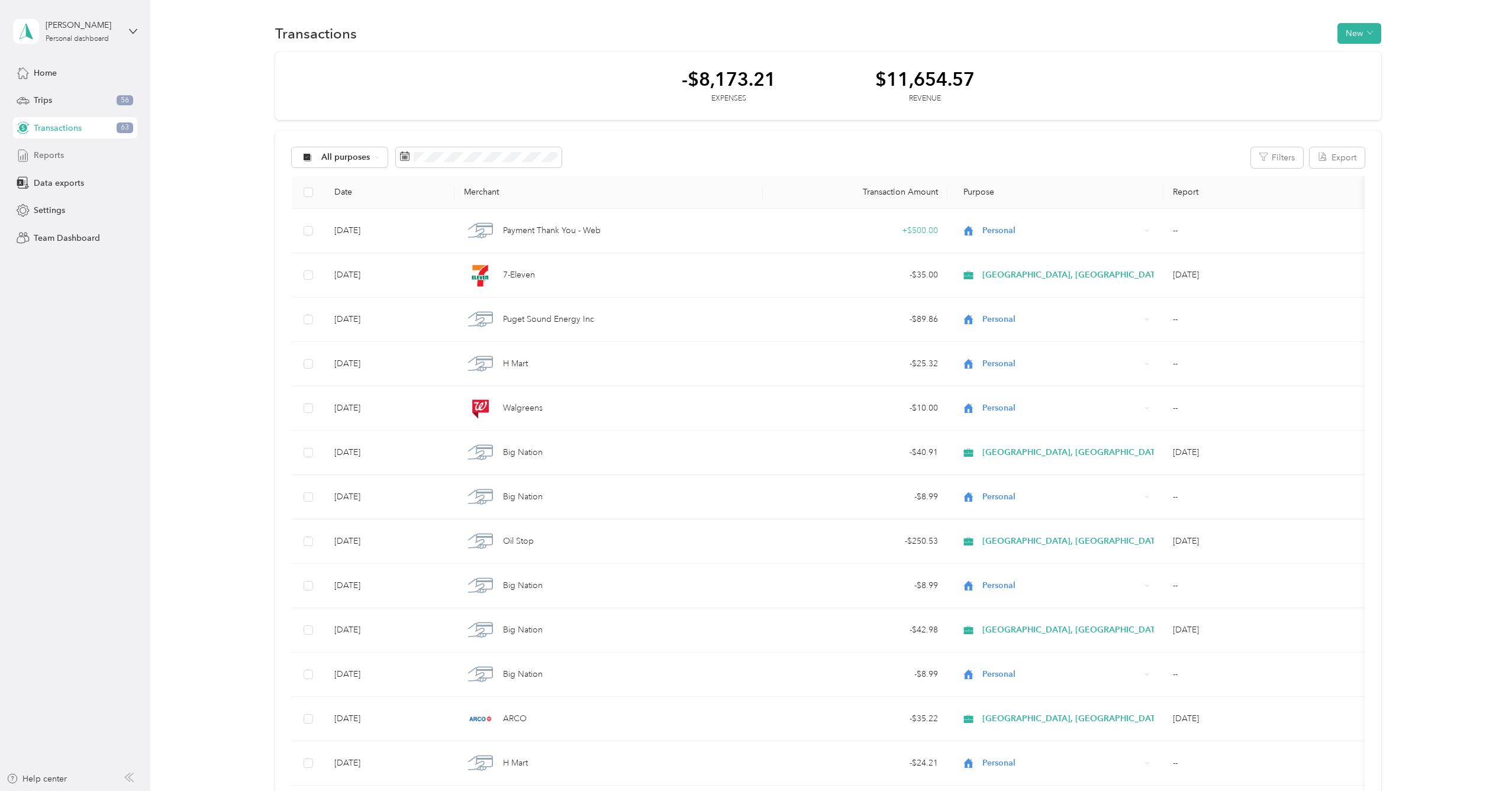
drag, startPoint x: 61, startPoint y: 156, endPoint x: 70, endPoint y: 159, distance: 9.5
click at [61, 156] on span "Reports" at bounding box center [48, 155] width 30 height 13
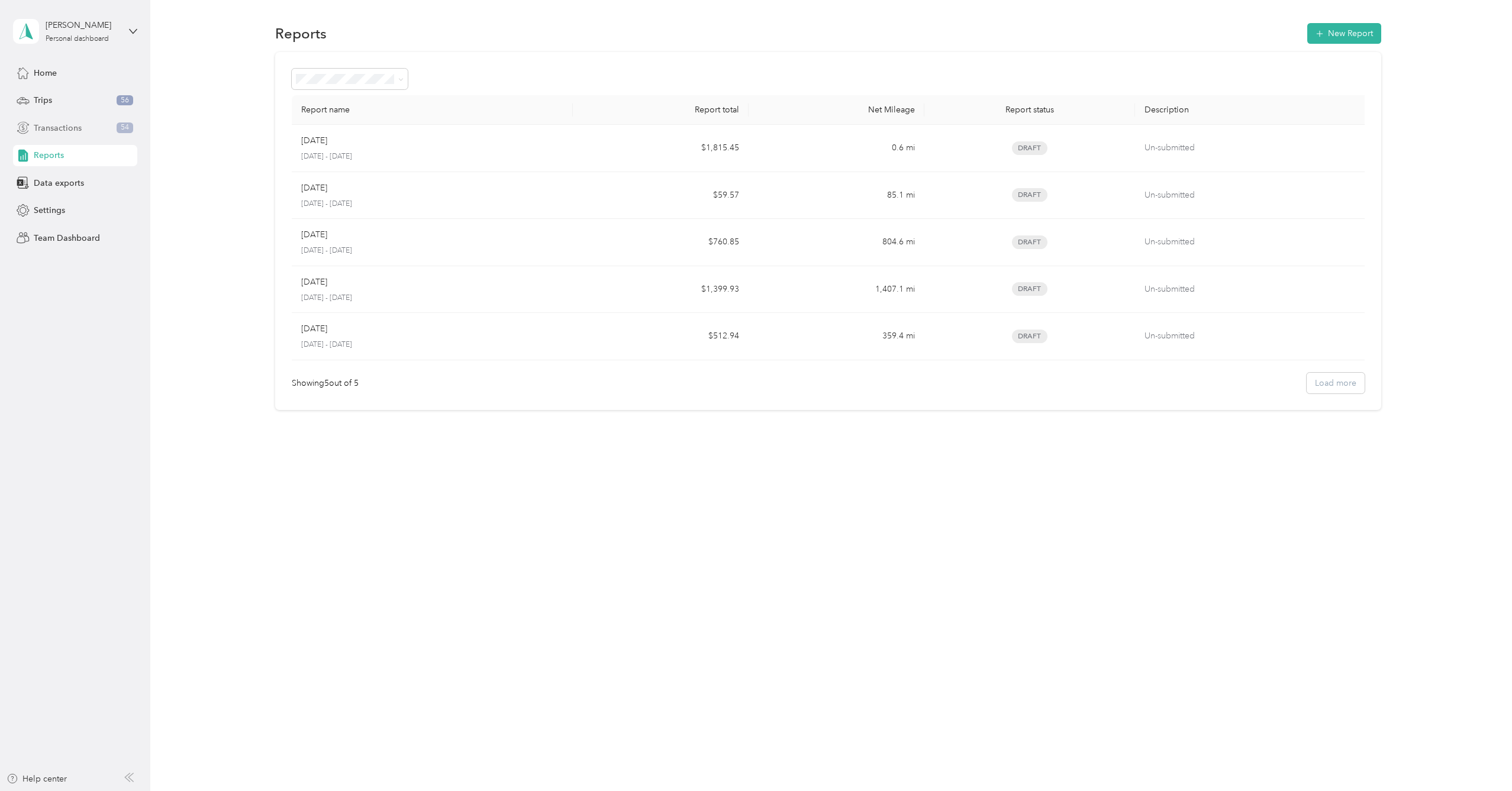
click at [66, 125] on span "Transactions" at bounding box center [58, 128] width 48 height 13
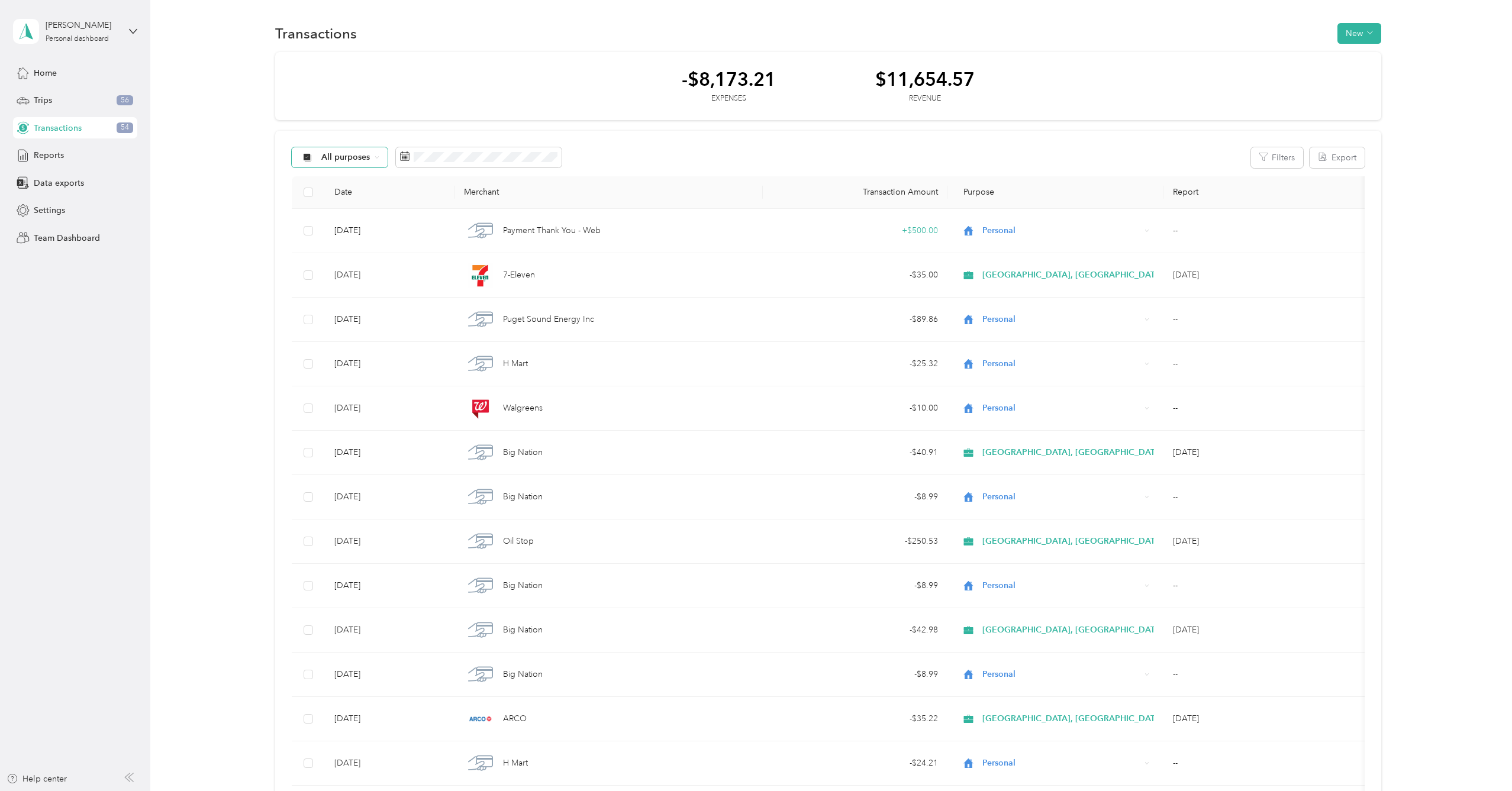
click at [347, 155] on span "All purposes" at bounding box center [346, 157] width 49 height 8
click at [347, 223] on span "[GEOGRAPHIC_DATA], [GEOGRAPHIC_DATA]" at bounding box center [412, 221] width 181 height 13
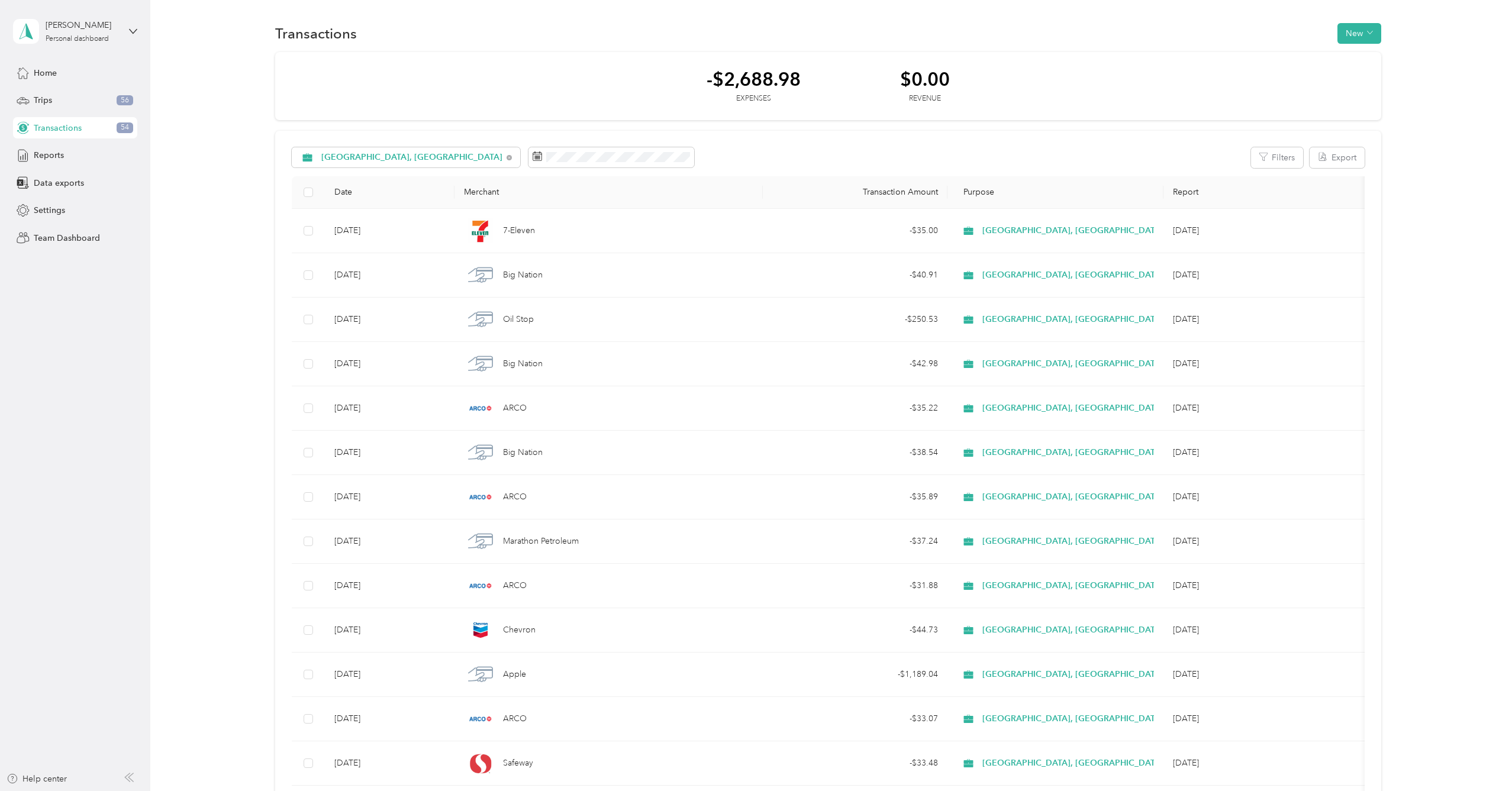
drag, startPoint x: 39, startPoint y: 126, endPoint x: 49, endPoint y: 129, distance: 10.4
click at [39, 126] on span "Transactions" at bounding box center [58, 128] width 48 height 13
click at [332, 163] on div "[GEOGRAPHIC_DATA], [GEOGRAPHIC_DATA]" at bounding box center [405, 157] width 228 height 20
click at [351, 194] on span "Unclassified" at bounding box center [419, 200] width 196 height 13
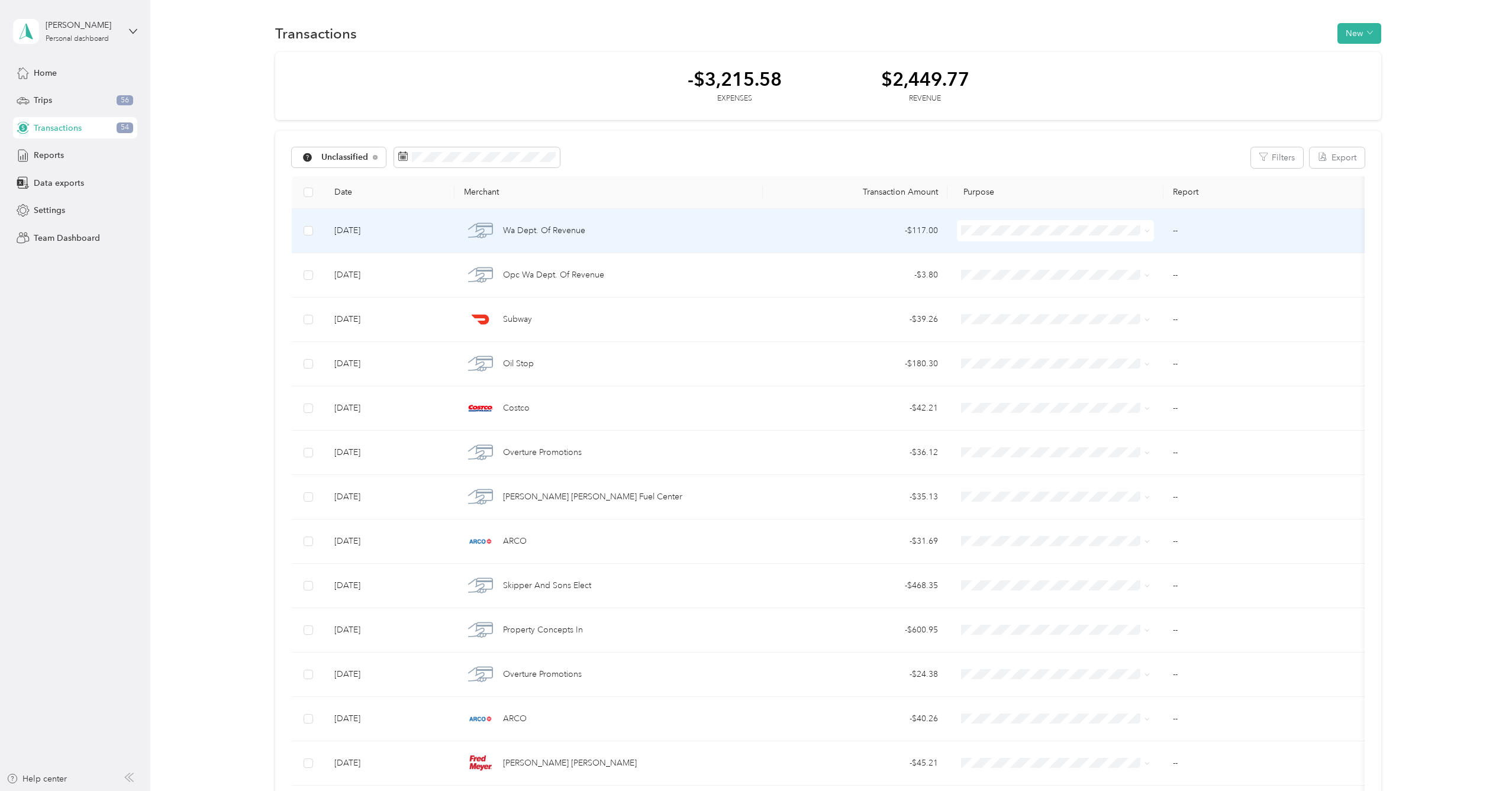
click at [1070, 275] on span "Personal" at bounding box center [1077, 273] width 181 height 13
click at [1067, 262] on ol "[GEOGRAPHIC_DATA], [GEOGRAPHIC_DATA] Personal" at bounding box center [1067, 262] width 219 height 41
click at [1063, 272] on span "Personal" at bounding box center [1077, 273] width 181 height 13
click at [1056, 272] on span "Personal" at bounding box center [1077, 271] width 181 height 13
click at [1049, 245] on li "[GEOGRAPHIC_DATA], [GEOGRAPHIC_DATA]" at bounding box center [1067, 251] width 219 height 20
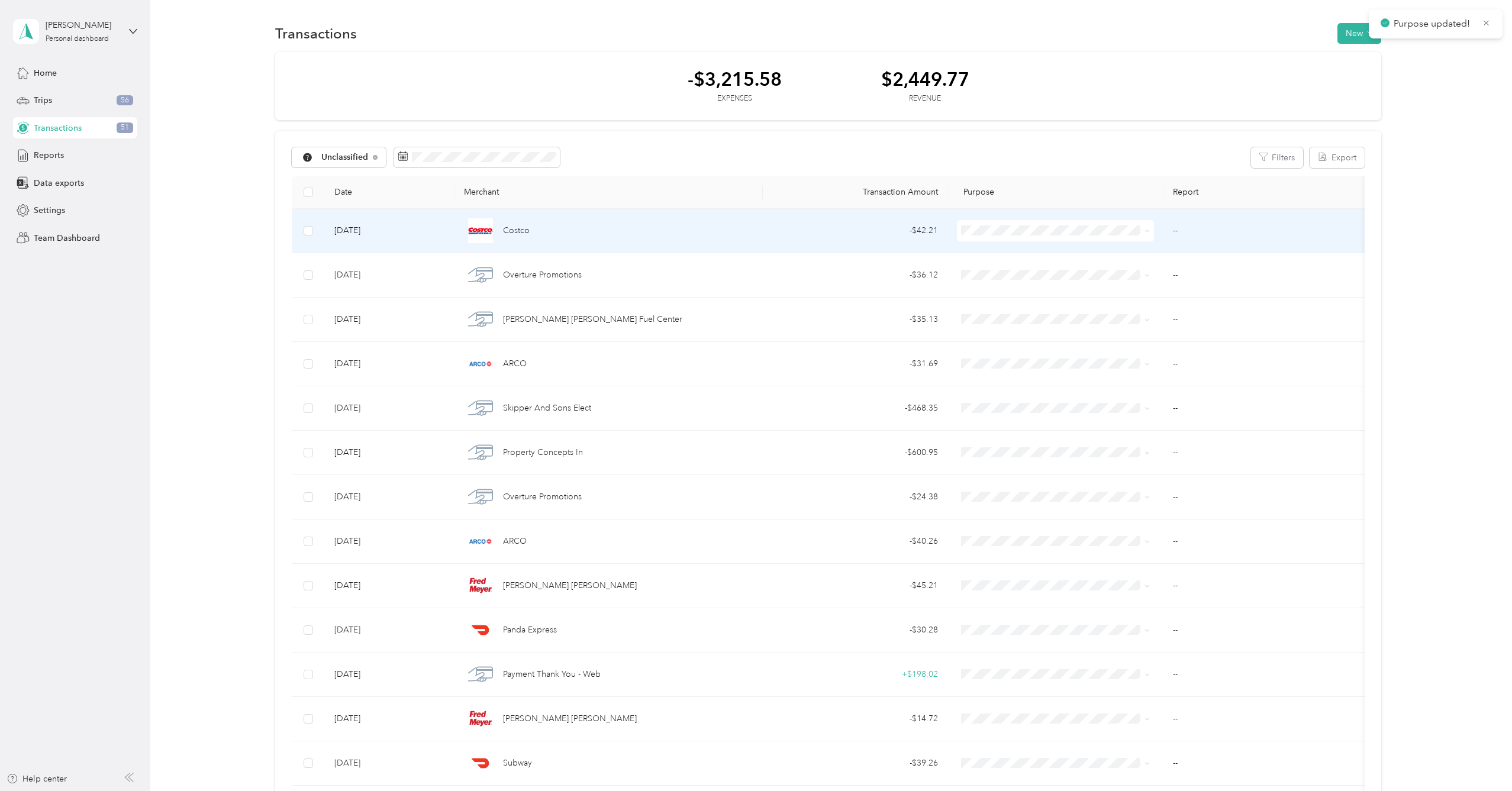
click at [1074, 253] on span "[GEOGRAPHIC_DATA], [GEOGRAPHIC_DATA]" at bounding box center [1077, 252] width 181 height 13
click at [1074, 251] on span "[GEOGRAPHIC_DATA], [GEOGRAPHIC_DATA]" at bounding box center [1077, 251] width 181 height 13
click at [1074, 256] on span "[GEOGRAPHIC_DATA], [GEOGRAPHIC_DATA]" at bounding box center [1077, 252] width 181 height 13
click at [1060, 255] on span "[GEOGRAPHIC_DATA], [GEOGRAPHIC_DATA]" at bounding box center [1077, 252] width 181 height 13
click at [1053, 268] on span "Personal" at bounding box center [1077, 273] width 181 height 13
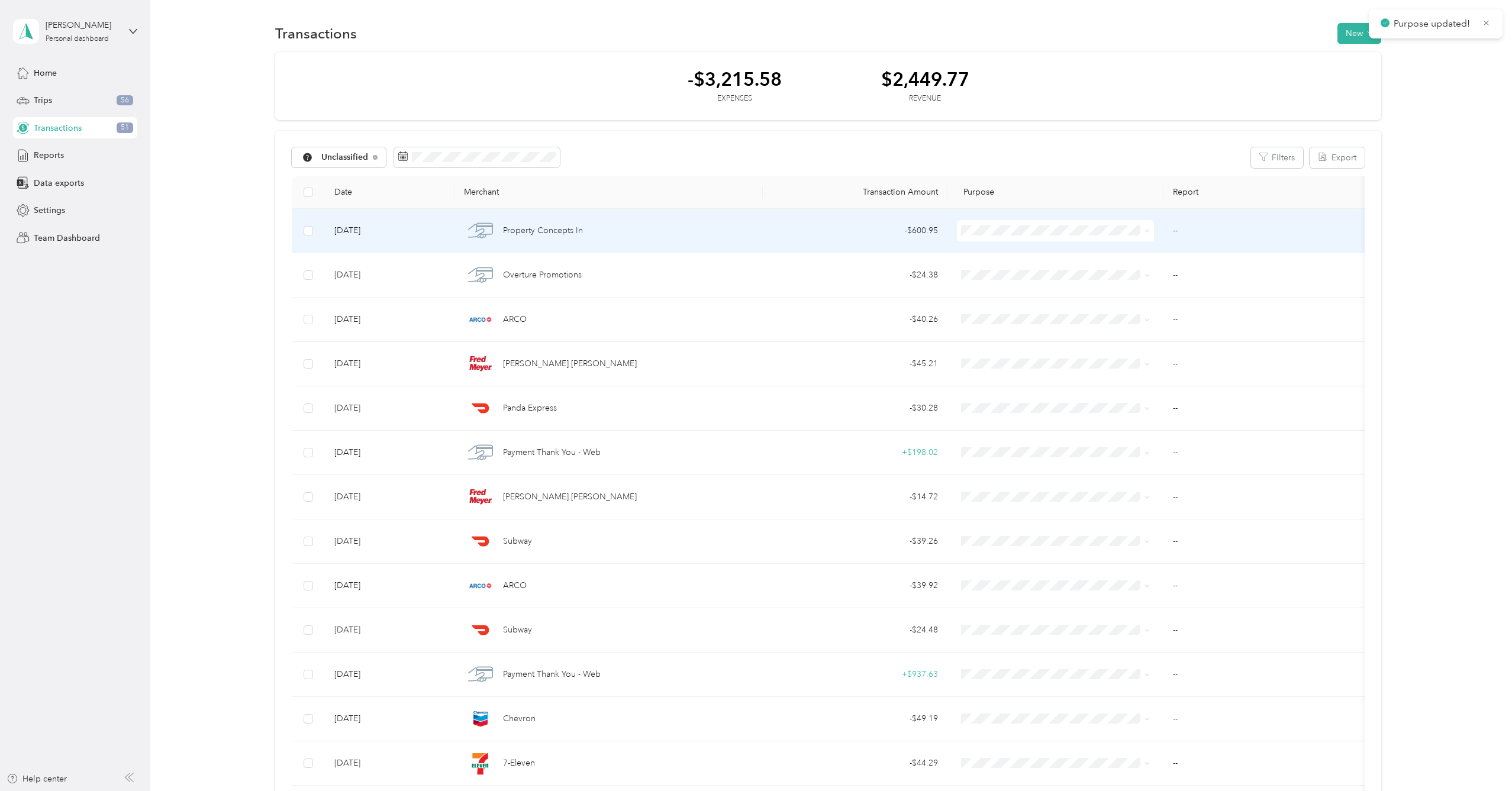
click at [1053, 272] on span "Personal" at bounding box center [1077, 273] width 181 height 13
click at [1047, 249] on span "[GEOGRAPHIC_DATA], [GEOGRAPHIC_DATA]" at bounding box center [1077, 248] width 181 height 13
click at [1060, 238] on span at bounding box center [1055, 230] width 197 height 21
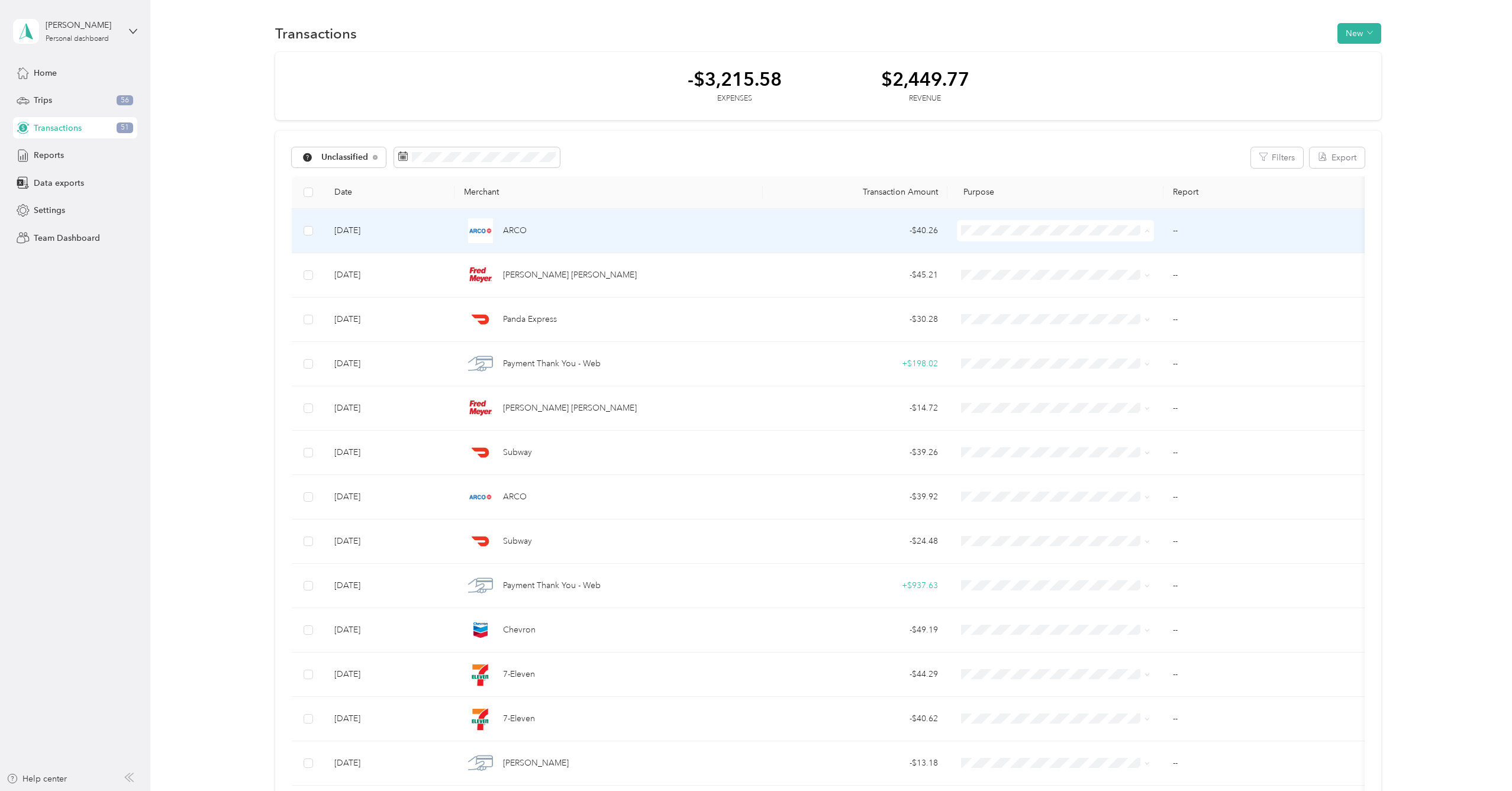
click at [1060, 256] on li "[GEOGRAPHIC_DATA], [GEOGRAPHIC_DATA]" at bounding box center [1067, 251] width 219 height 20
click at [1077, 256] on li "[GEOGRAPHIC_DATA], [GEOGRAPHIC_DATA]" at bounding box center [1067, 251] width 219 height 20
click at [1074, 268] on span "Personal" at bounding box center [1077, 273] width 181 height 13
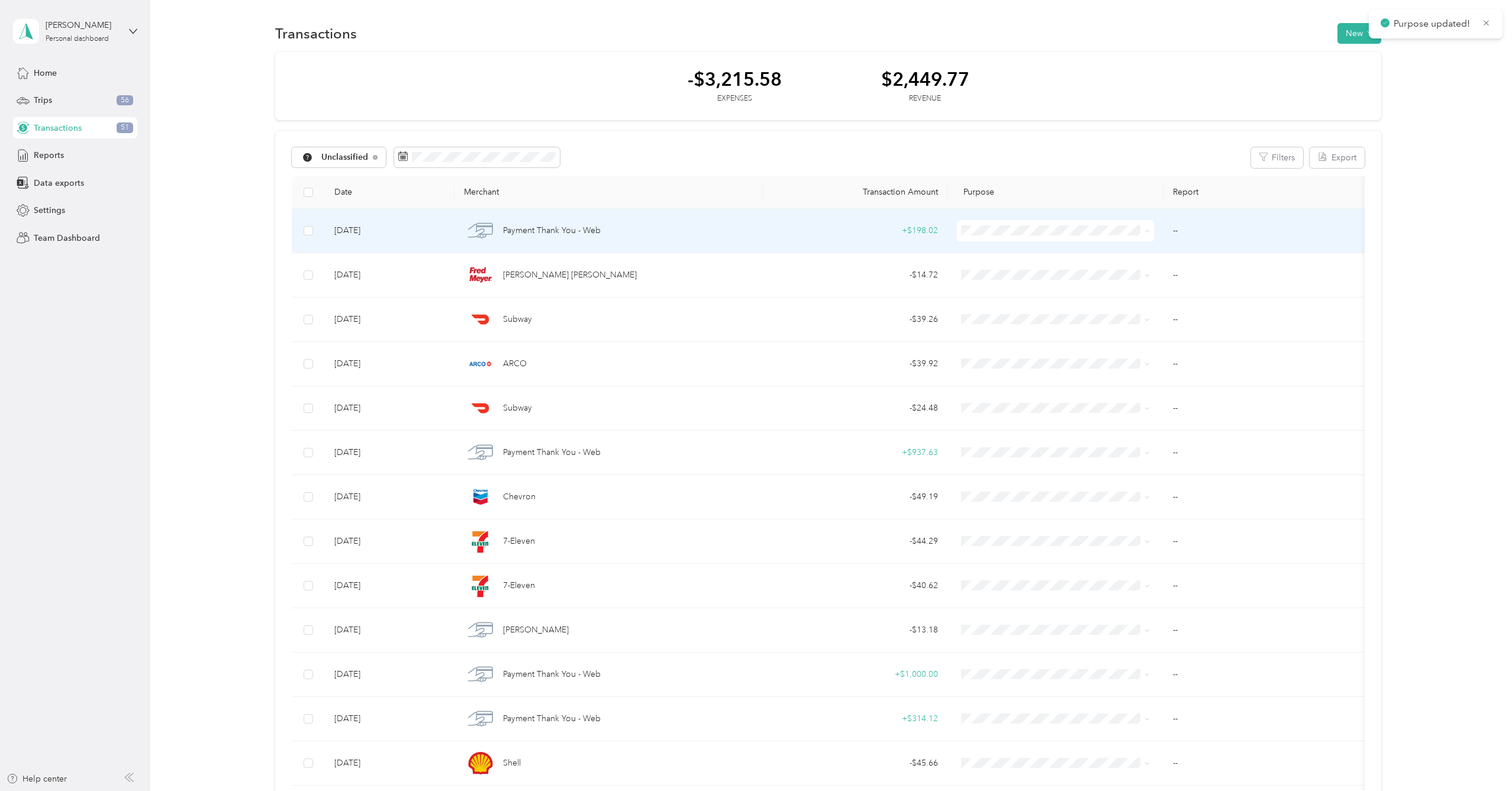
click at [1057, 270] on span "Personal" at bounding box center [1077, 273] width 181 height 13
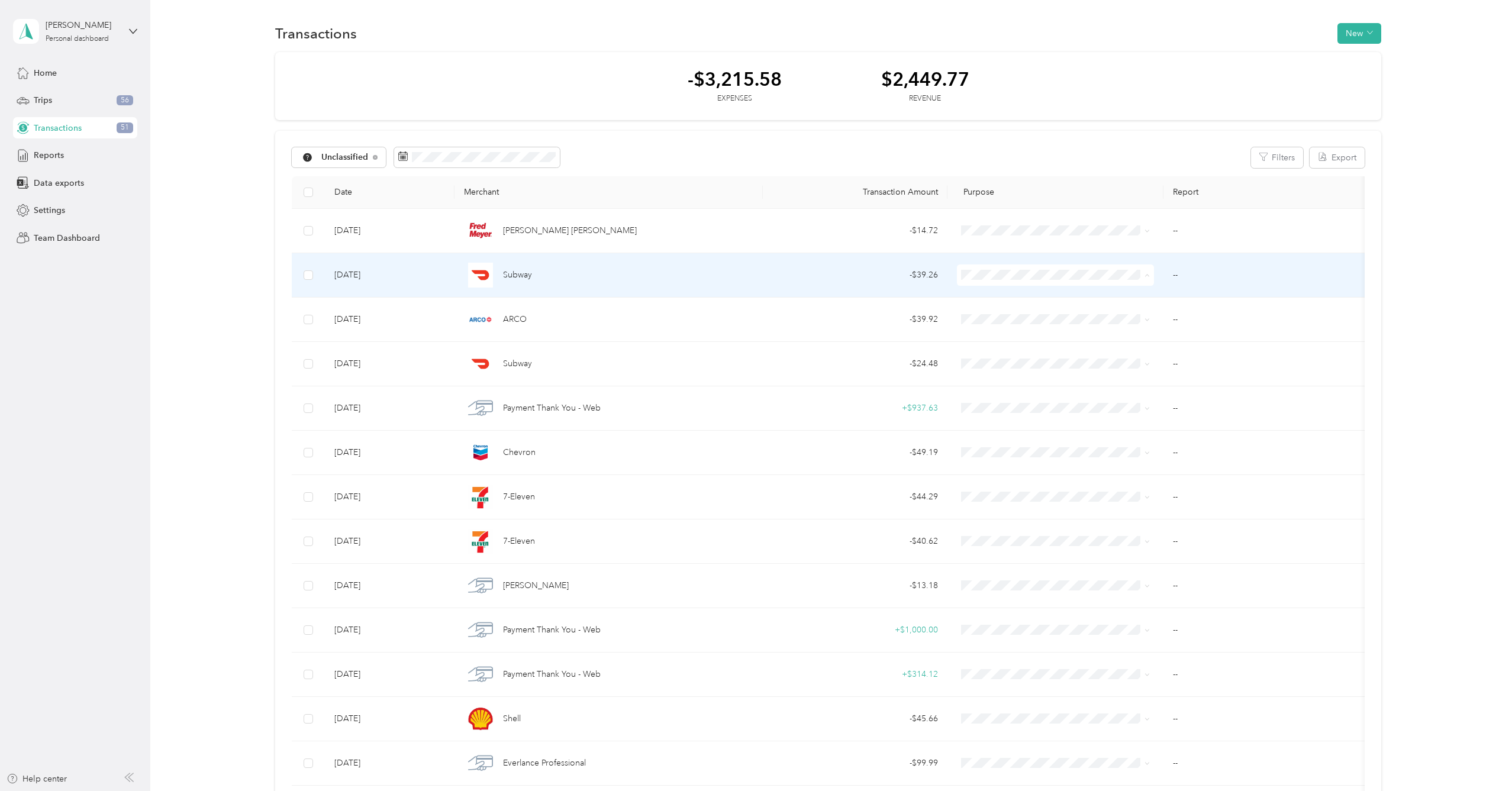
scroll to position [2, 0]
click at [1067, 309] on li "Personal" at bounding box center [1067, 315] width 219 height 20
click at [1054, 298] on li "[GEOGRAPHIC_DATA], [GEOGRAPHIC_DATA]" at bounding box center [1067, 294] width 219 height 20
click at [1047, 266] on span at bounding box center [1055, 273] width 197 height 21
click at [1044, 316] on span "Personal" at bounding box center [1077, 315] width 181 height 13
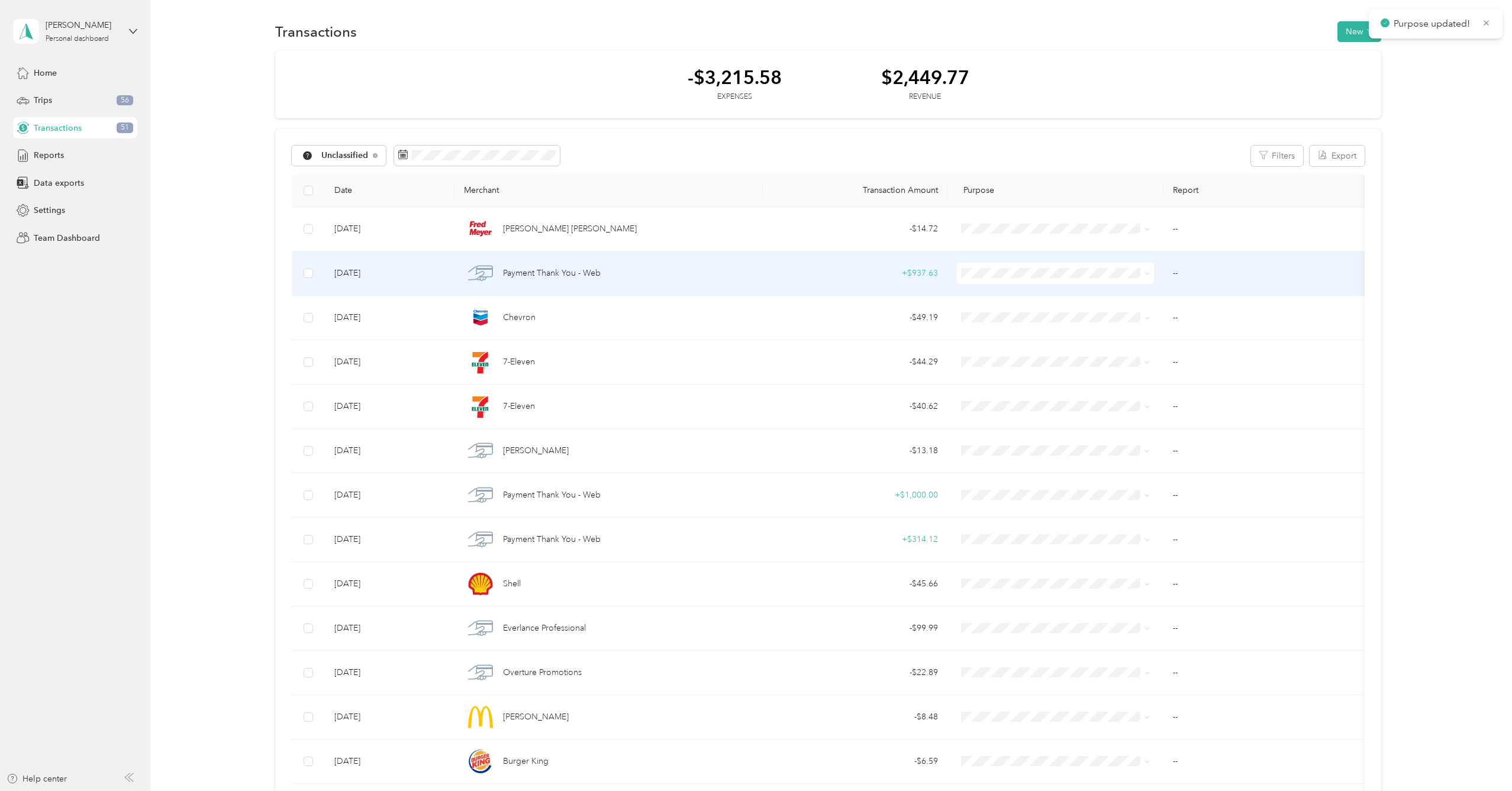
click at [1040, 314] on span "Personal" at bounding box center [1077, 315] width 181 height 13
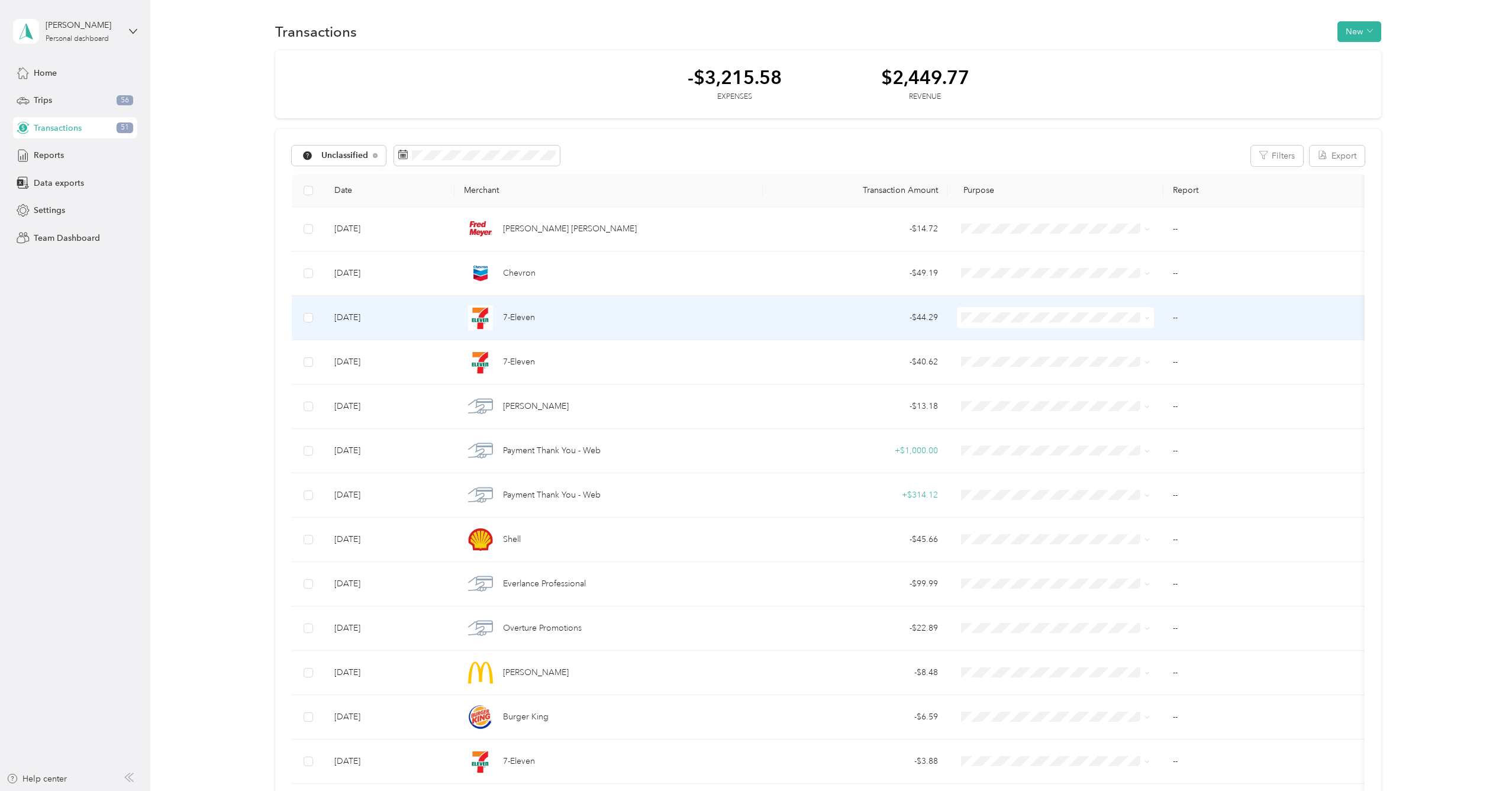
click at [1050, 332] on li "[GEOGRAPHIC_DATA], [GEOGRAPHIC_DATA]" at bounding box center [1067, 339] width 219 height 20
click at [1052, 336] on span "[GEOGRAPHIC_DATA], [GEOGRAPHIC_DATA]" at bounding box center [1077, 339] width 181 height 13
click at [1047, 365] on li "Personal" at bounding box center [1067, 360] width 219 height 20
click at [311, 320] on span at bounding box center [308, 318] width 9 height 9
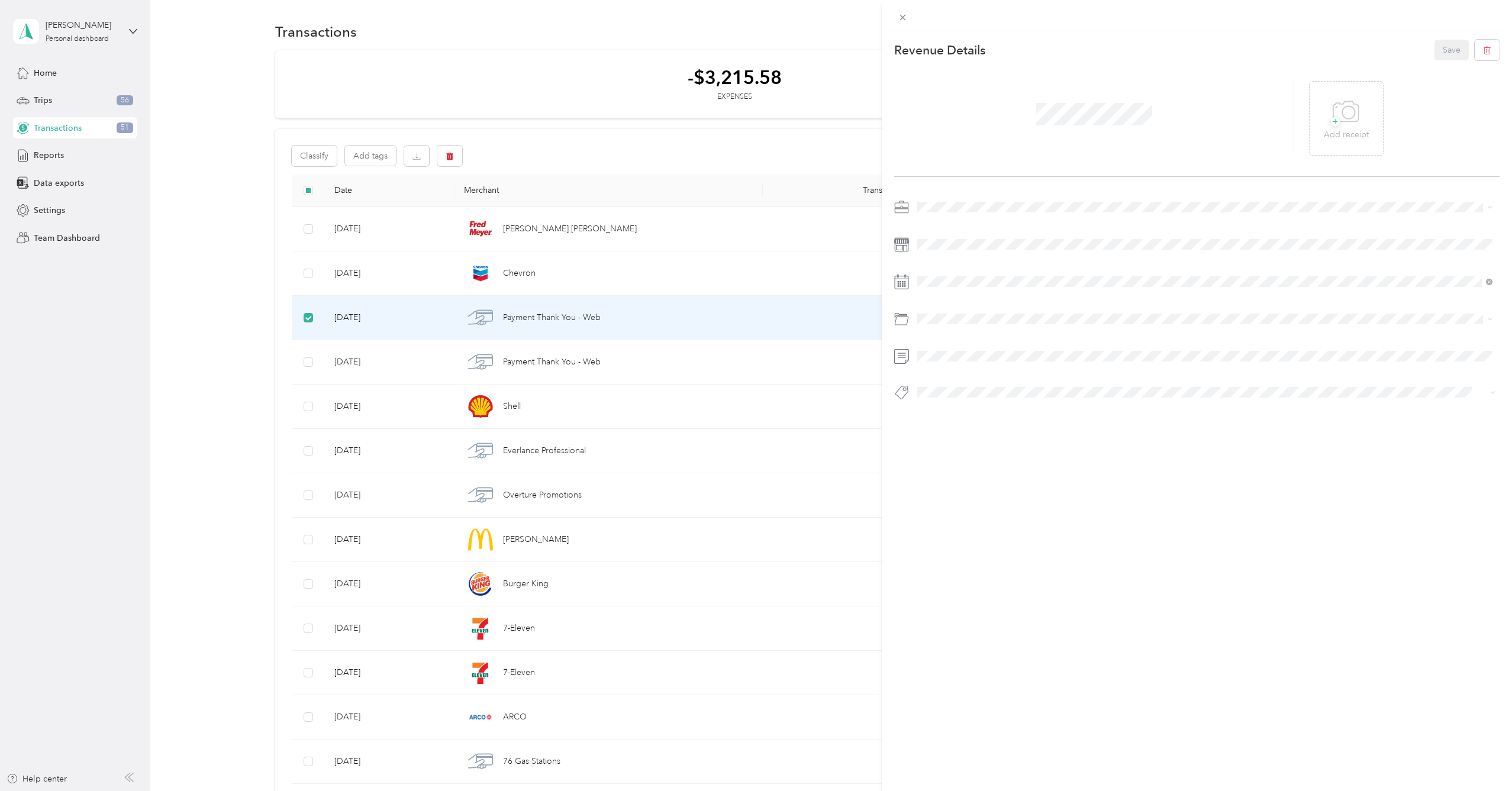
click at [309, 362] on div "This revenue cannot be edited because it is either under review, approved, or p…" at bounding box center [756, 396] width 1512 height 791
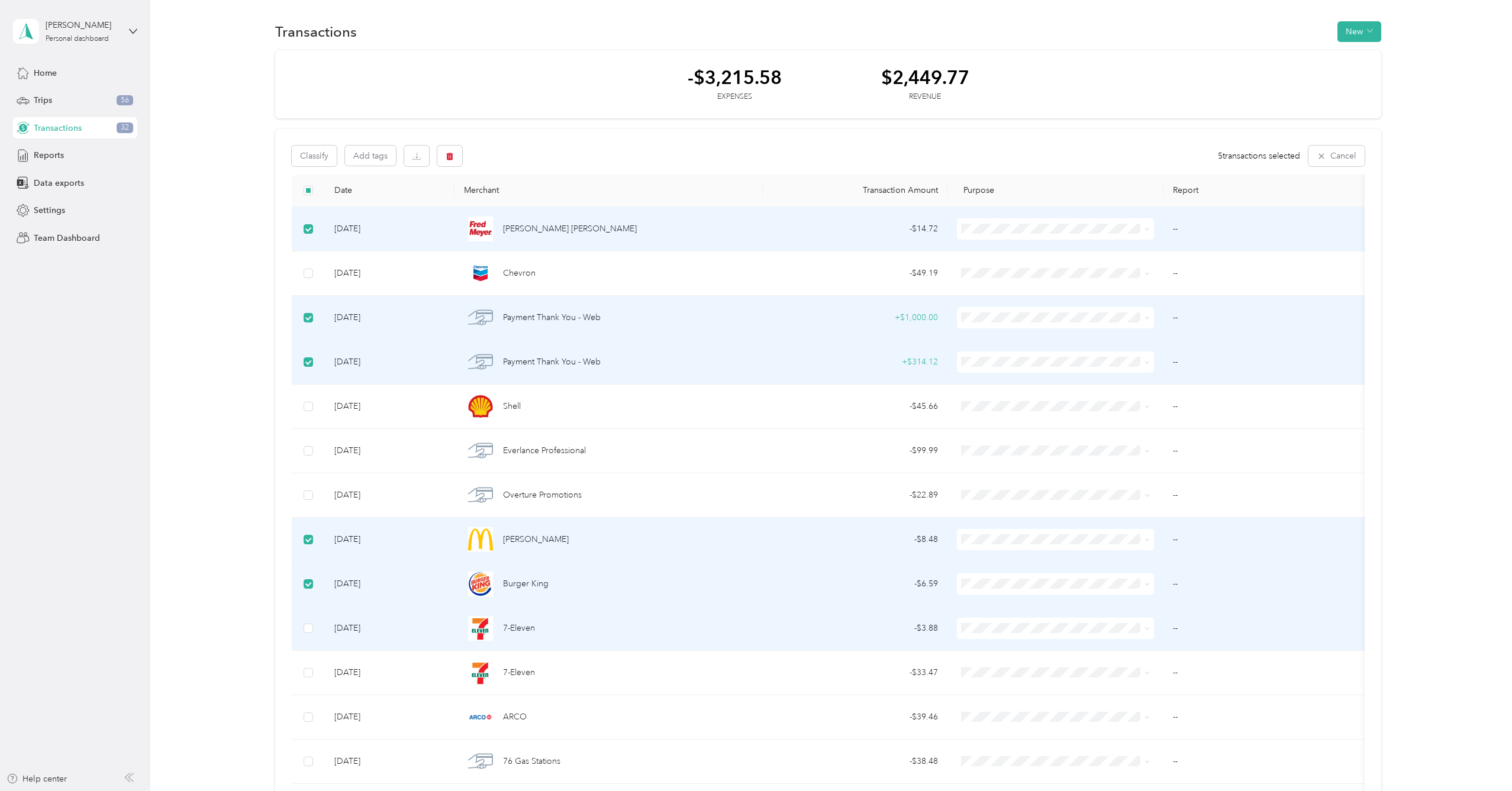
drag, startPoint x: 308, startPoint y: 630, endPoint x: 313, endPoint y: 639, distance: 10.3
click at [308, 630] on span at bounding box center [308, 628] width 9 height 9
click at [380, 157] on button "Add tags" at bounding box center [370, 157] width 51 height 20
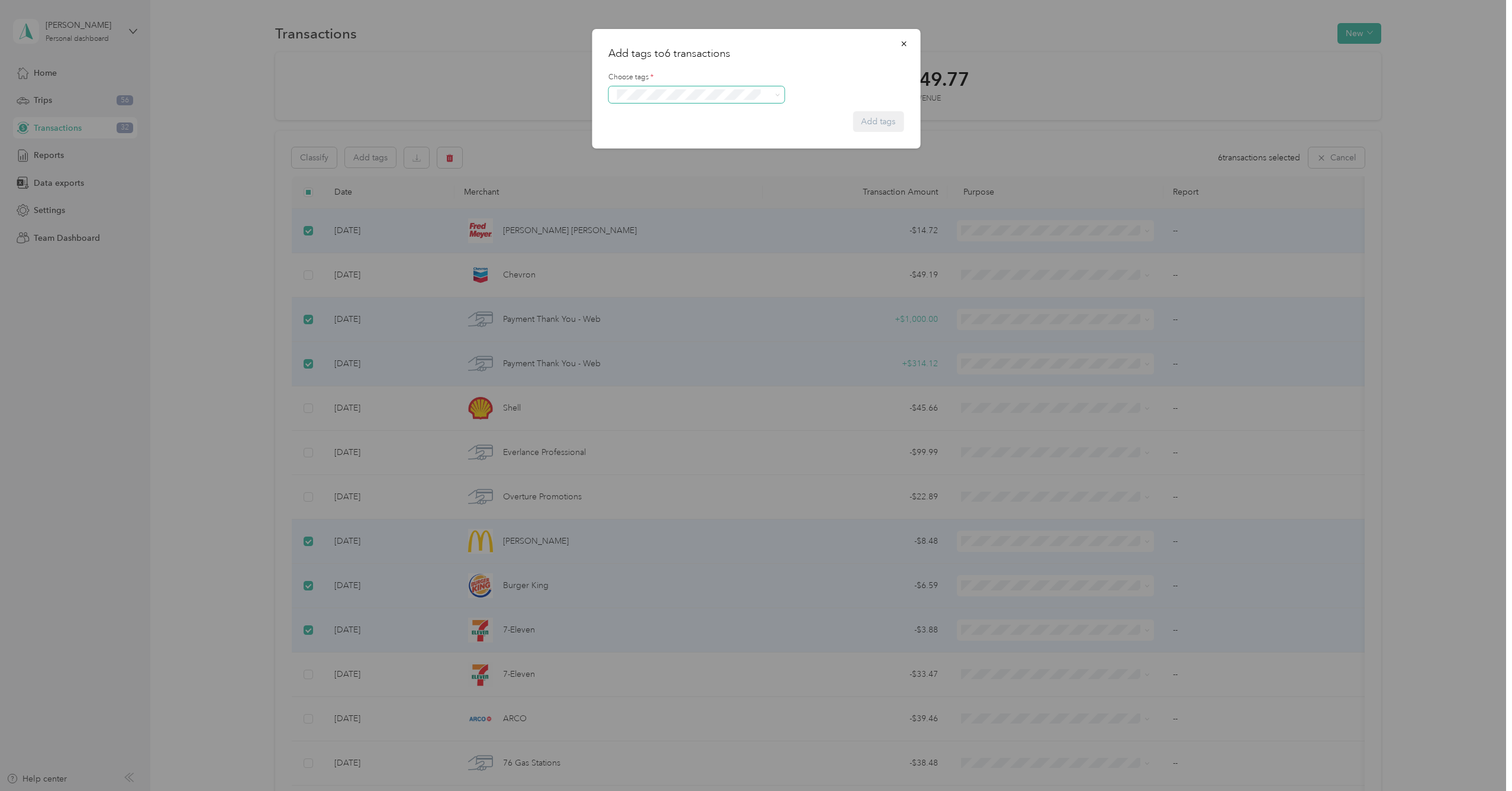
click at [774, 95] on span at bounding box center [775, 95] width 9 height 8
click at [828, 87] on div at bounding box center [756, 95] width 295 height 17
click at [906, 41] on icon "button" at bounding box center [904, 44] width 8 height 8
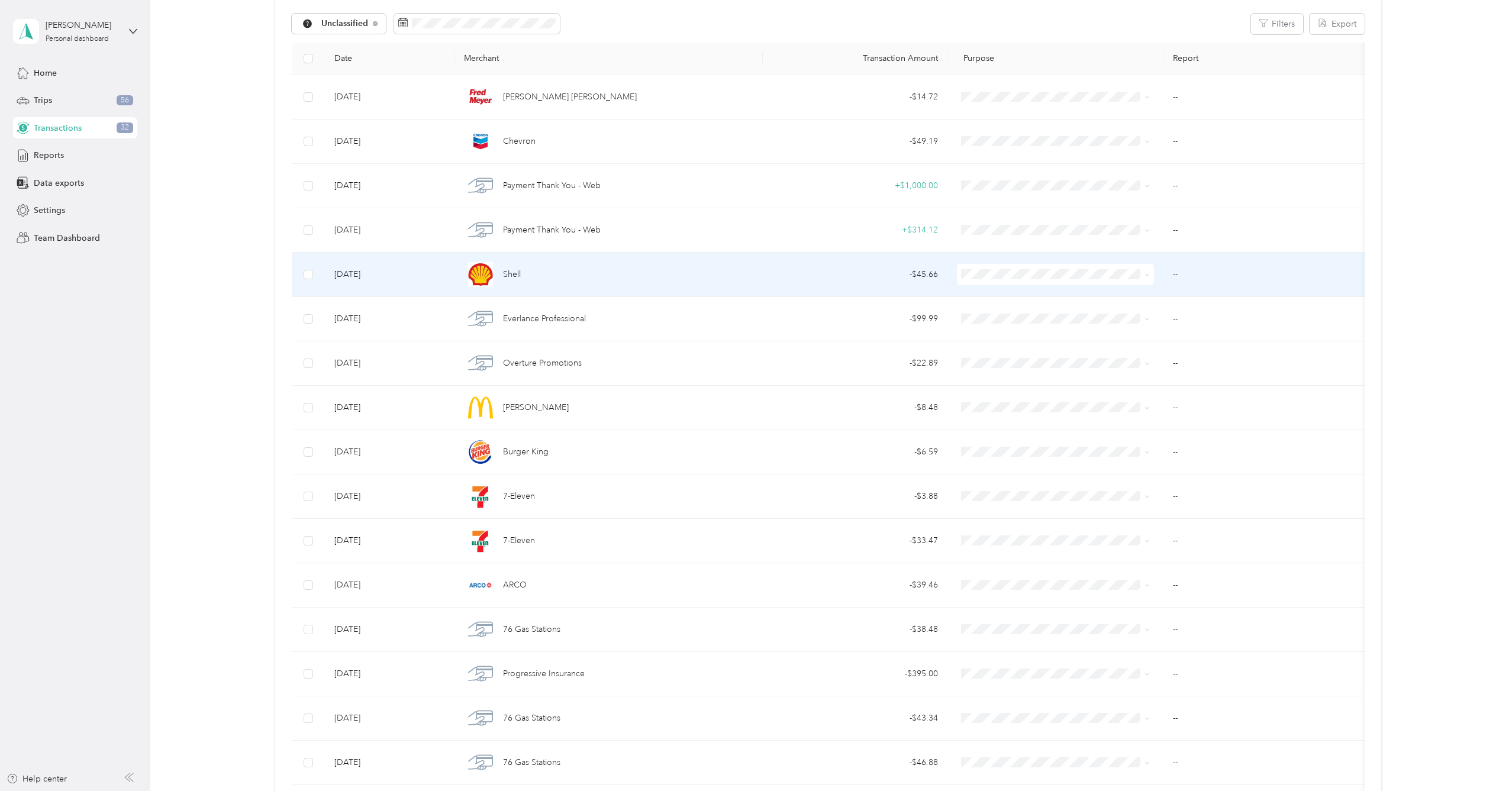
scroll to position [133, 0]
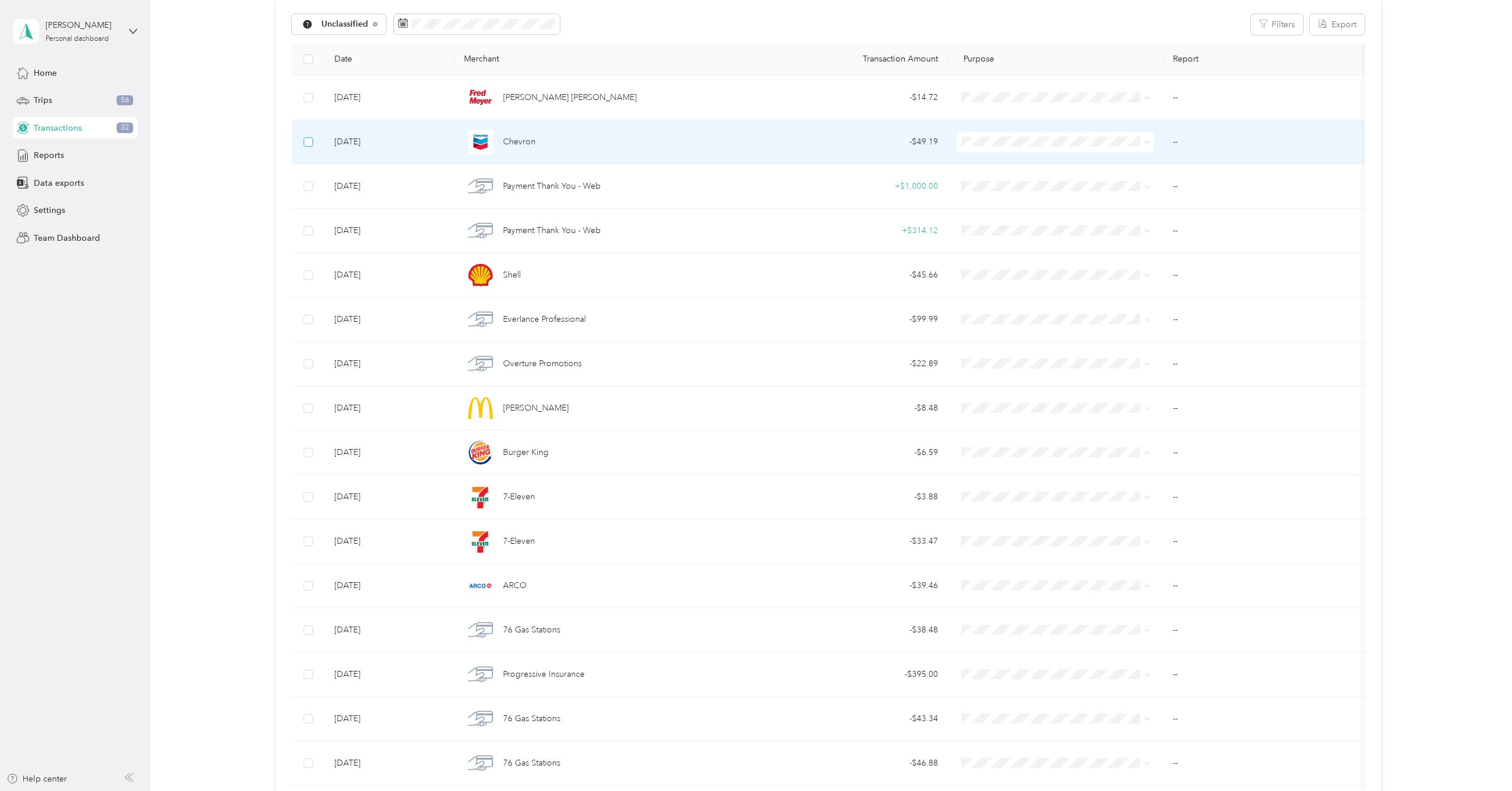
click at [309, 145] on span at bounding box center [308, 141] width 9 height 9
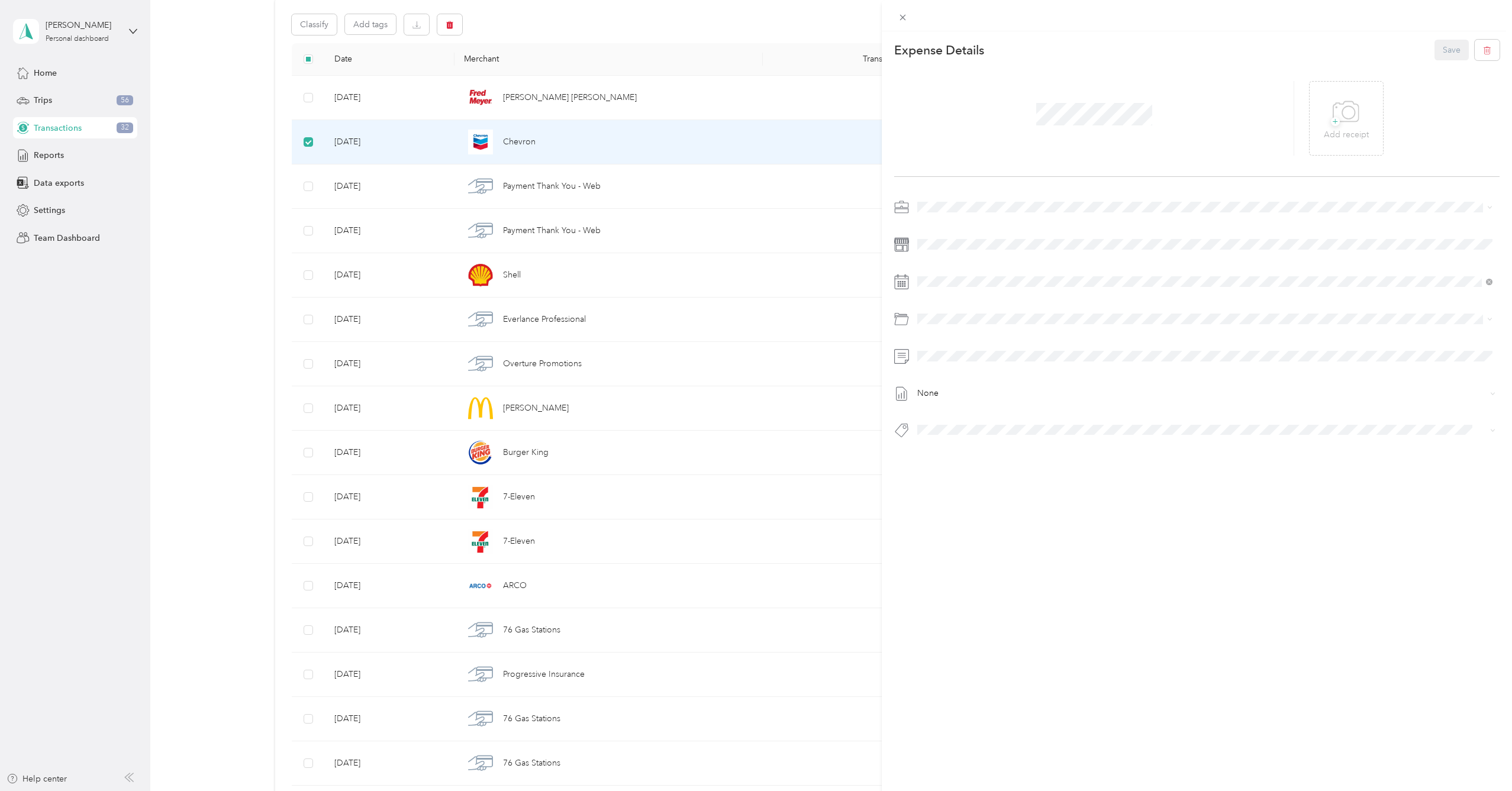
drag, startPoint x: 307, startPoint y: 275, endPoint x: 309, endPoint y: 283, distance: 8.2
click at [308, 275] on div "This expense cannot be edited because it is either under review, approved, or p…" at bounding box center [756, 396] width 1512 height 791
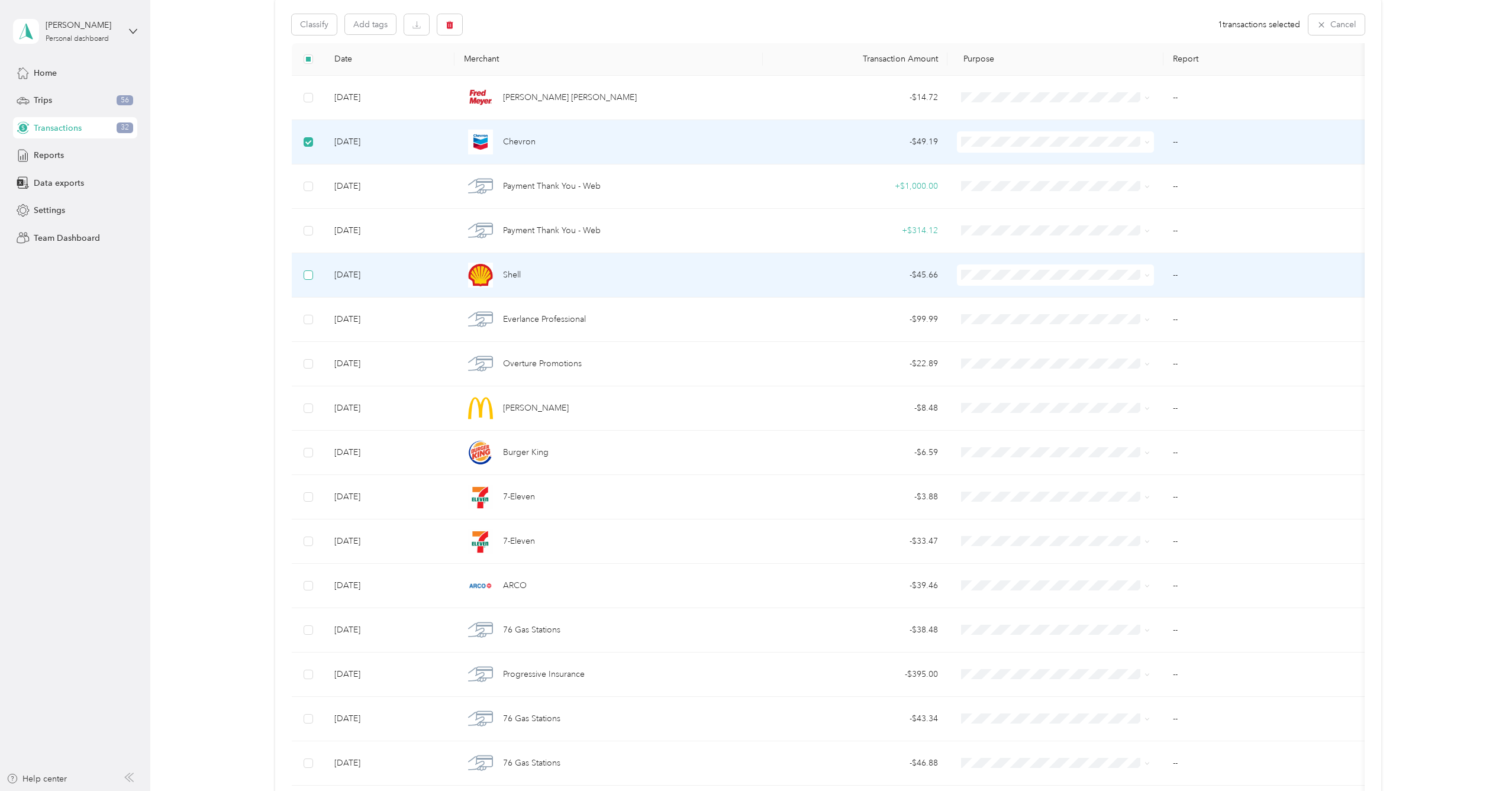
click at [306, 277] on span at bounding box center [308, 275] width 9 height 9
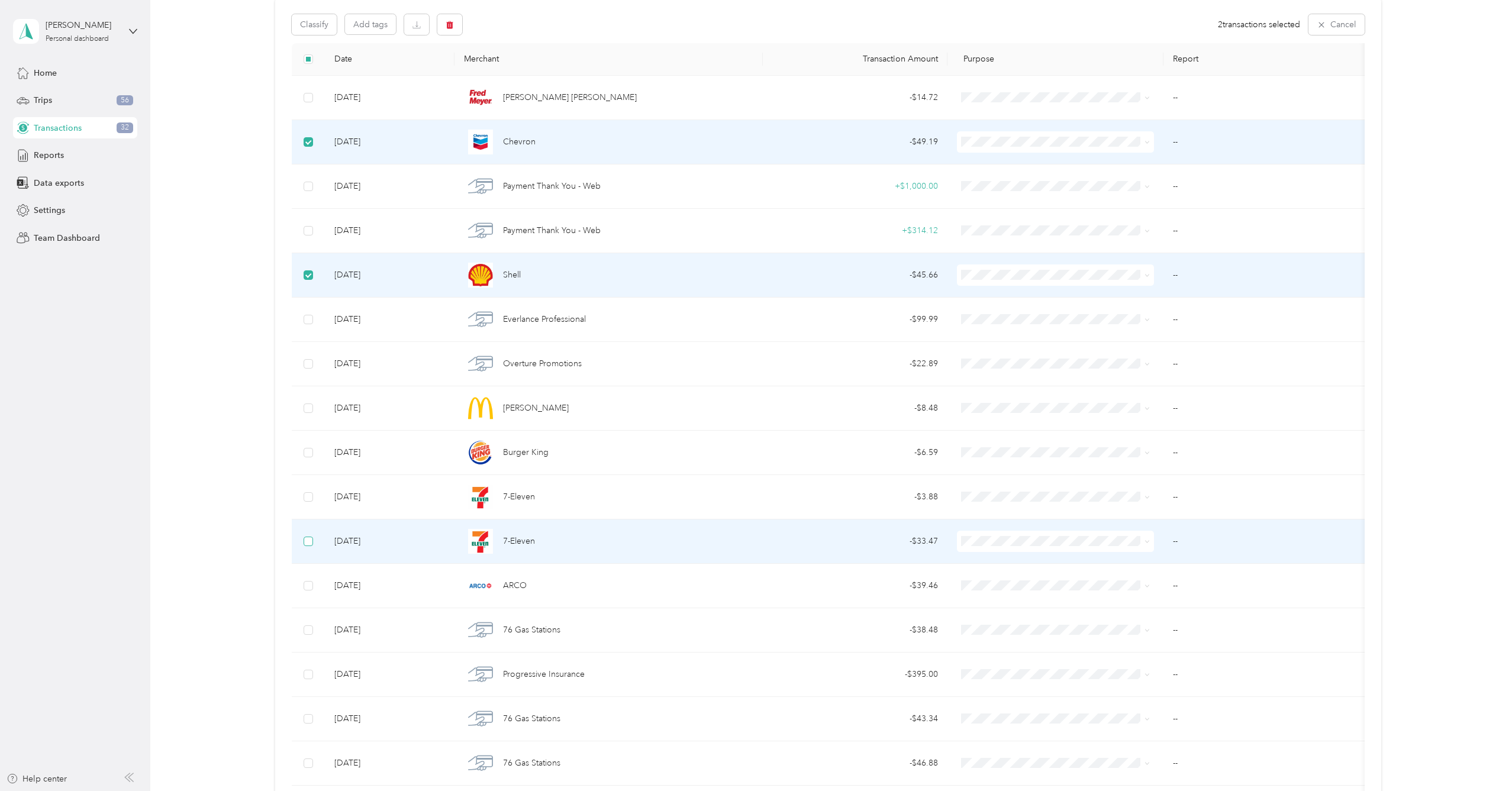
click at [308, 543] on span at bounding box center [308, 541] width 9 height 9
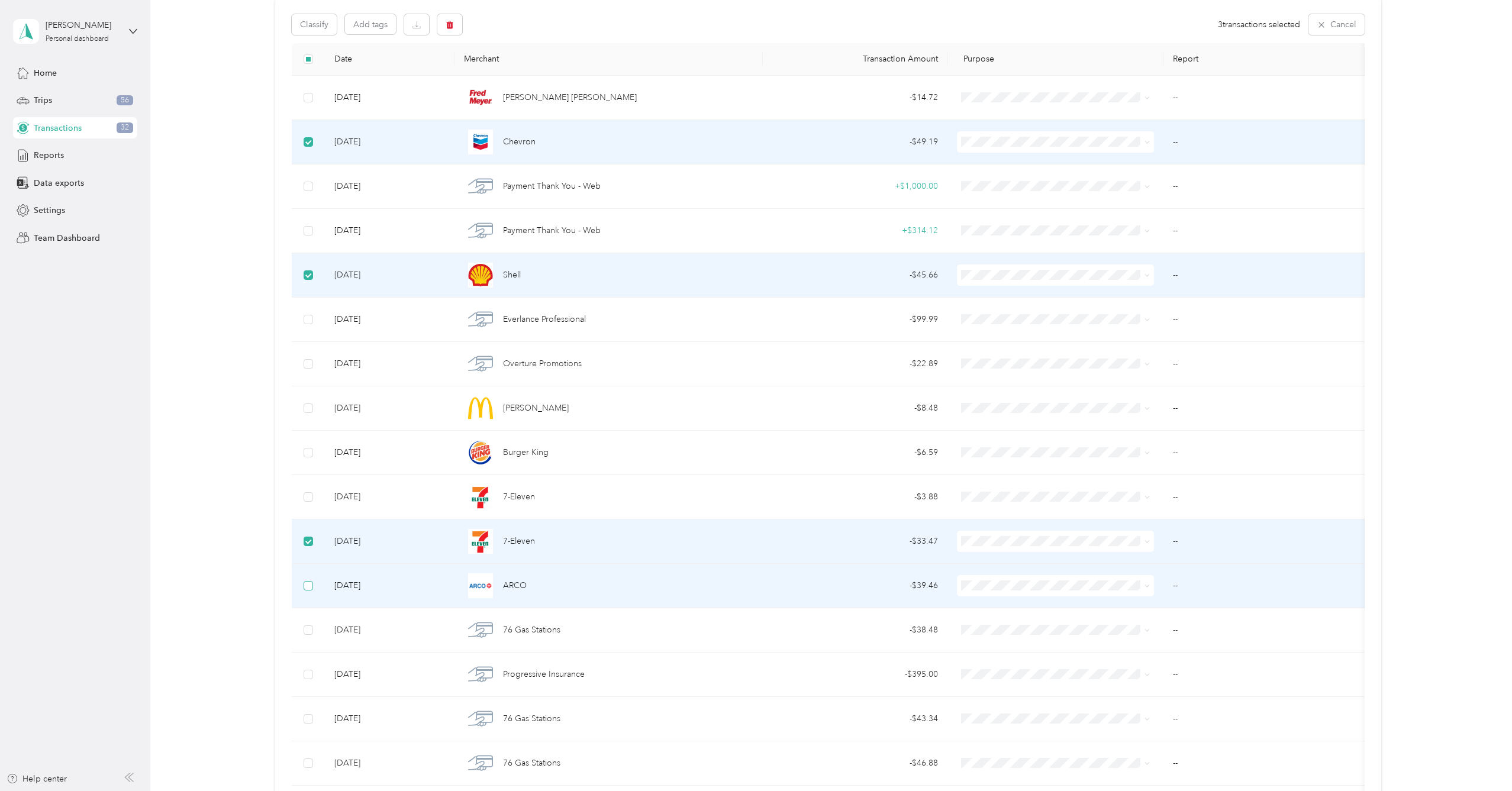
click at [311, 587] on span at bounding box center [308, 585] width 9 height 9
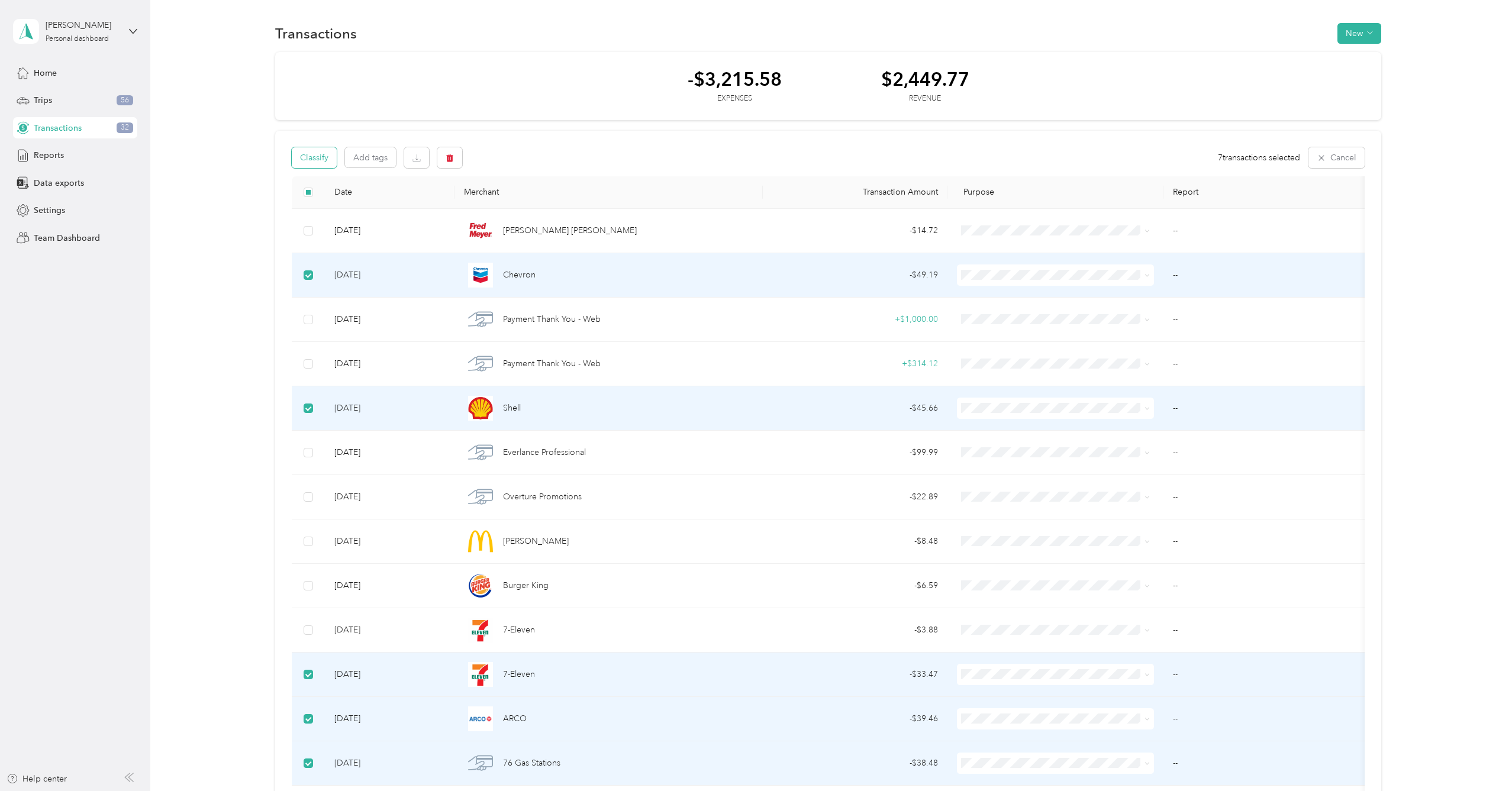
click at [319, 162] on button "Classify" at bounding box center [314, 157] width 45 height 20
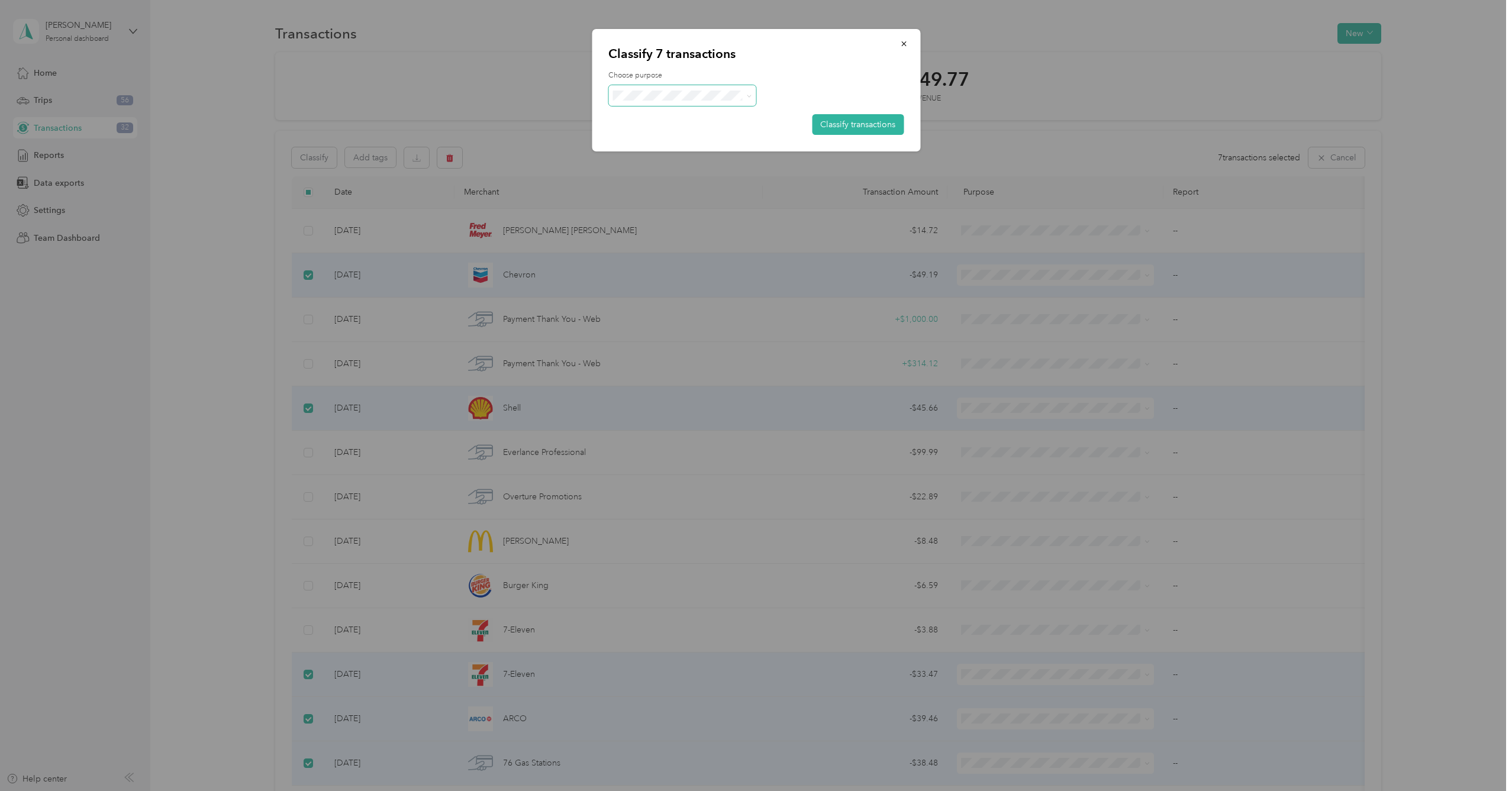
click at [743, 89] on span at bounding box center [747, 96] width 9 height 13
click at [743, 95] on span at bounding box center [747, 96] width 9 height 13
click at [750, 95] on icon at bounding box center [750, 96] width 6 height 6
click at [740, 115] on span "[GEOGRAPHIC_DATA], [GEOGRAPHIC_DATA]" at bounding box center [729, 117] width 181 height 13
click at [865, 126] on button "Classify transactions" at bounding box center [857, 124] width 92 height 20
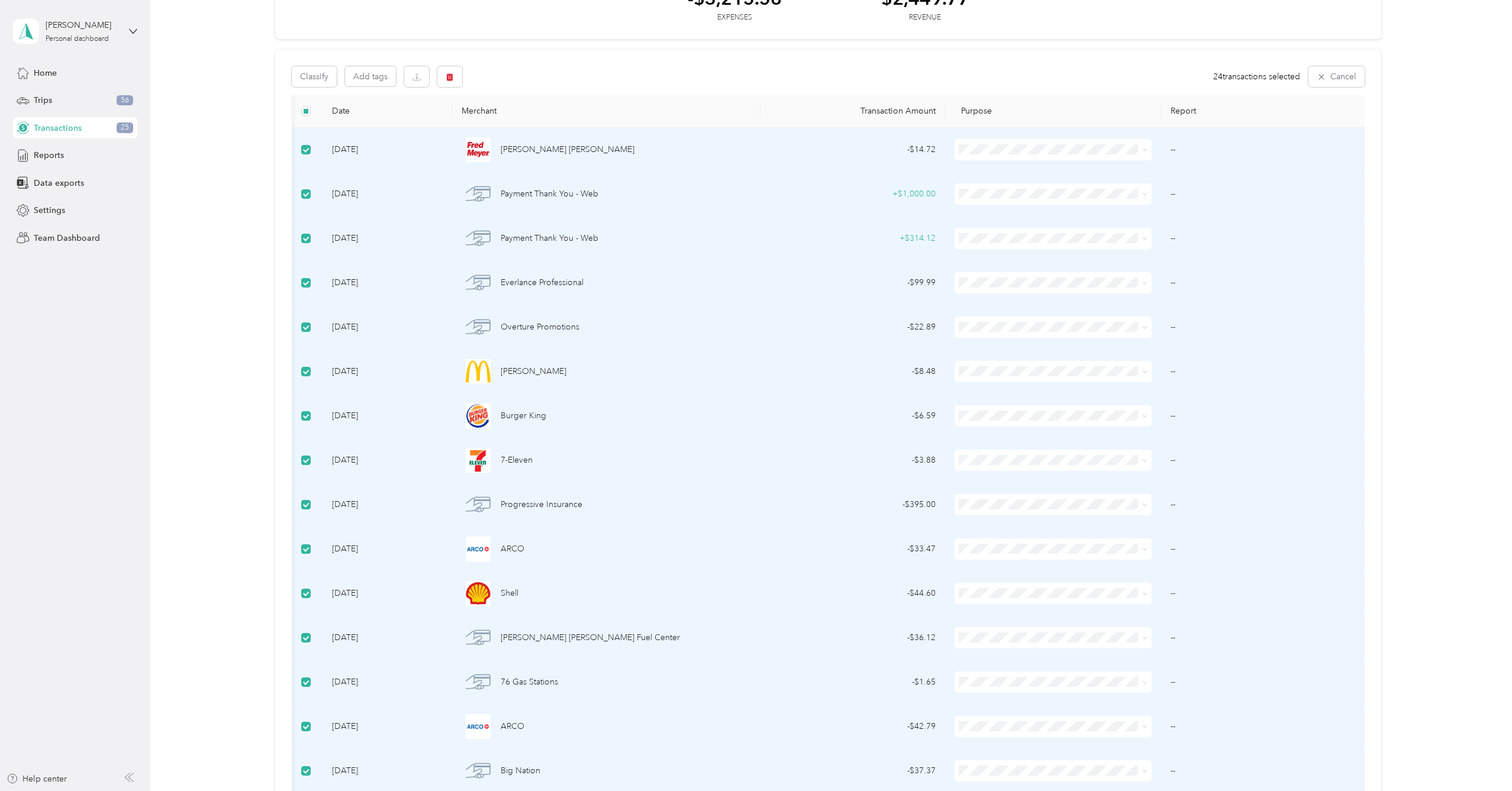
scroll to position [77, 0]
click at [310, 197] on span at bounding box center [306, 198] width 9 height 9
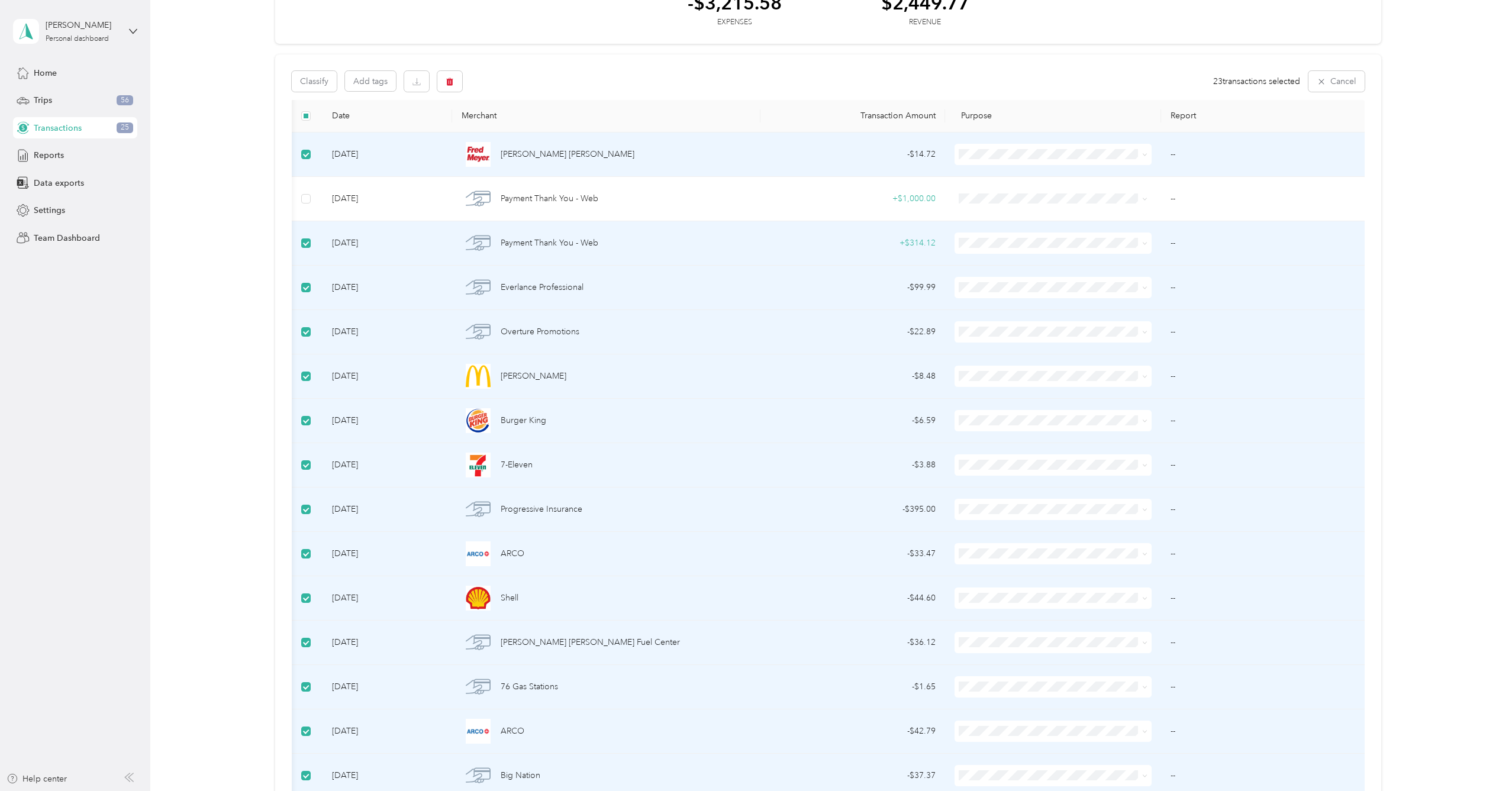
click at [309, 240] on span at bounding box center [306, 242] width 9 height 9
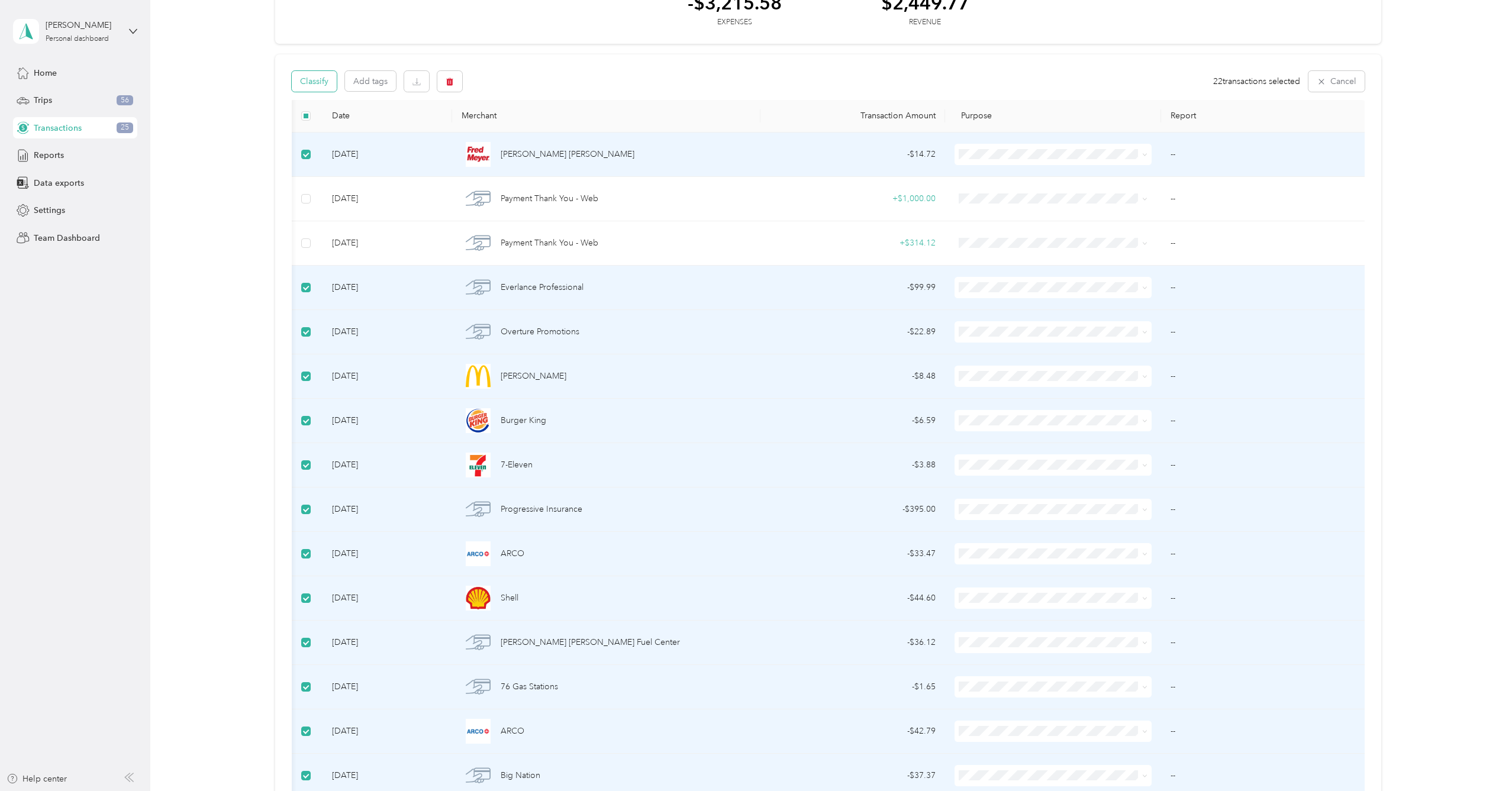
click at [325, 83] on button "Classify" at bounding box center [314, 81] width 45 height 20
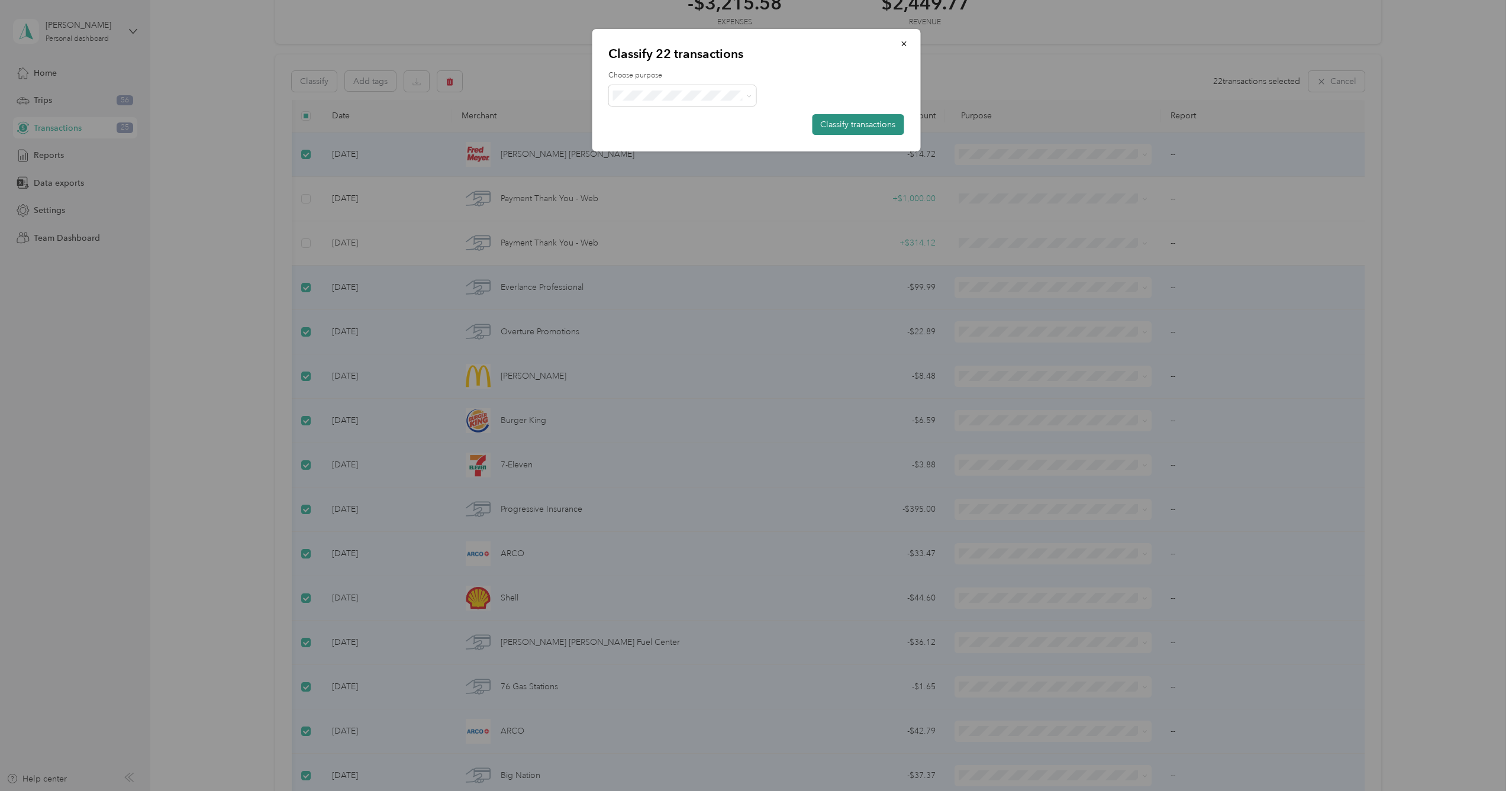
click at [875, 124] on button "Classify transactions" at bounding box center [857, 124] width 92 height 20
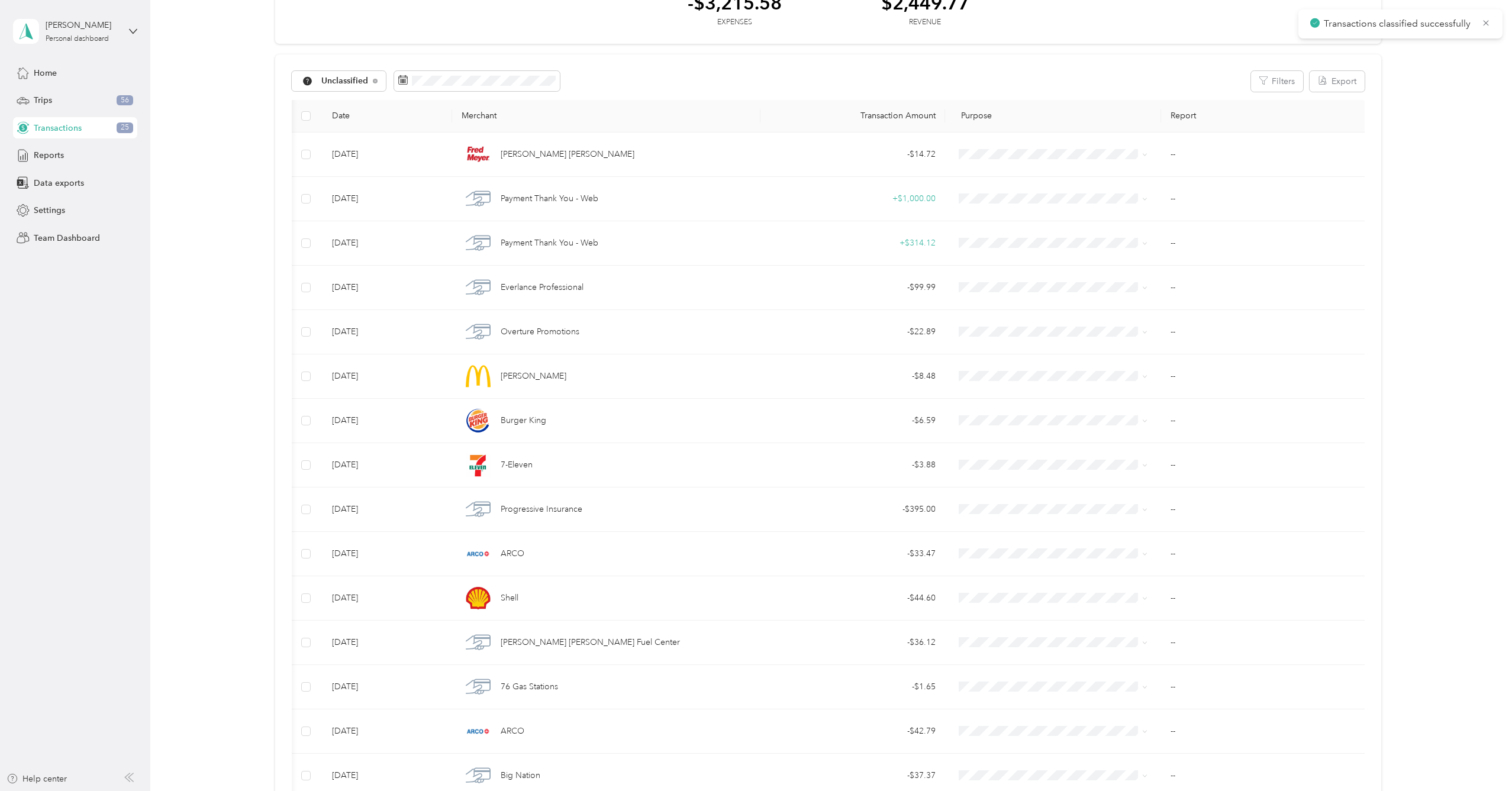
scroll to position [0, 0]
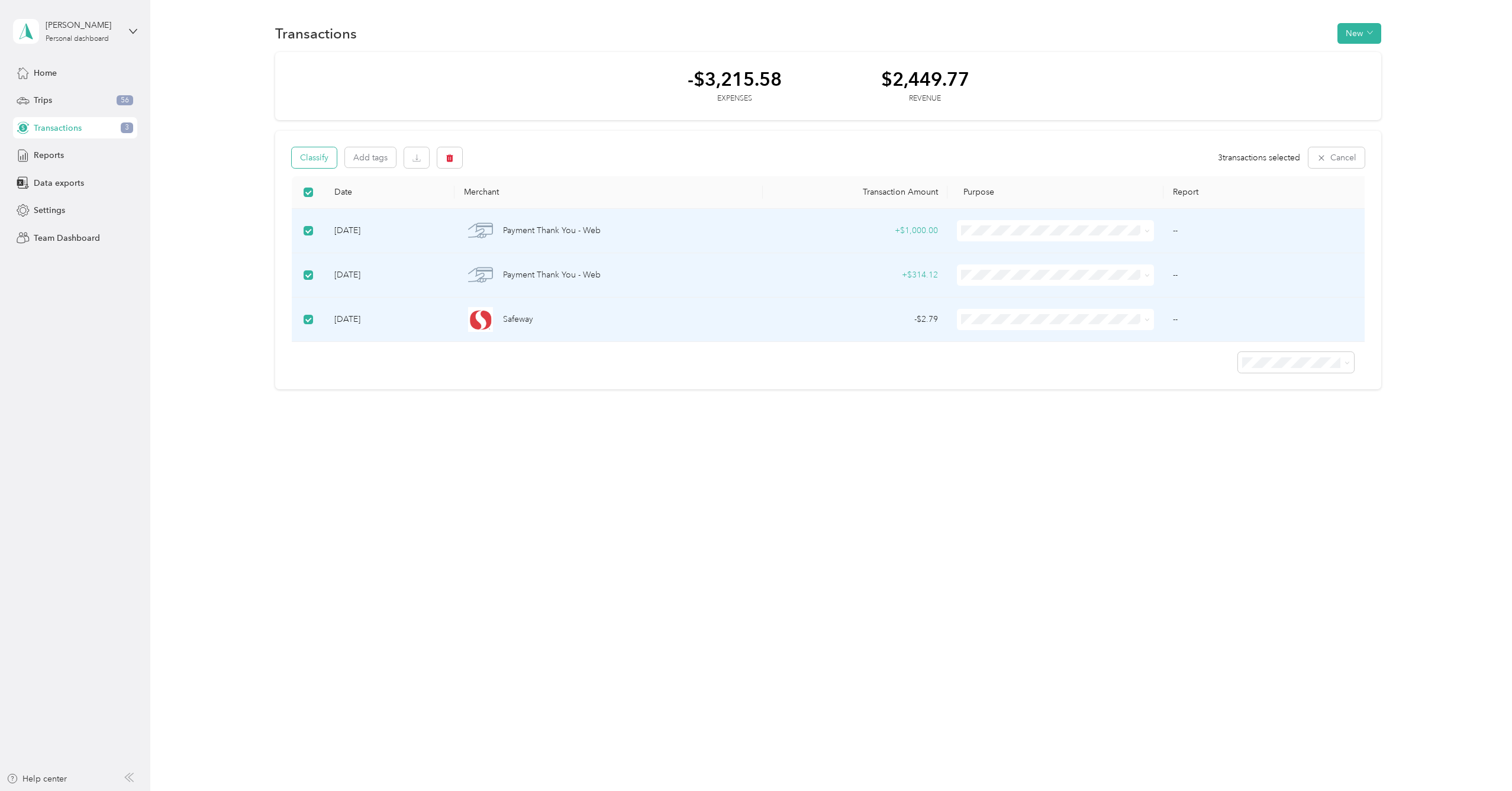
click at [313, 158] on button "Classify" at bounding box center [314, 157] width 45 height 20
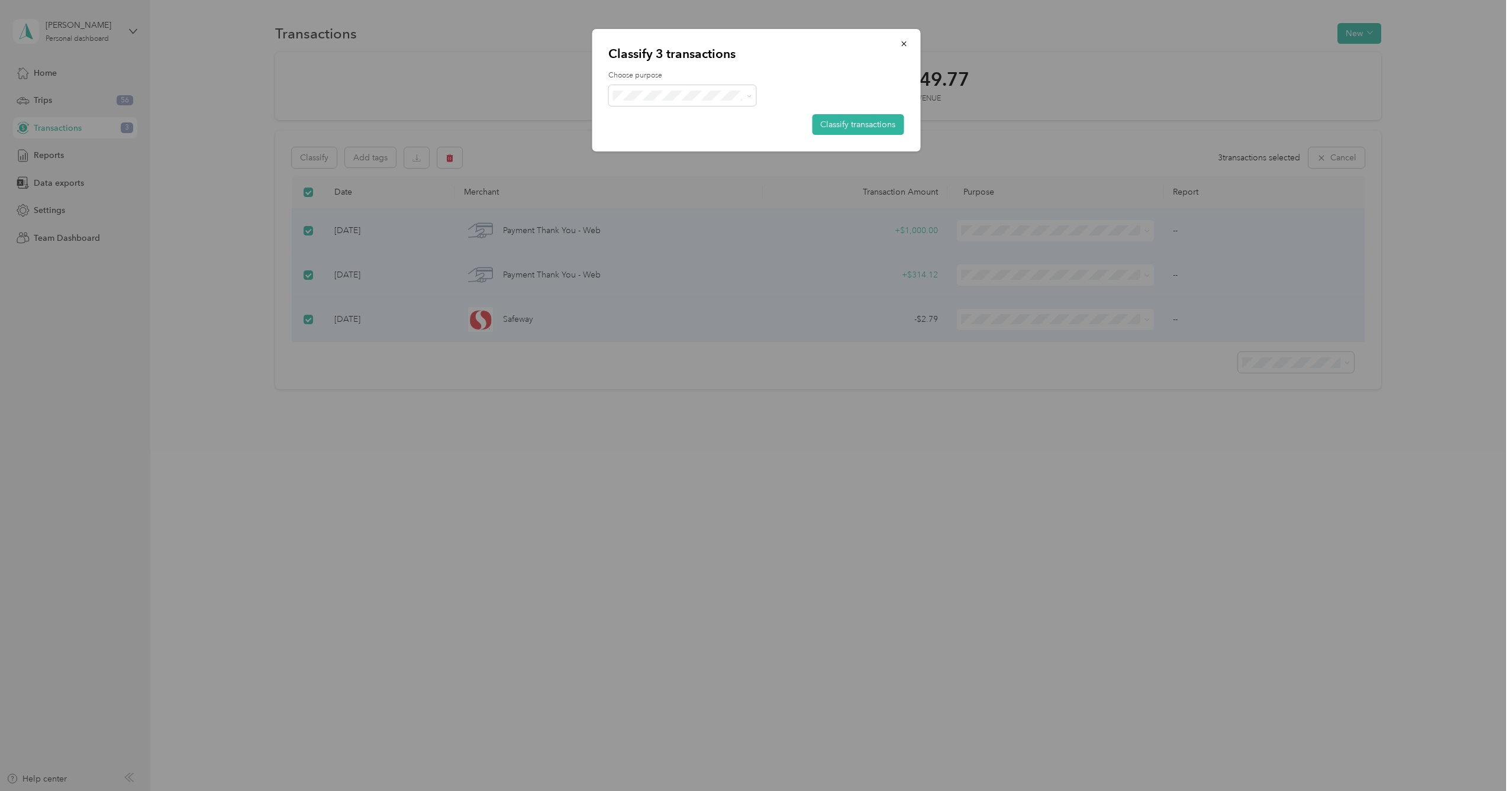
click at [704, 132] on span "Personal" at bounding box center [736, 138] width 196 height 13
click at [872, 126] on button "Classify transactions" at bounding box center [857, 124] width 92 height 20
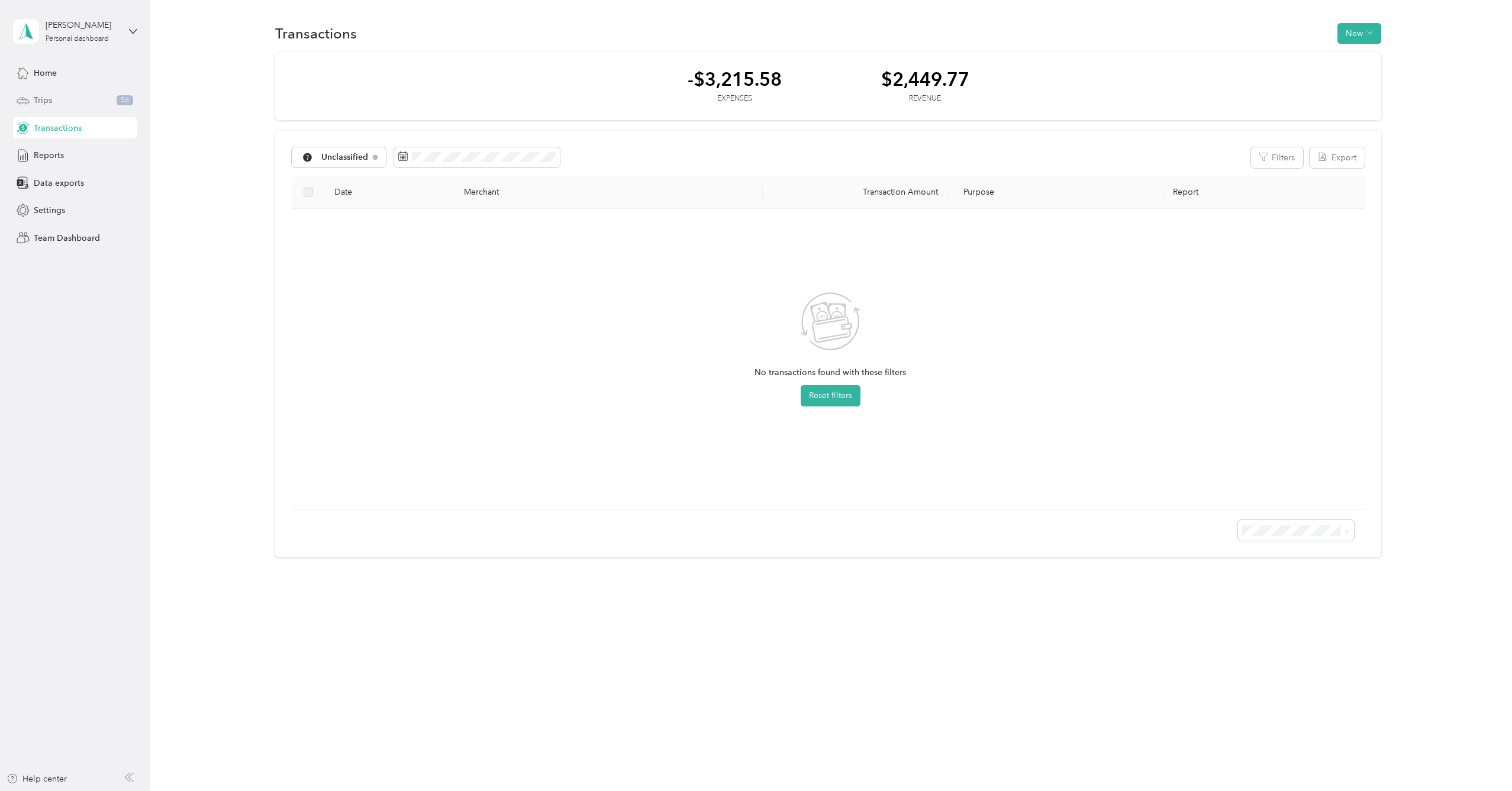
click at [115, 104] on div "Trips 56" at bounding box center [75, 100] width 124 height 21
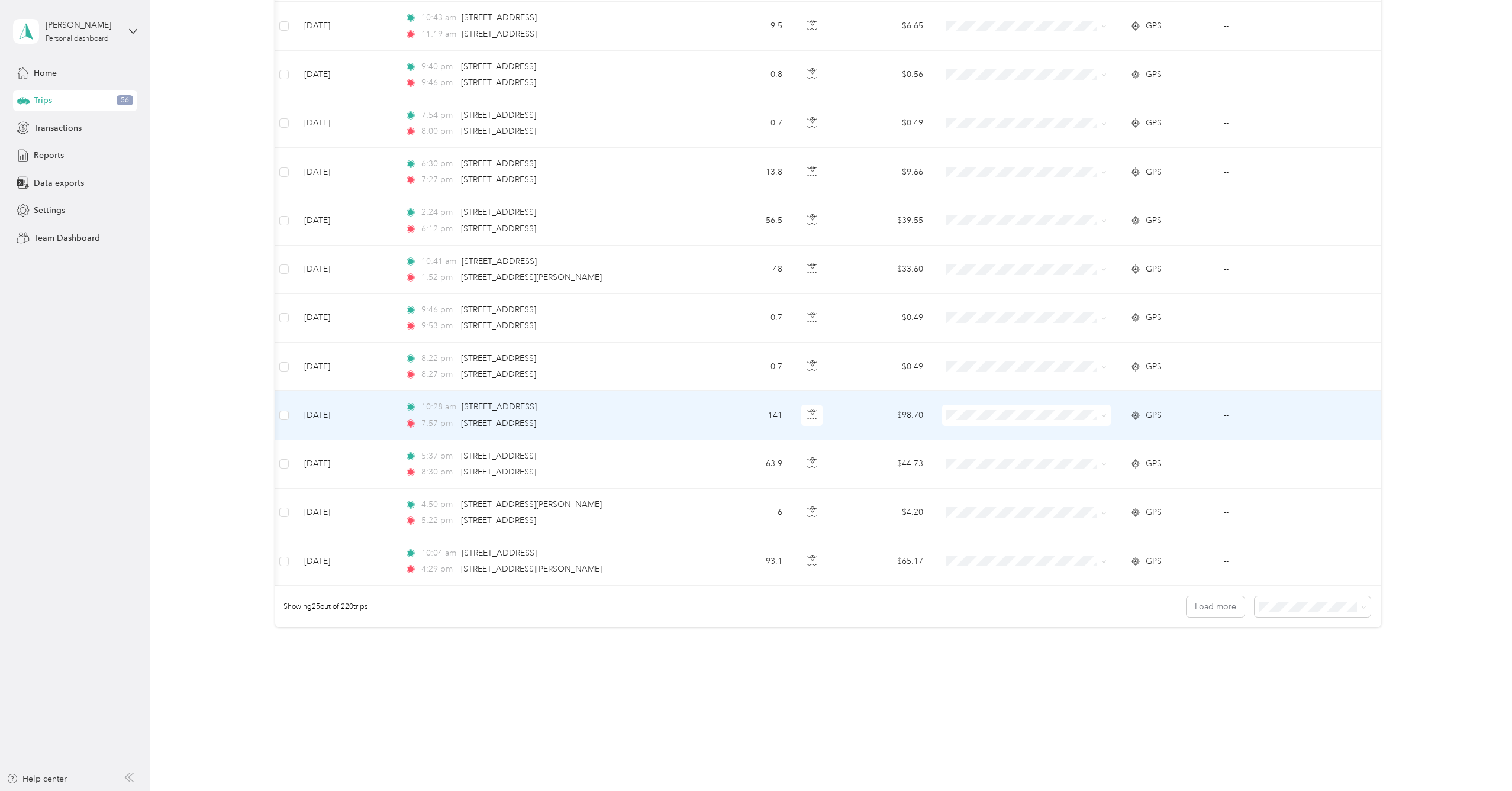
scroll to position [832, 0]
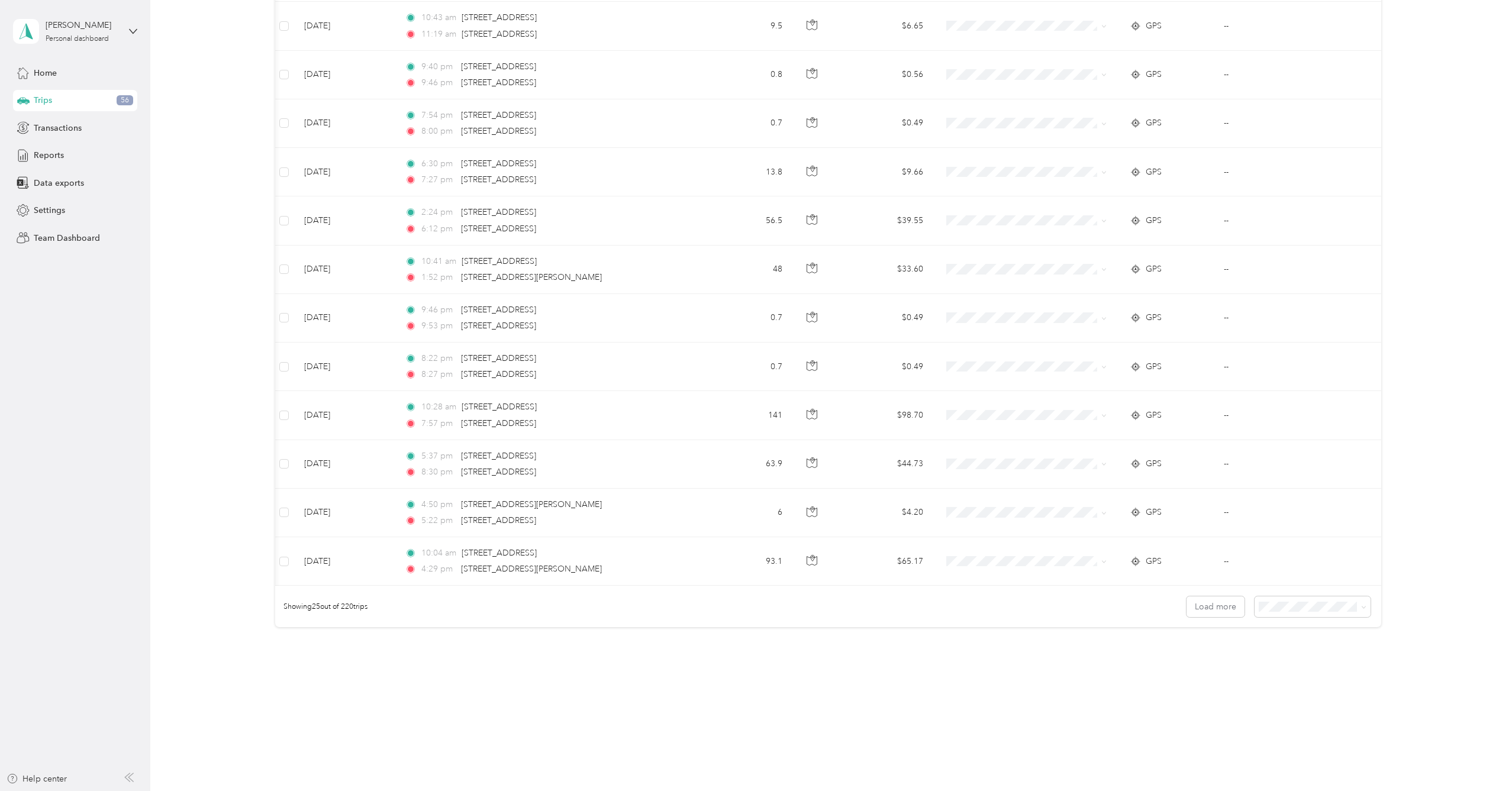
click at [1331, 665] on div "100 per load" at bounding box center [1315, 670] width 99 height 13
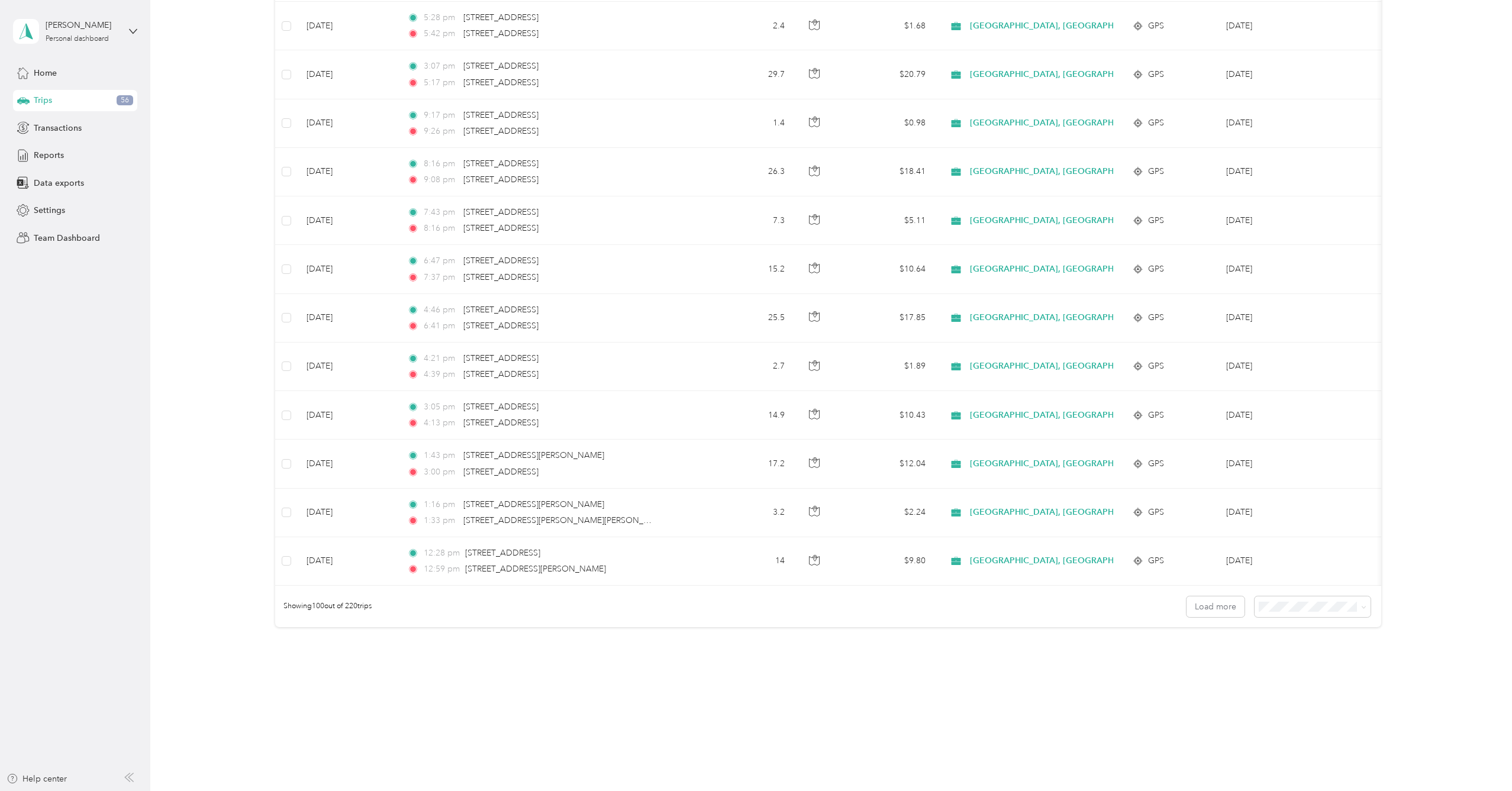
scroll to position [4482, 0]
click at [1234, 610] on button "Load more" at bounding box center [1216, 606] width 58 height 20
click at [1220, 605] on button "Load more" at bounding box center [1216, 606] width 58 height 20
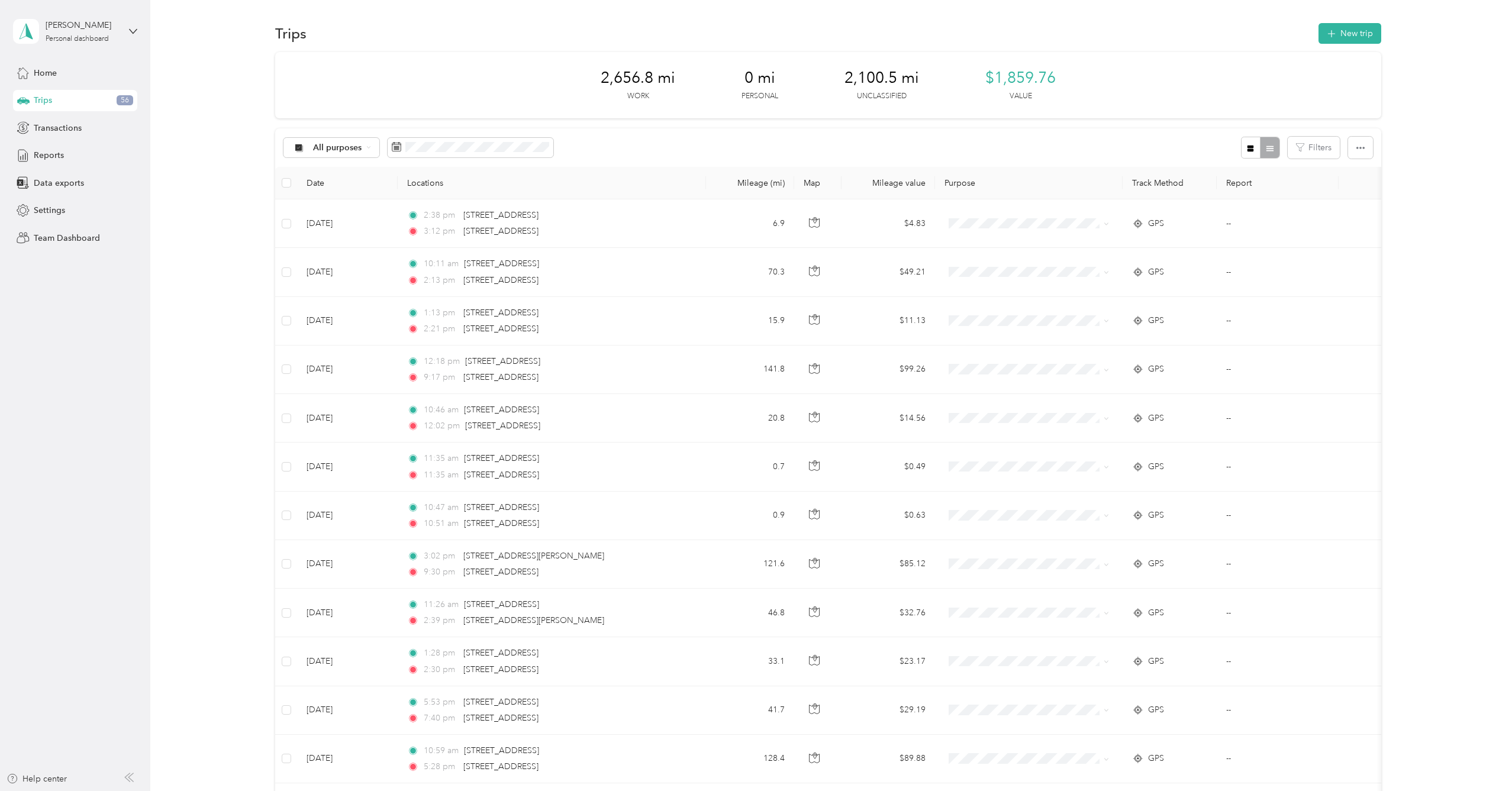
scroll to position [0, 0]
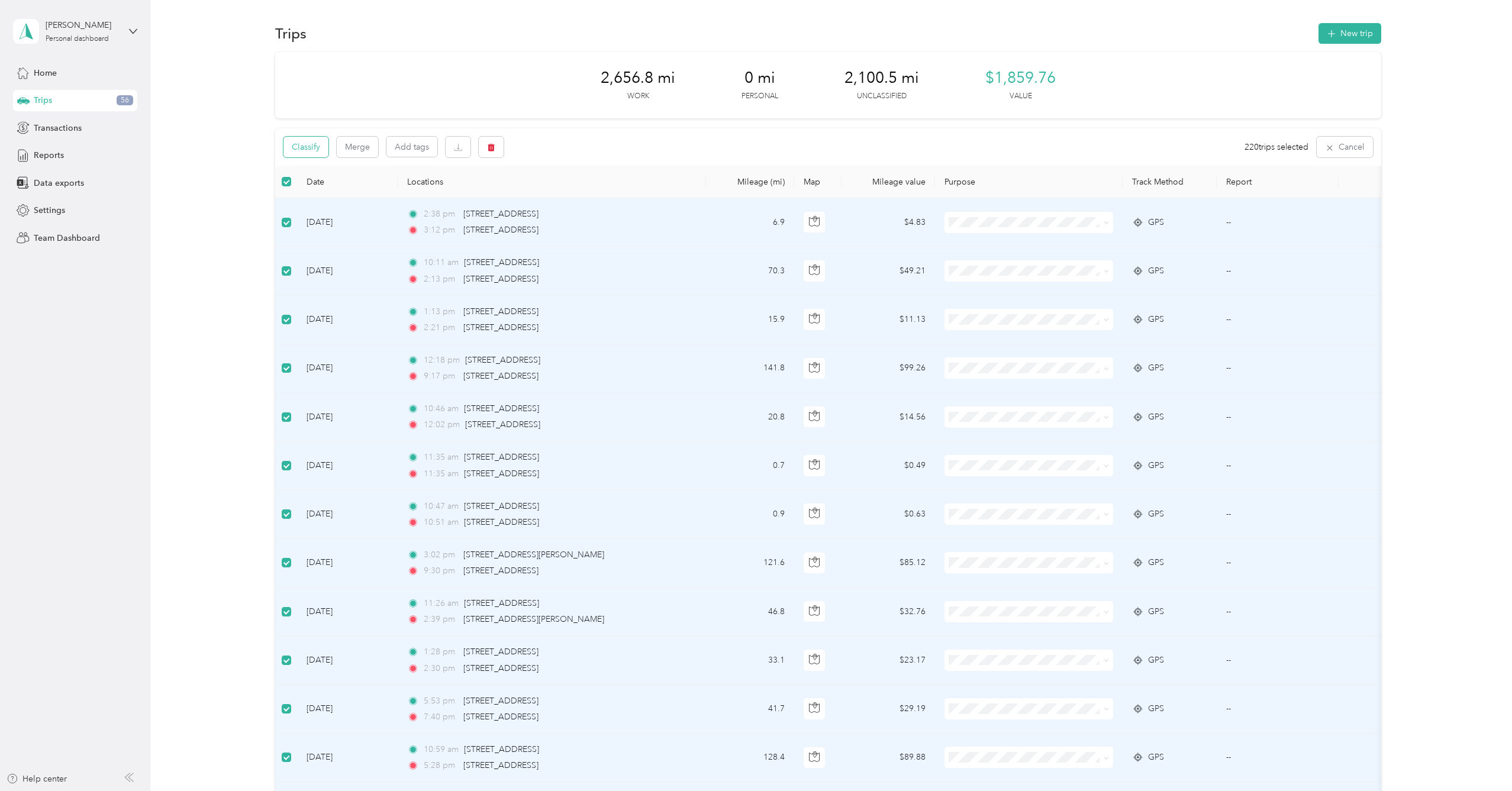
click at [320, 150] on button "Classify" at bounding box center [306, 147] width 45 height 20
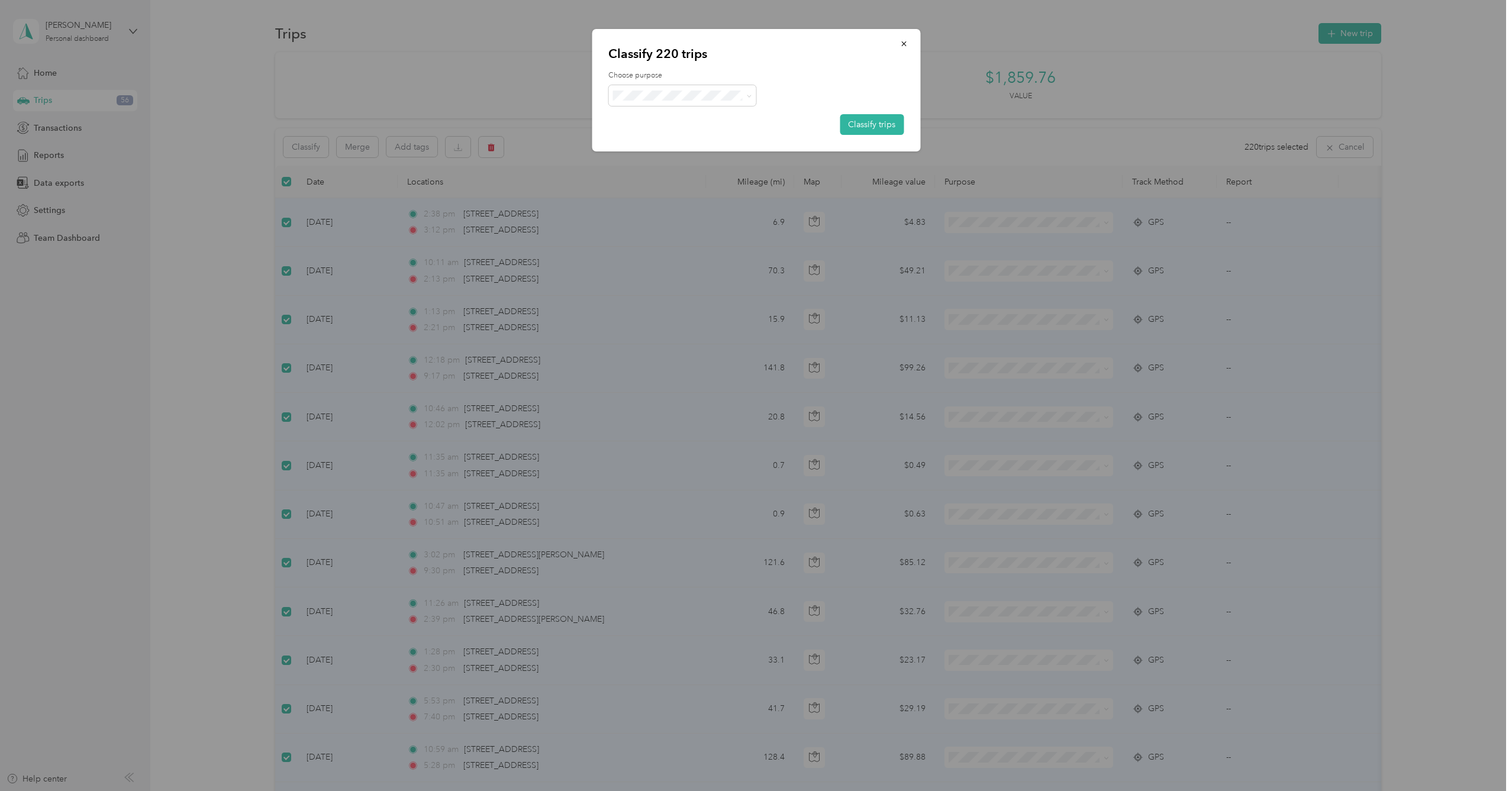
click at [695, 113] on span "[GEOGRAPHIC_DATA], [GEOGRAPHIC_DATA]" at bounding box center [729, 114] width 181 height 13
click at [867, 124] on button "Classify trips" at bounding box center [871, 124] width 64 height 20
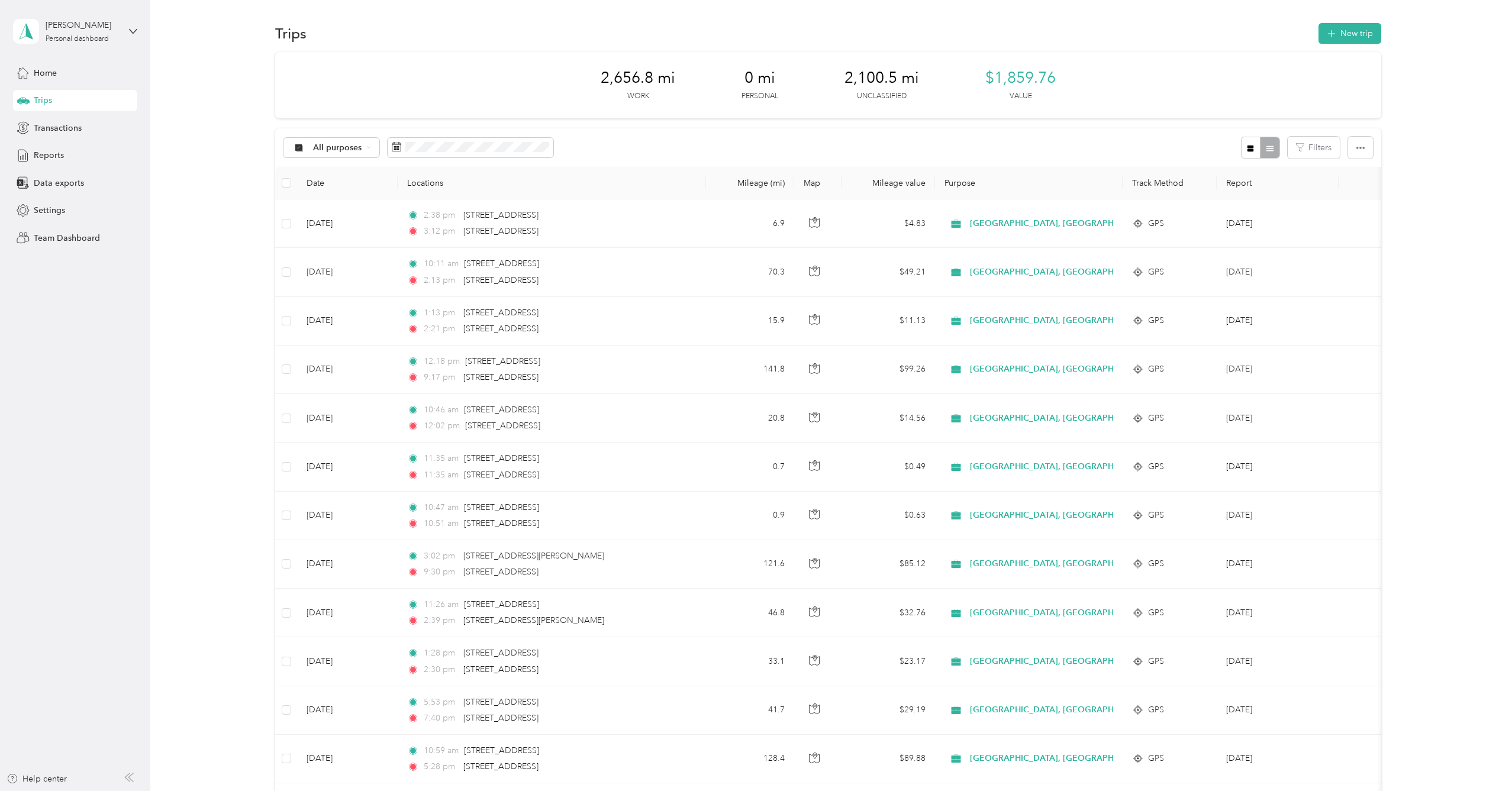
drag, startPoint x: 883, startPoint y: 73, endPoint x: 892, endPoint y: 79, distance: 10.8
click at [883, 73] on span "2,100.5 mi" at bounding box center [882, 78] width 74 height 19
click at [307, 148] on span "All purposes" at bounding box center [326, 148] width 70 height 9
click at [354, 190] on span "Unclassified" at bounding box center [404, 189] width 181 height 13
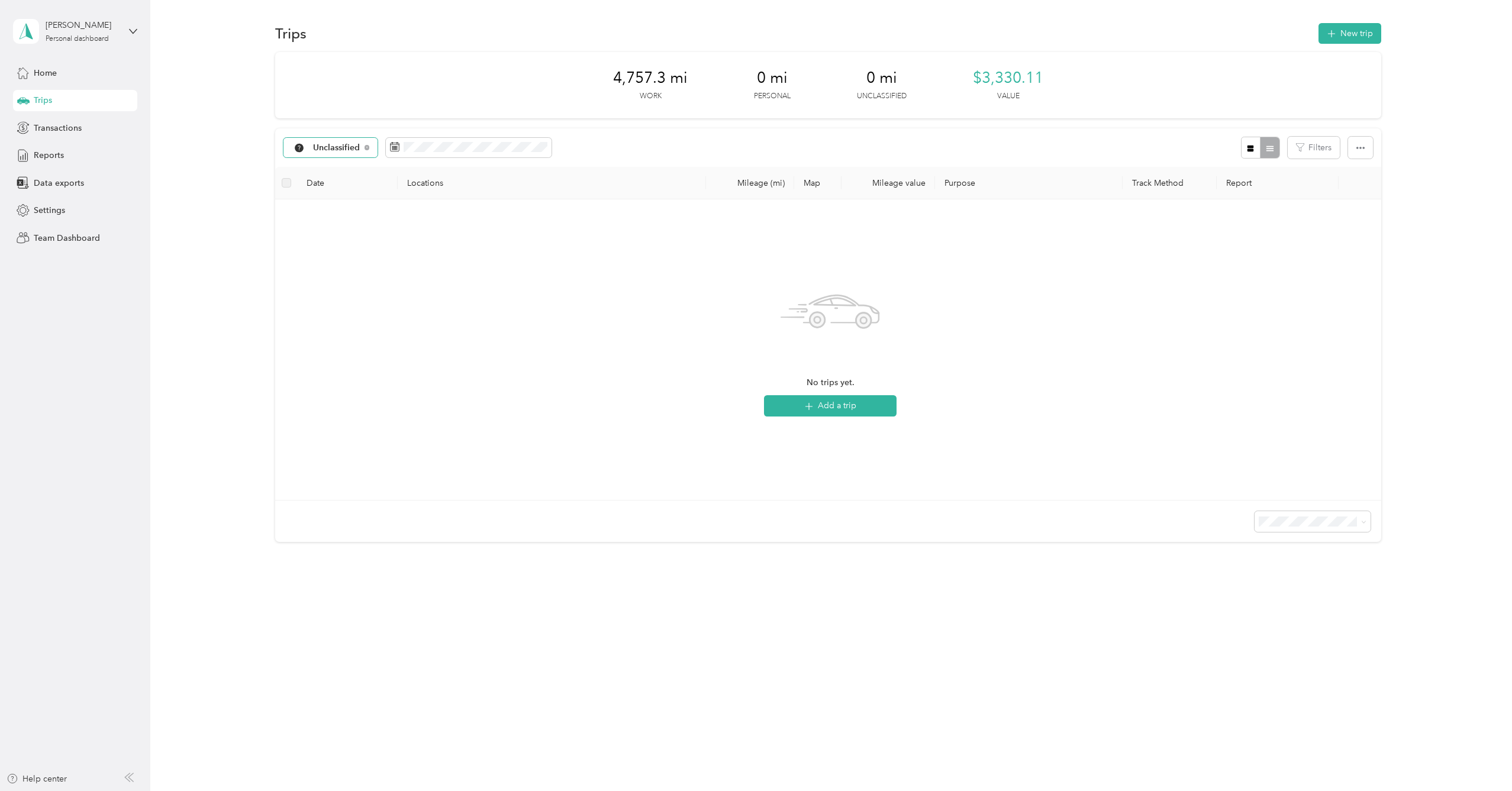
click at [354, 148] on span "Unclassified" at bounding box center [337, 148] width 47 height 8
click at [354, 213] on li "[GEOGRAPHIC_DATA], [GEOGRAPHIC_DATA]" at bounding box center [393, 205] width 219 height 20
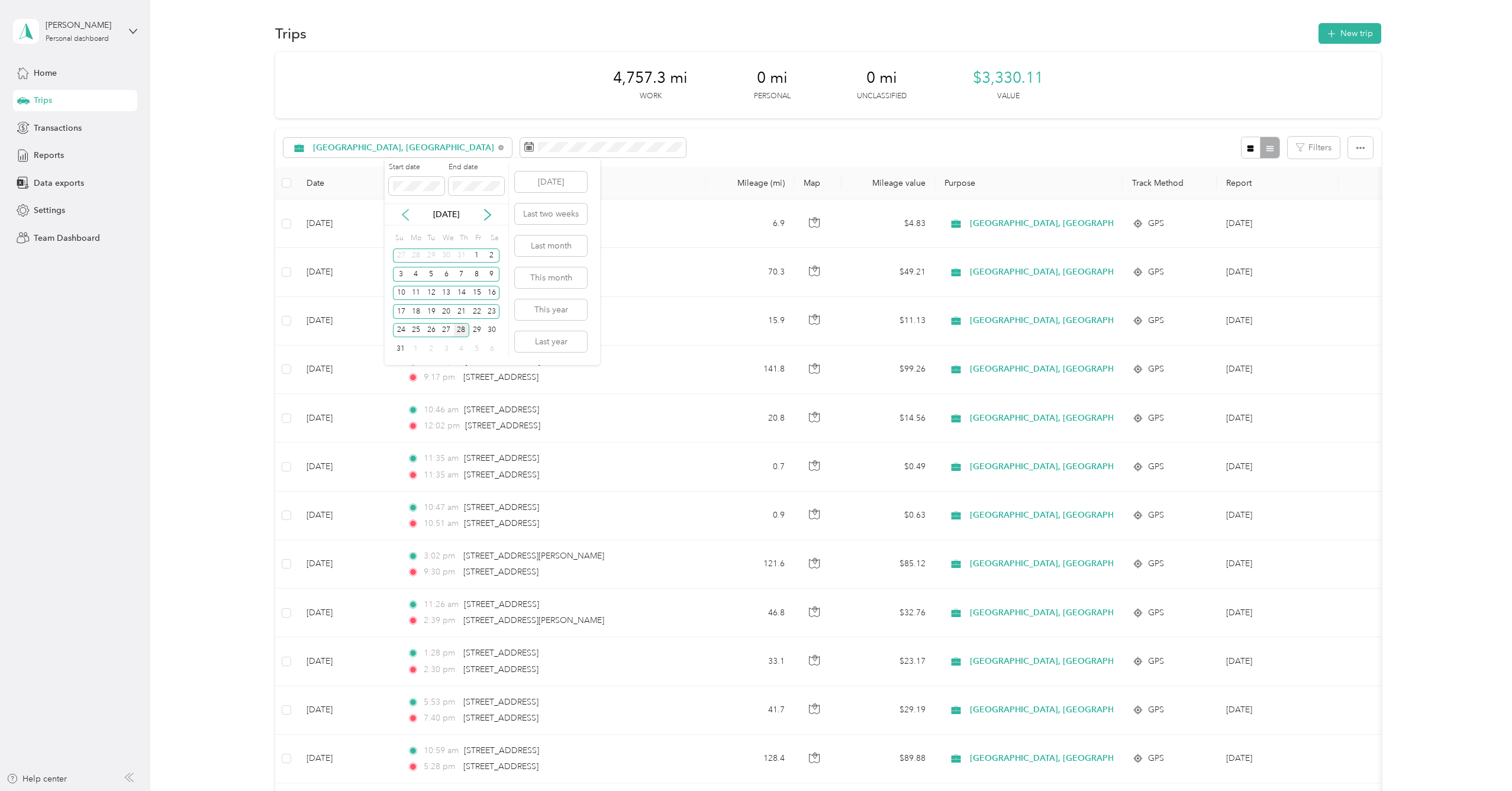
click at [405, 216] on icon at bounding box center [405, 214] width 6 height 11
click at [406, 216] on icon at bounding box center [405, 214] width 12 height 12
click at [405, 216] on icon at bounding box center [405, 214] width 12 height 12
click at [431, 256] on div "1" at bounding box center [431, 256] width 15 height 15
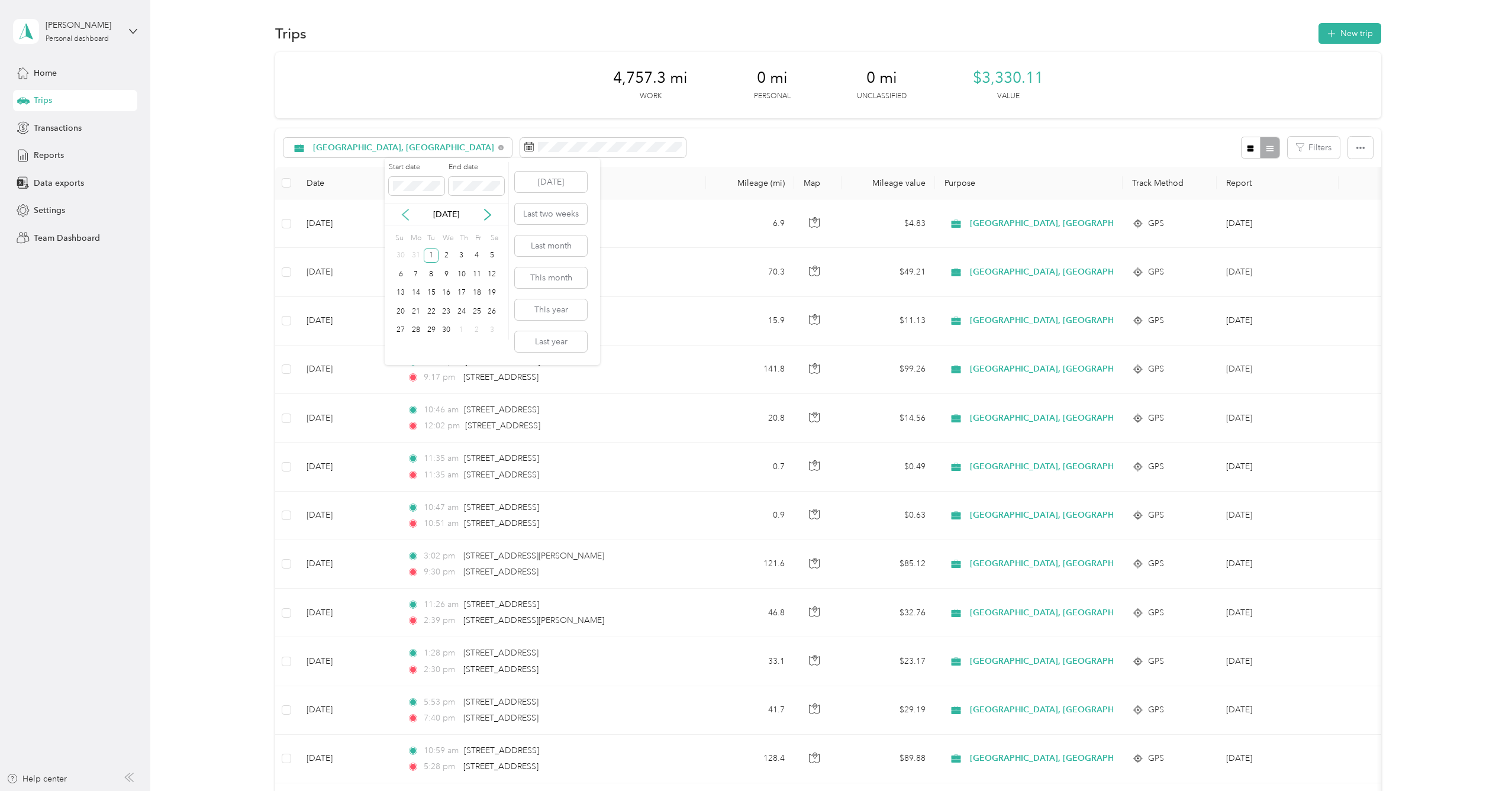
click at [400, 214] on icon at bounding box center [405, 214] width 12 height 12
click at [489, 216] on icon at bounding box center [488, 214] width 6 height 11
click at [429, 254] on div "1" at bounding box center [431, 256] width 15 height 15
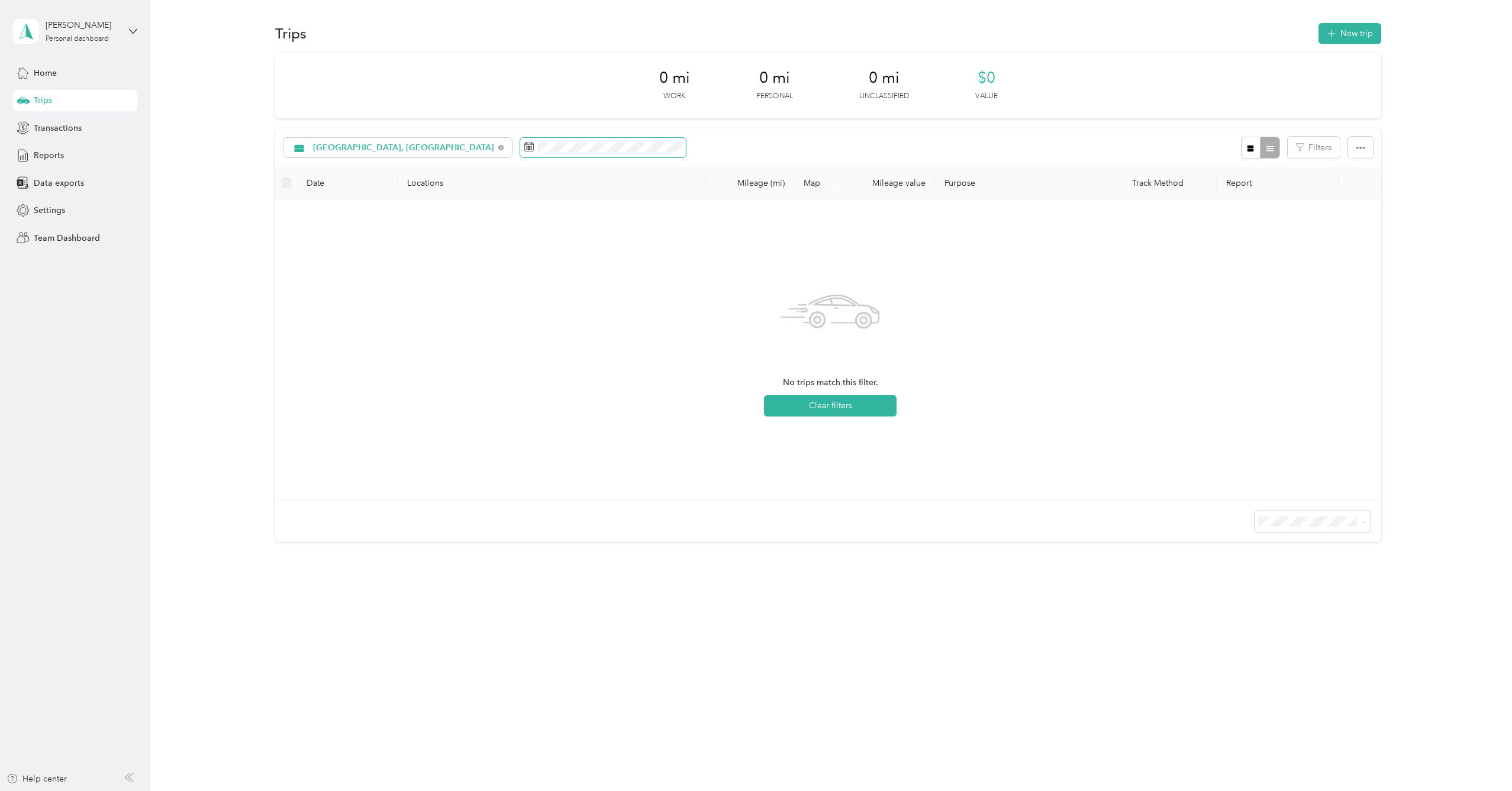
click at [526, 141] on span at bounding box center [603, 148] width 166 height 20
click at [447, 331] on div "30" at bounding box center [447, 330] width 15 height 15
click at [448, 334] on div "30" at bounding box center [447, 330] width 15 height 15
click at [428, 255] on div "1" at bounding box center [431, 256] width 15 height 15
click at [446, 328] on div "30" at bounding box center [447, 330] width 15 height 15
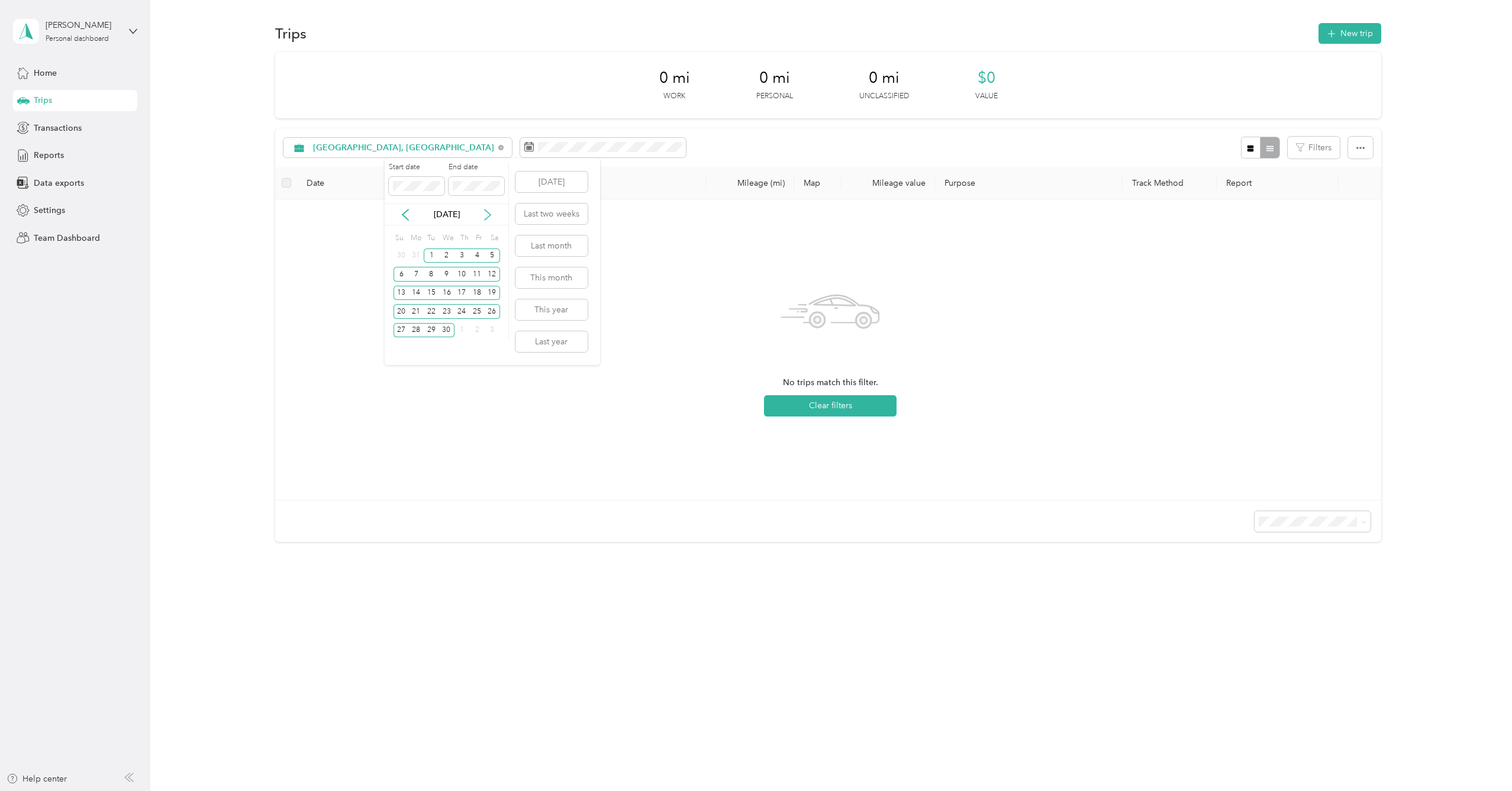
click at [487, 216] on icon at bounding box center [488, 214] width 12 height 12
click at [466, 258] on div "1" at bounding box center [462, 256] width 15 height 15
click at [489, 333] on div "31" at bounding box center [493, 330] width 15 height 15
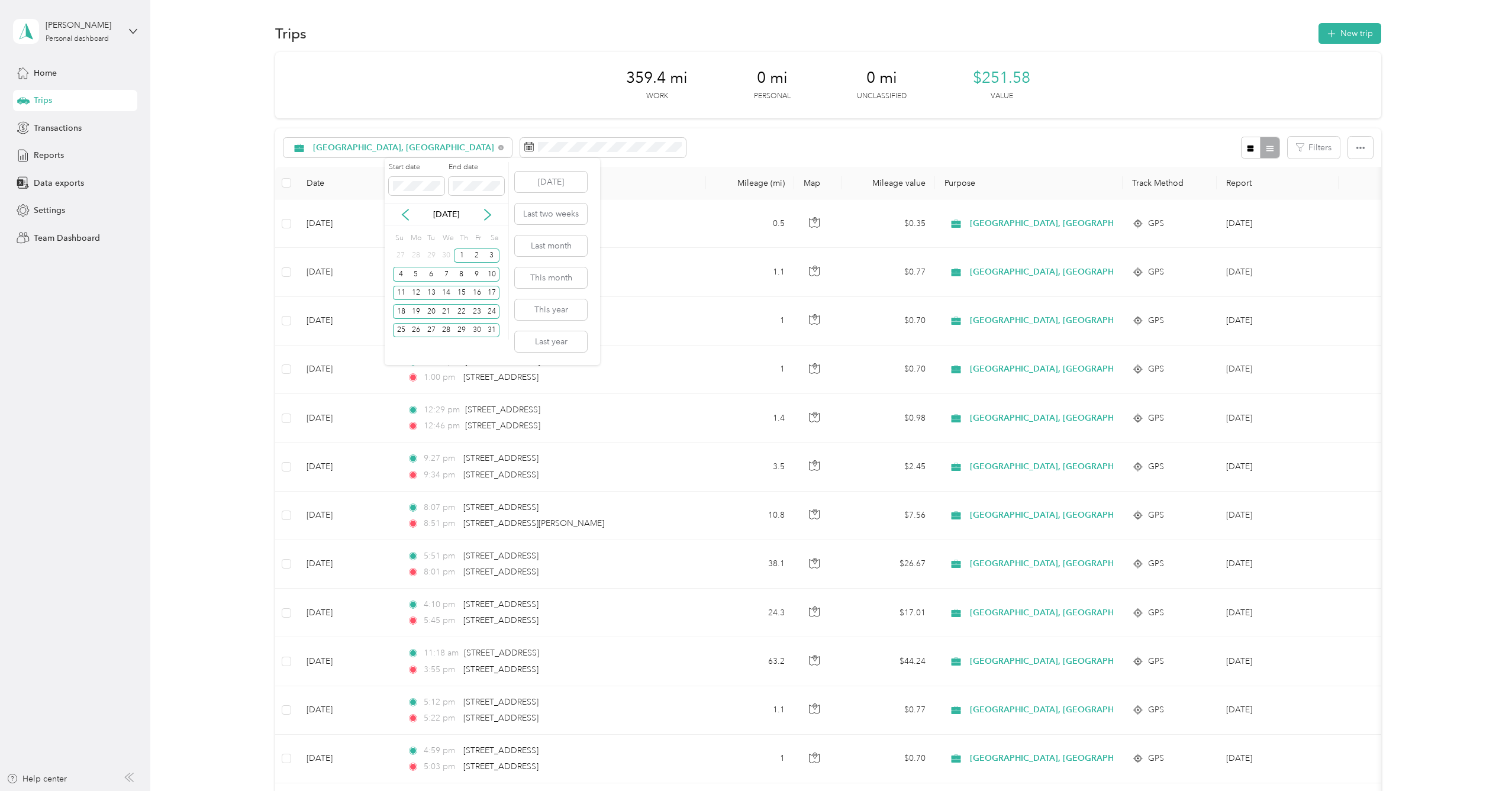
drag, startPoint x: 484, startPoint y: 214, endPoint x: 495, endPoint y: 215, distance: 11.0
click at [484, 214] on icon at bounding box center [488, 214] width 12 height 12
click at [402, 254] on div "1" at bounding box center [400, 256] width 15 height 15
click at [418, 334] on div "30" at bounding box center [416, 330] width 15 height 15
drag, startPoint x: 488, startPoint y: 211, endPoint x: 489, endPoint y: 217, distance: 6.1
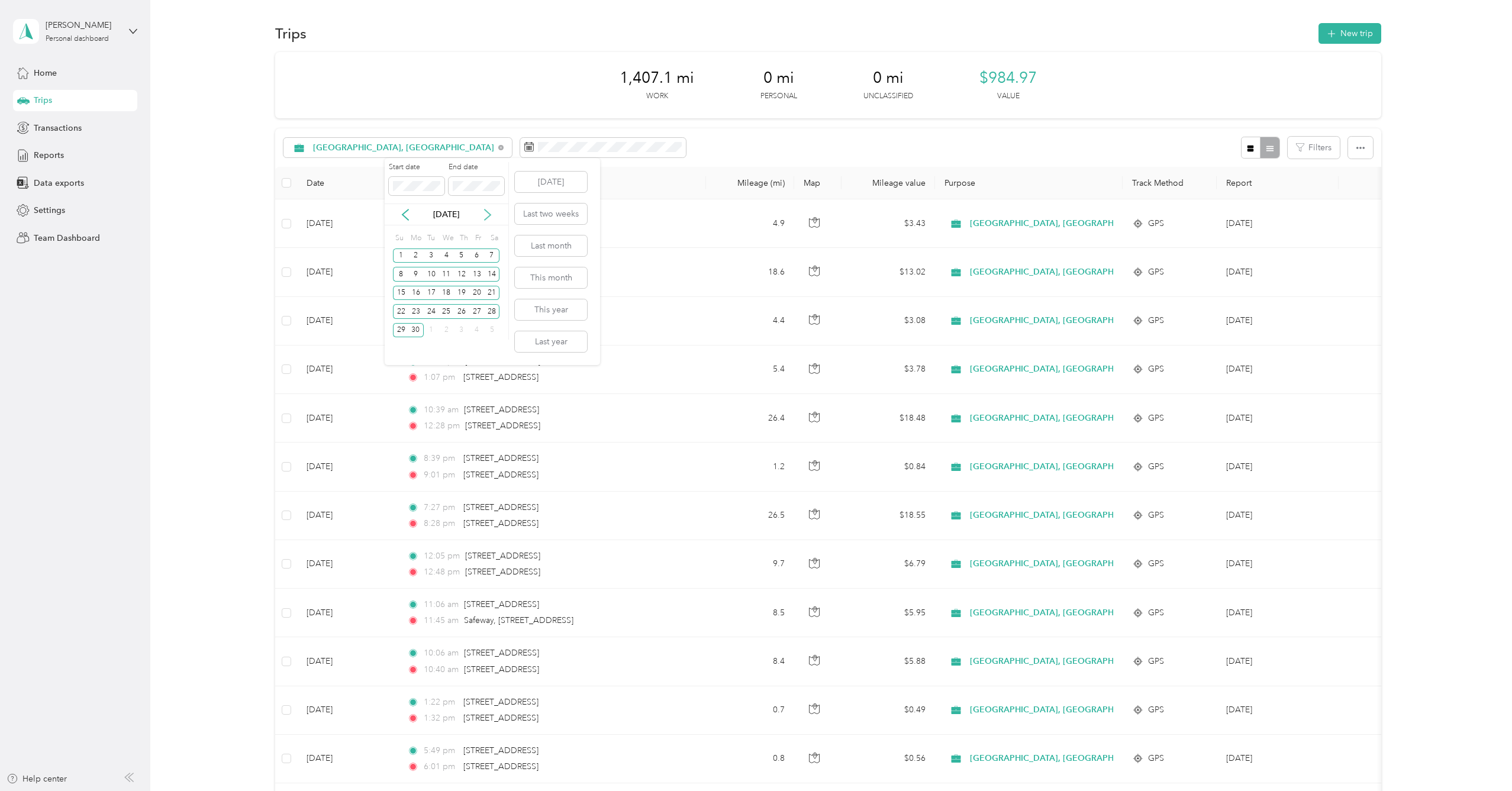
click at [488, 211] on icon at bounding box center [488, 214] width 12 height 12
click at [426, 257] on div "1" at bounding box center [431, 256] width 15 height 15
click at [462, 336] on div "31" at bounding box center [462, 330] width 15 height 15
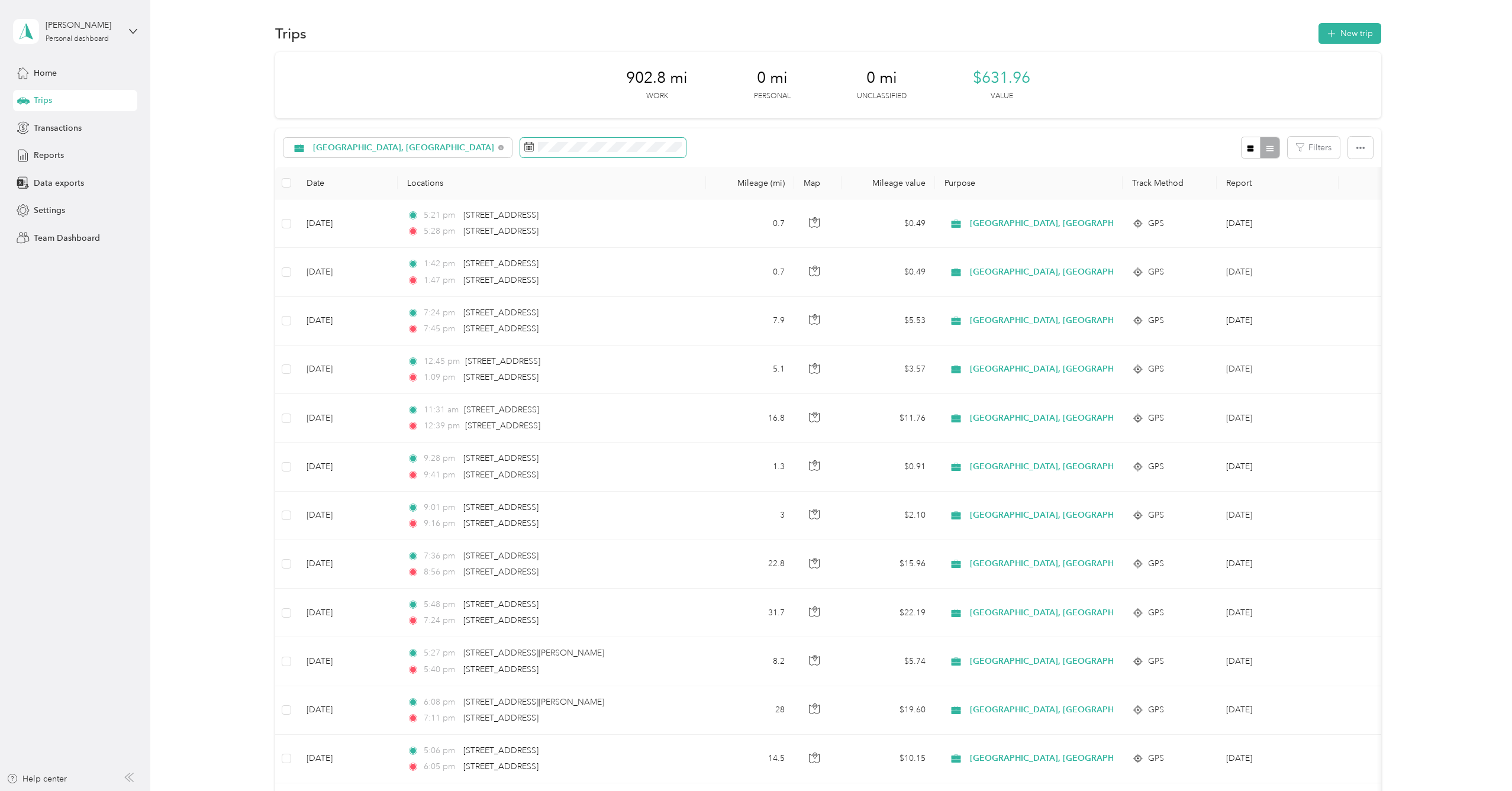
click at [520, 138] on span at bounding box center [603, 148] width 166 height 20
click at [520, 155] on span at bounding box center [603, 148] width 166 height 20
click at [561, 313] on button "This year" at bounding box center [551, 309] width 72 height 20
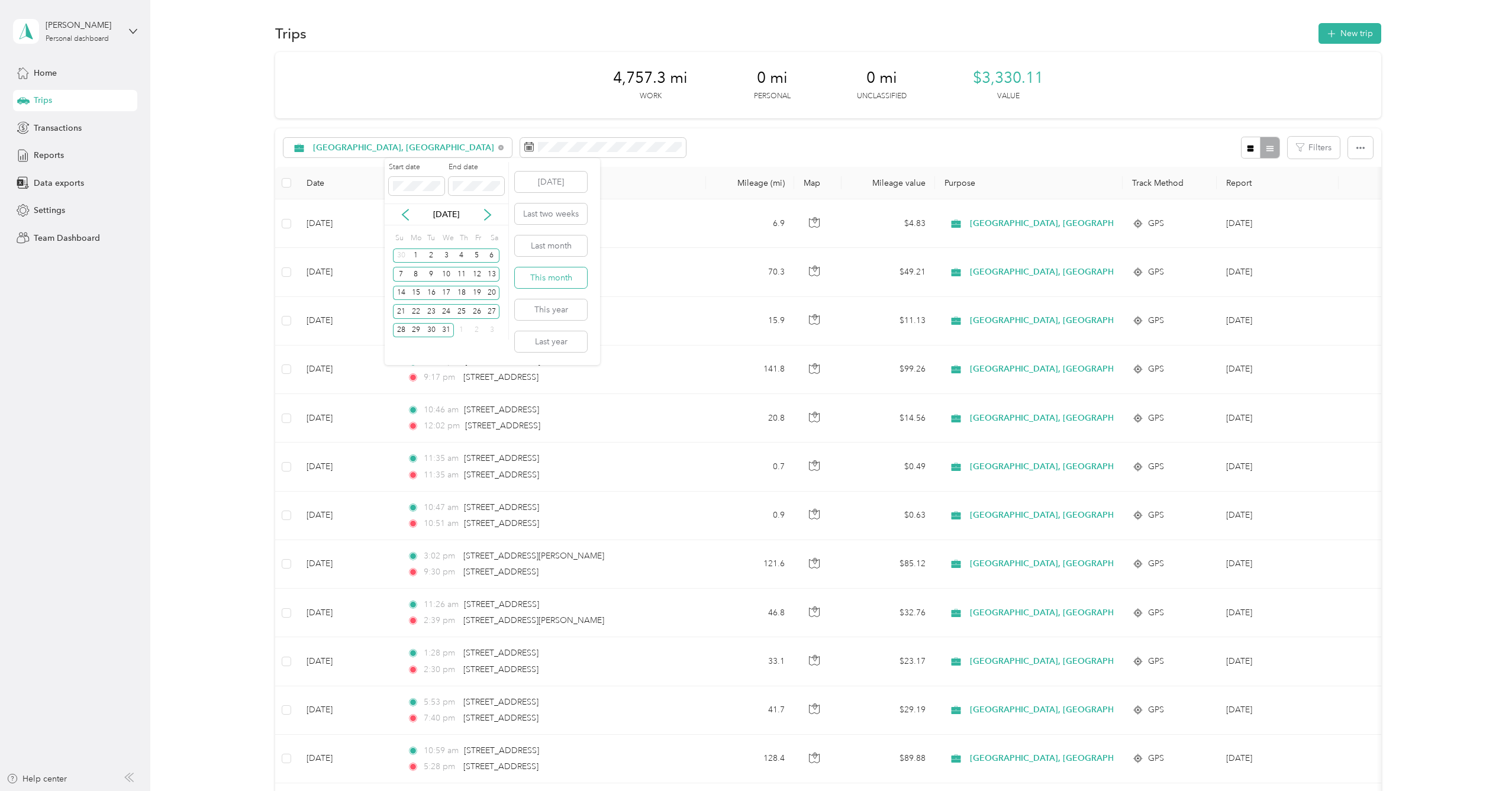
click at [566, 275] on button "This month" at bounding box center [551, 277] width 72 height 20
click at [575, 308] on button "This year" at bounding box center [551, 309] width 72 height 20
click at [62, 158] on span "Reports" at bounding box center [48, 155] width 30 height 13
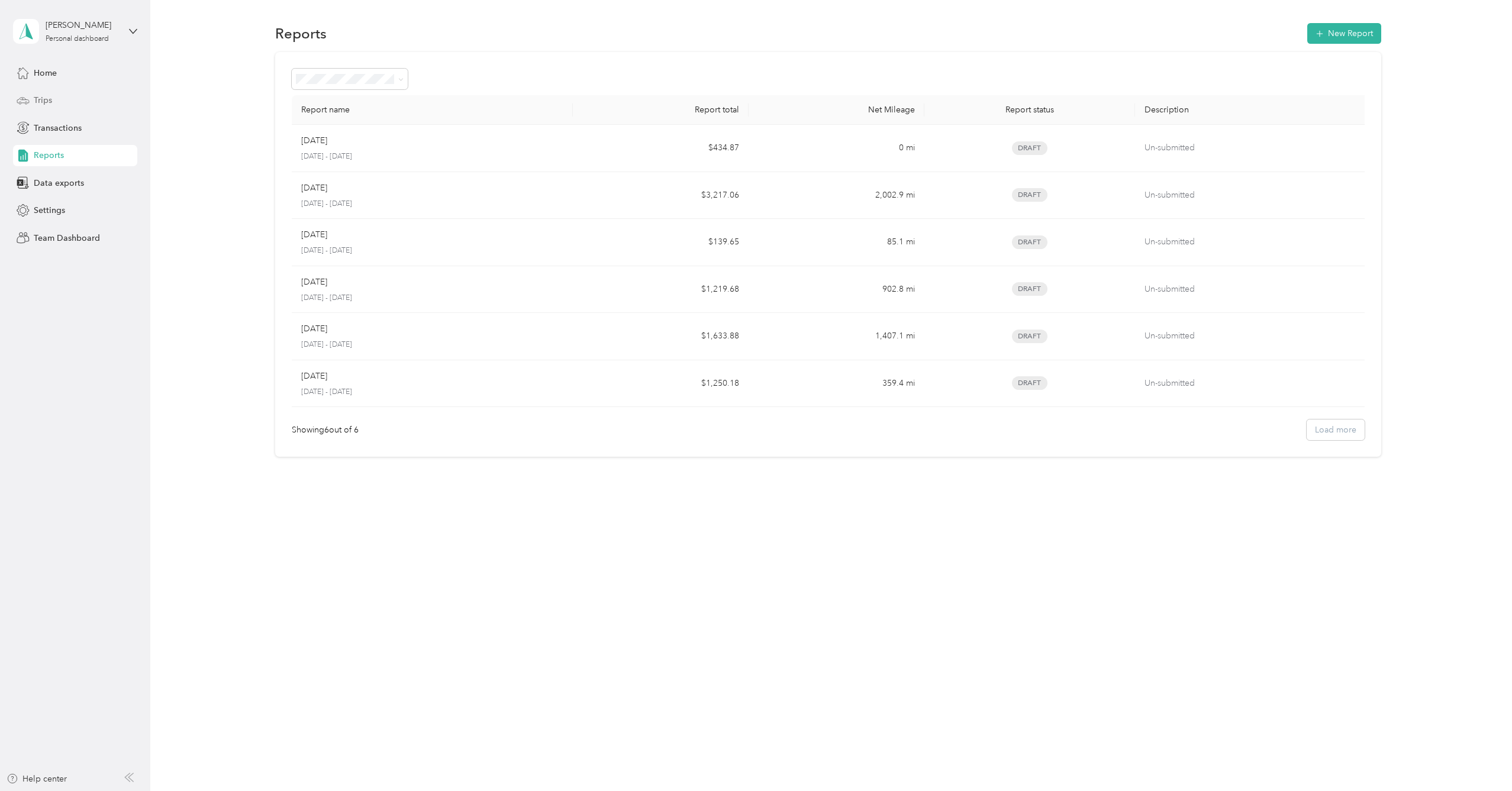
click at [46, 99] on span "Trips" at bounding box center [43, 100] width 18 height 13
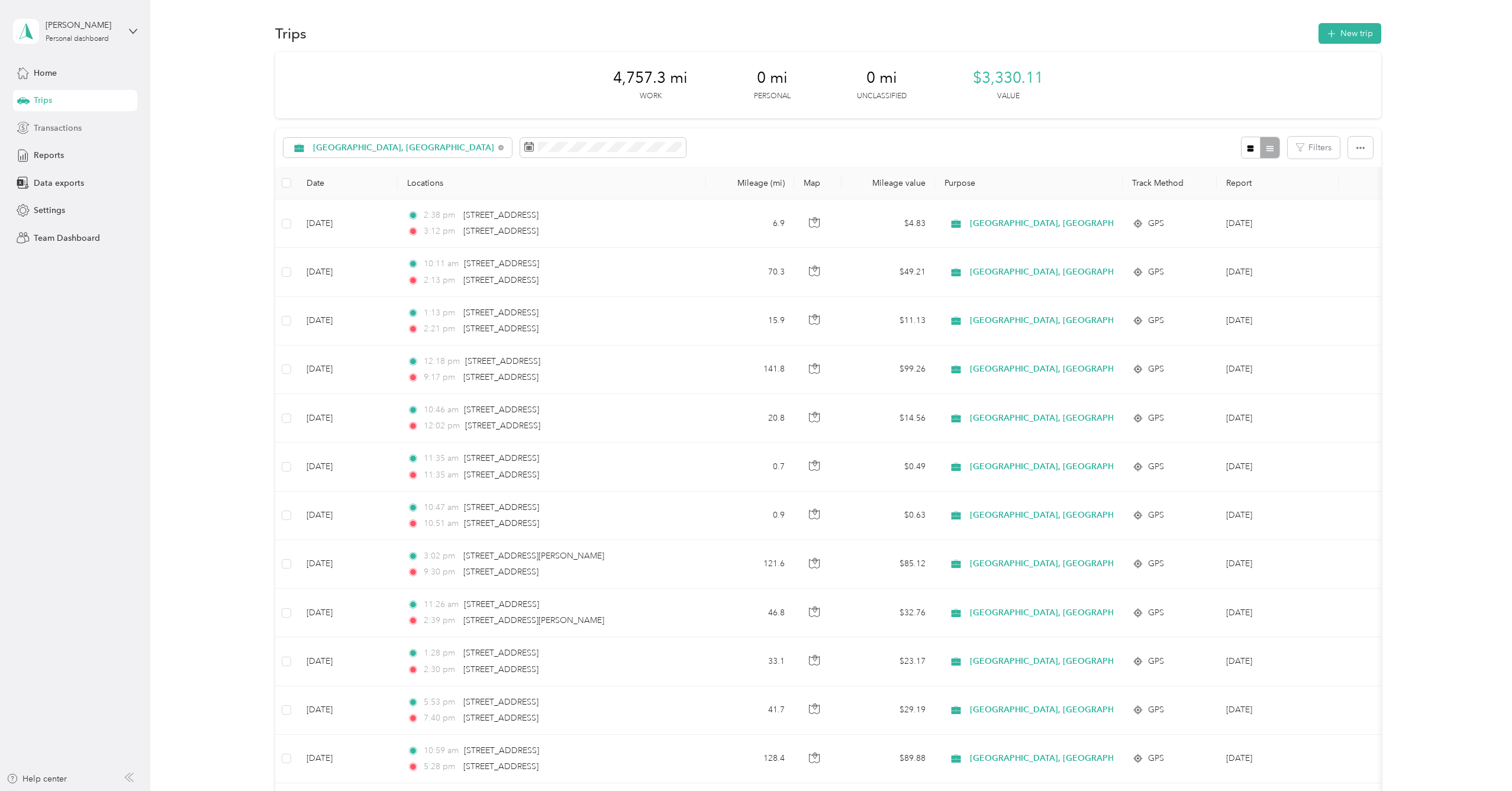
click at [96, 136] on div "Transactions" at bounding box center [75, 128] width 124 height 21
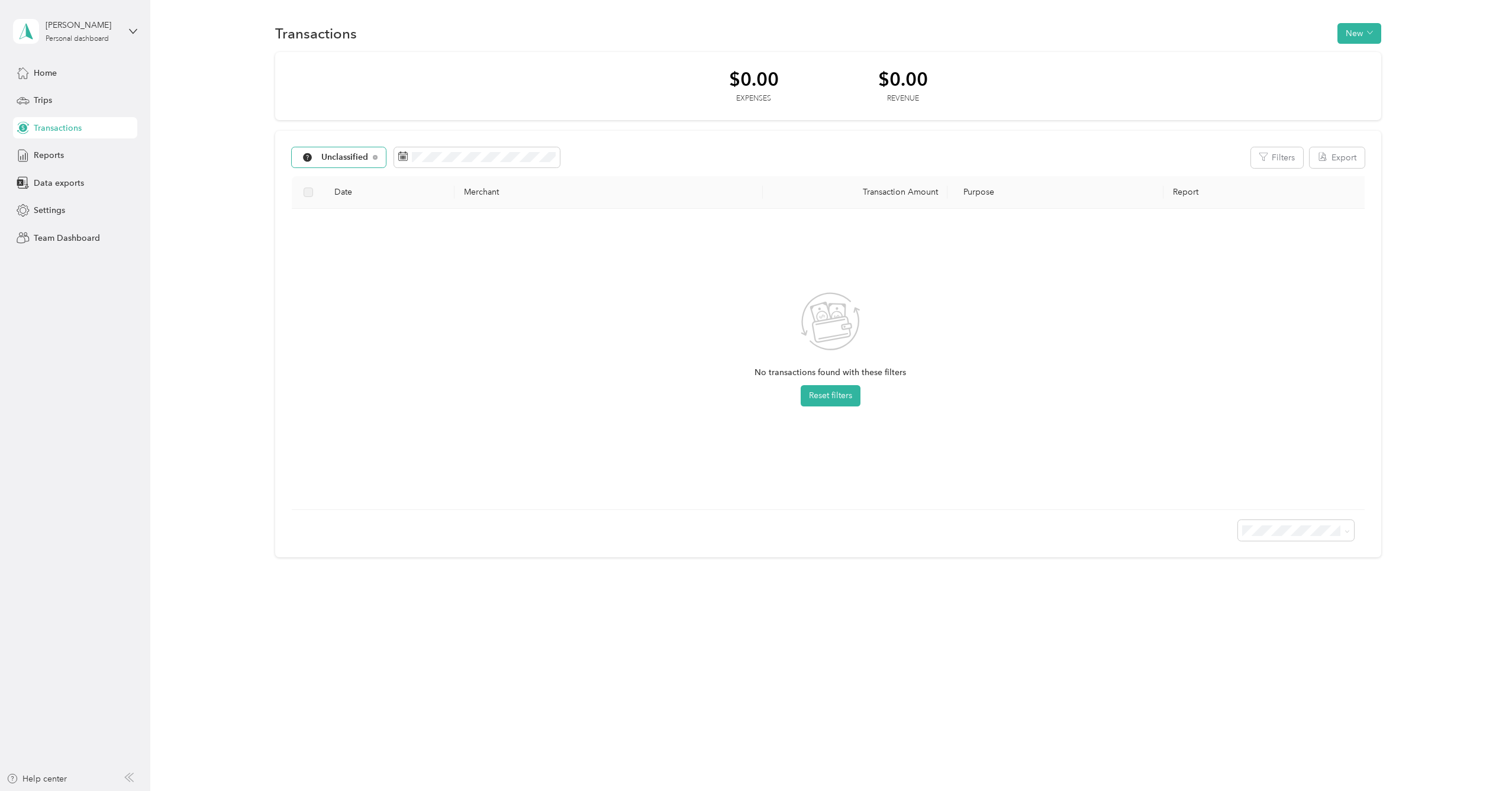
click at [360, 157] on span "Unclassified" at bounding box center [344, 157] width 47 height 8
click at [368, 224] on li "[GEOGRAPHIC_DATA], [GEOGRAPHIC_DATA]" at bounding box center [402, 220] width 219 height 20
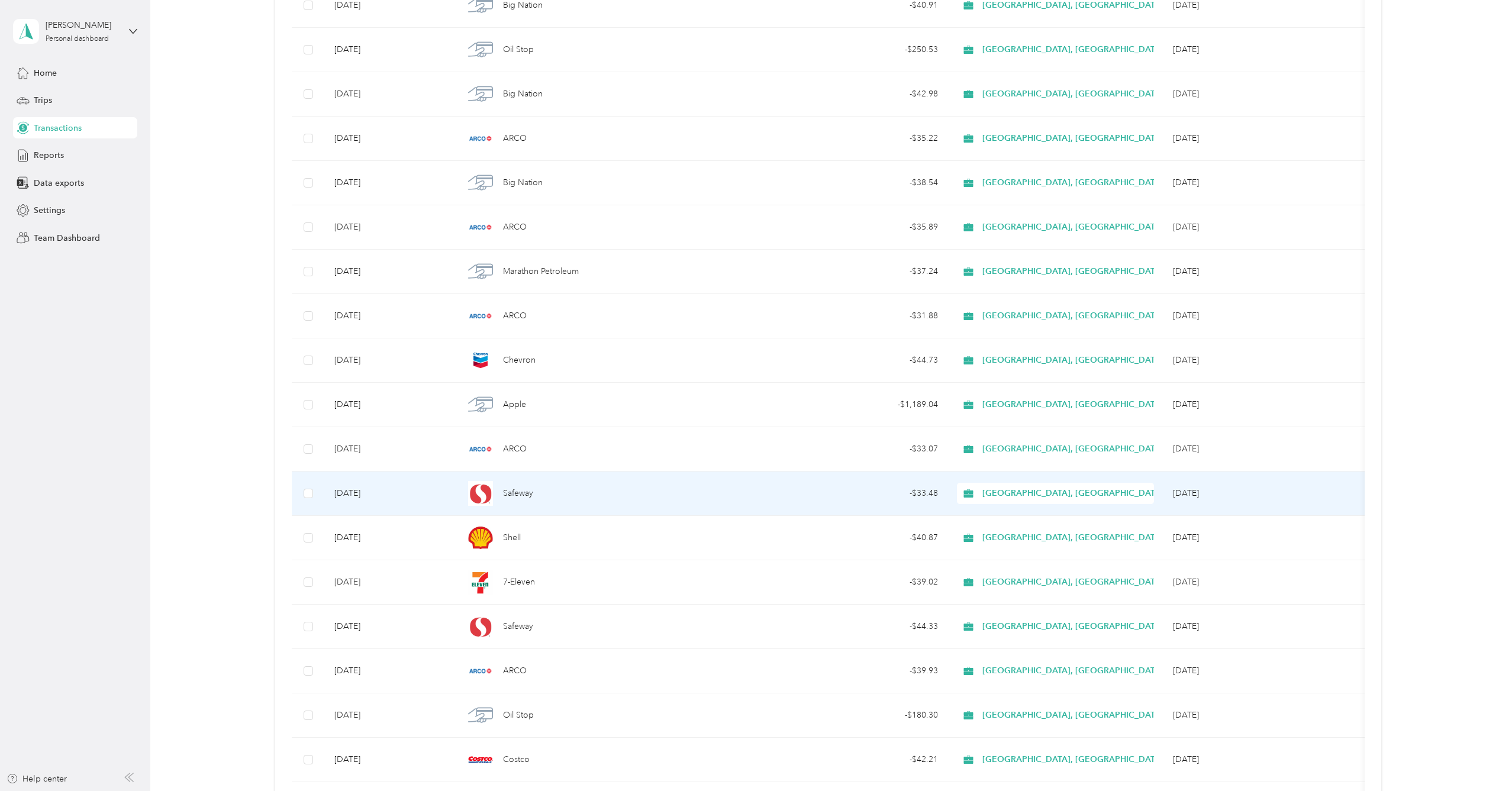
scroll to position [278, 0]
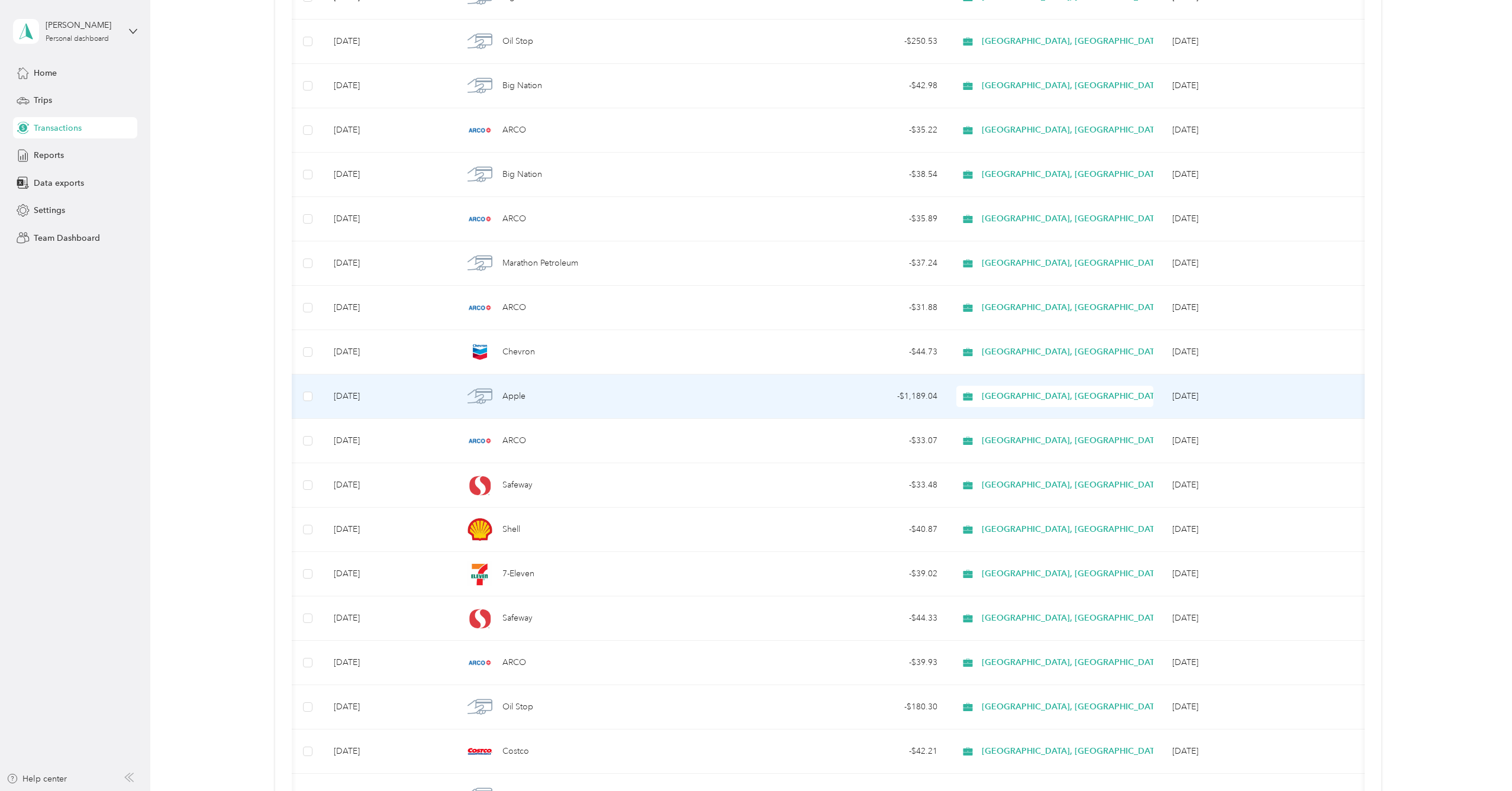
click at [738, 403] on div "Apple" at bounding box center [608, 396] width 289 height 25
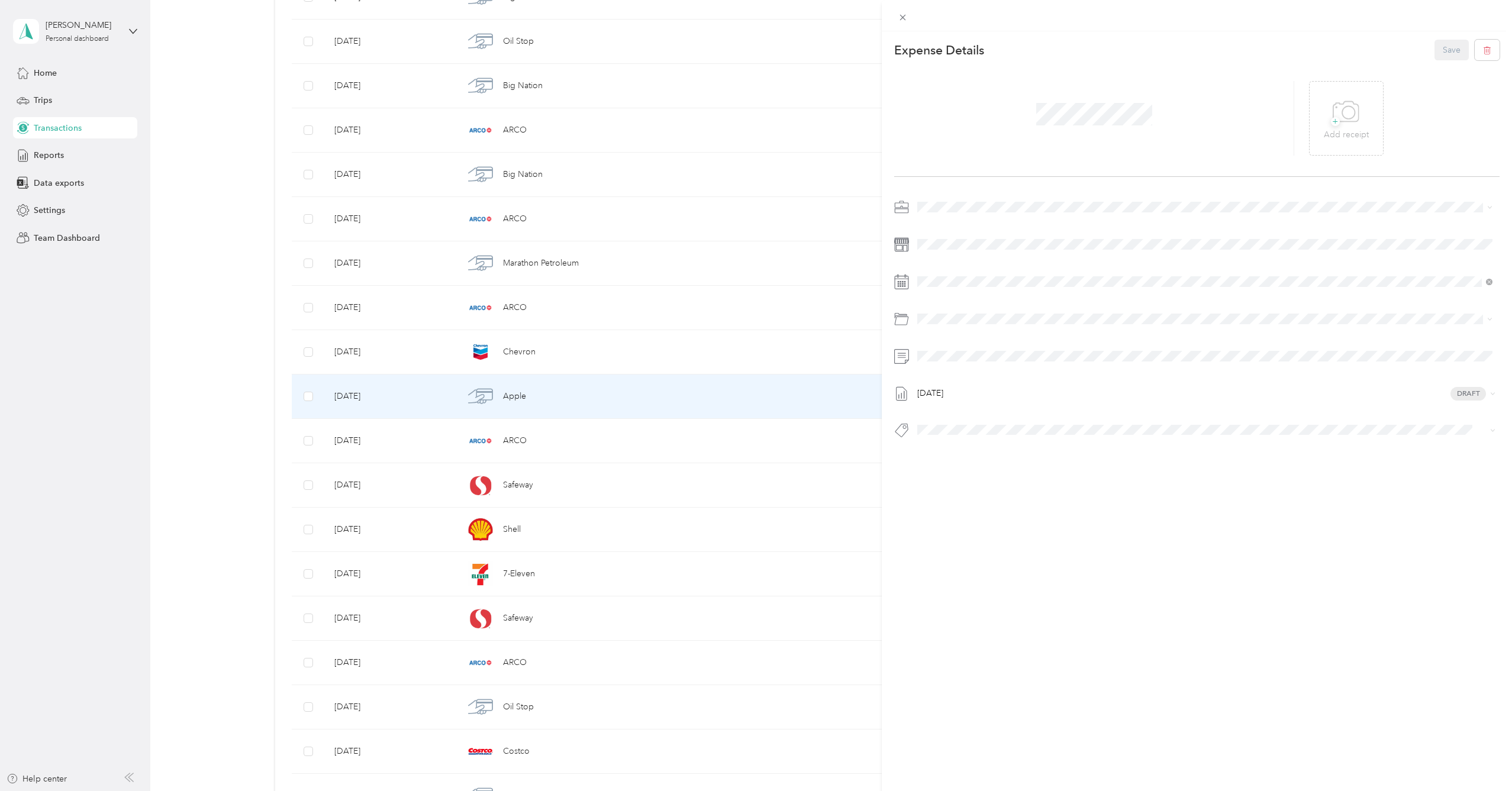
click at [788, 389] on div "This expense cannot be edited because it is either under review, approved, or p…" at bounding box center [756, 396] width 1512 height 791
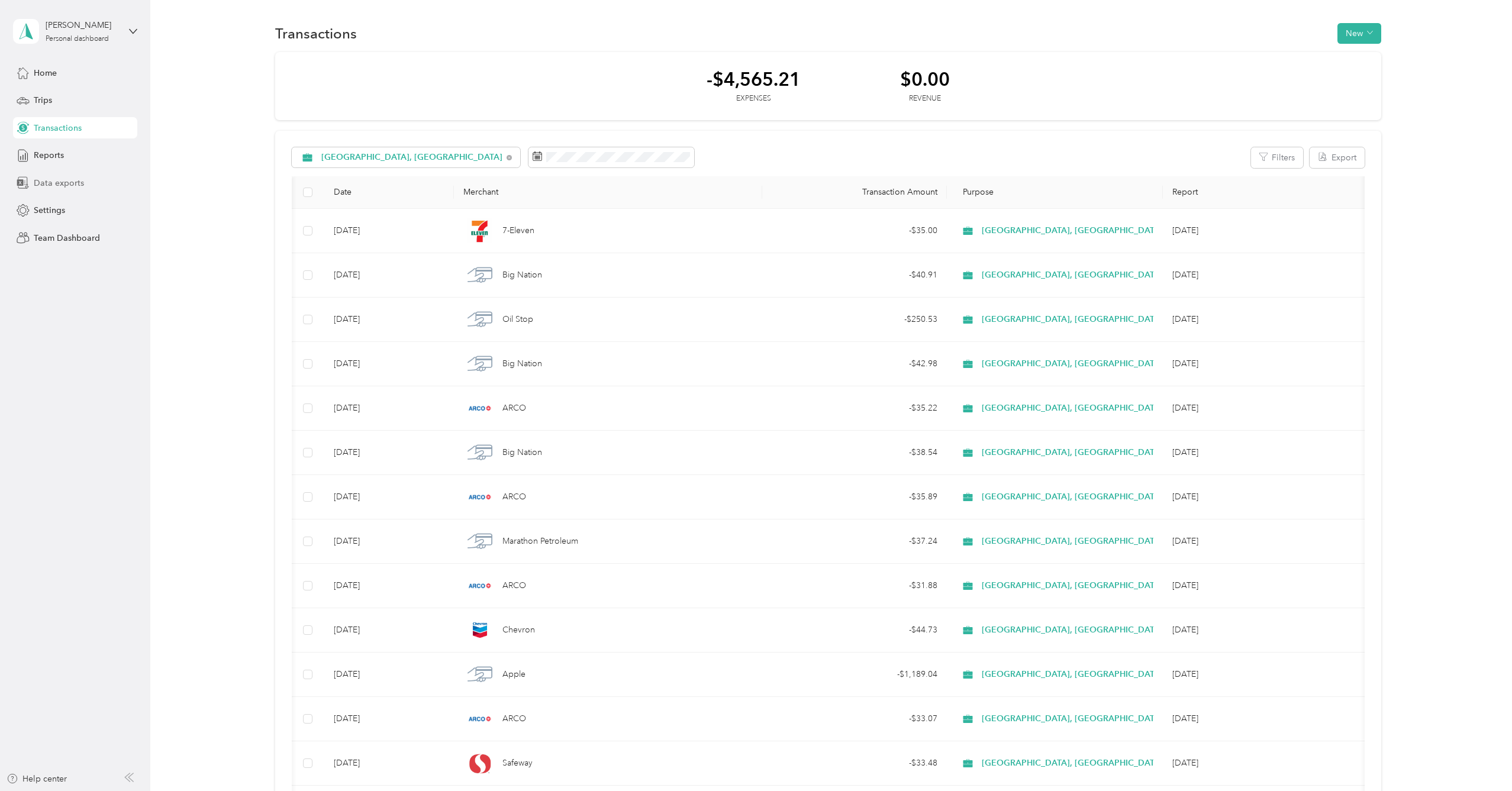
click at [58, 189] on span "Data exports" at bounding box center [59, 183] width 51 height 13
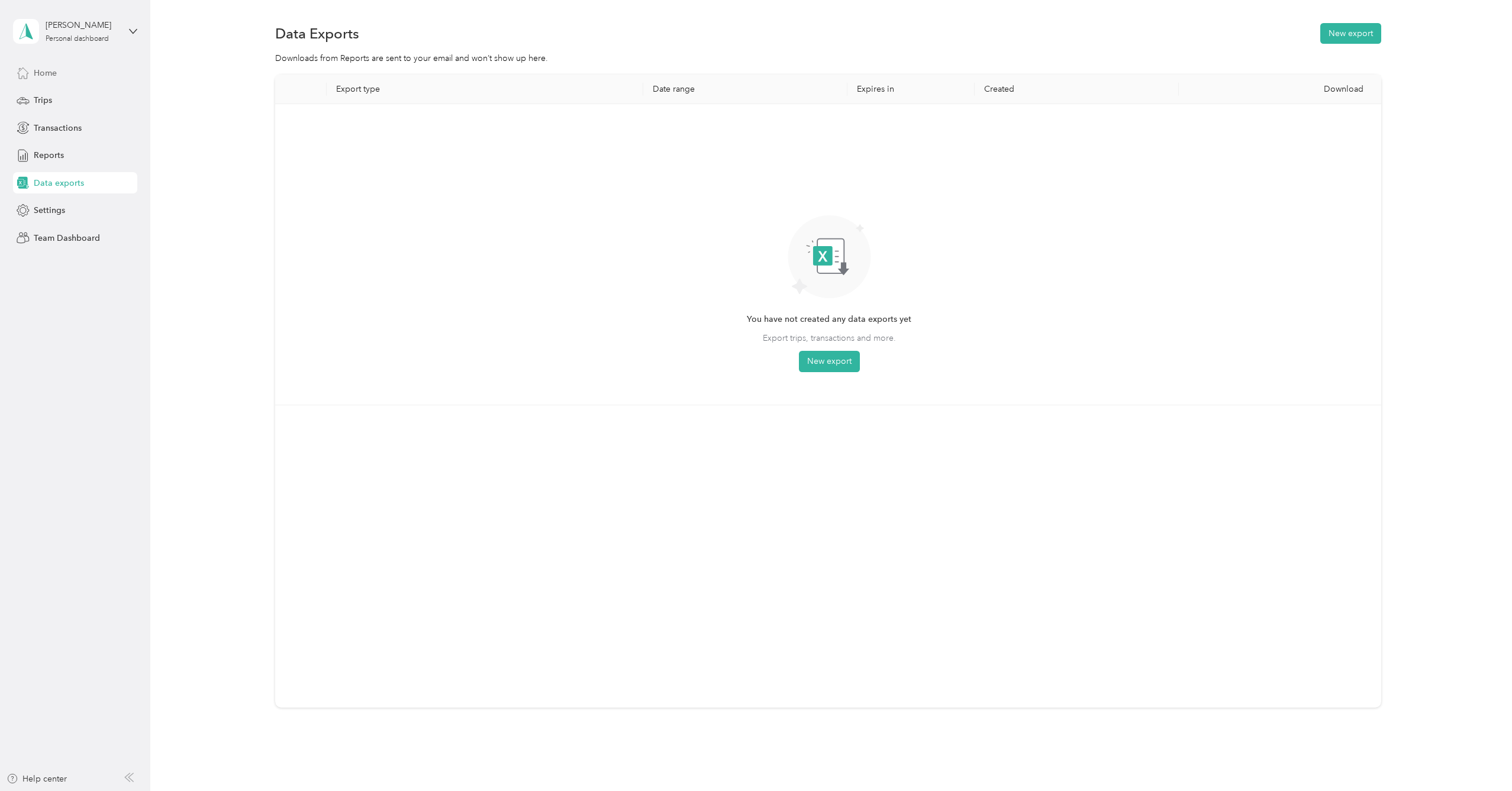
click at [39, 74] on span "Home" at bounding box center [45, 73] width 23 height 13
